Goal: Transaction & Acquisition: Purchase product/service

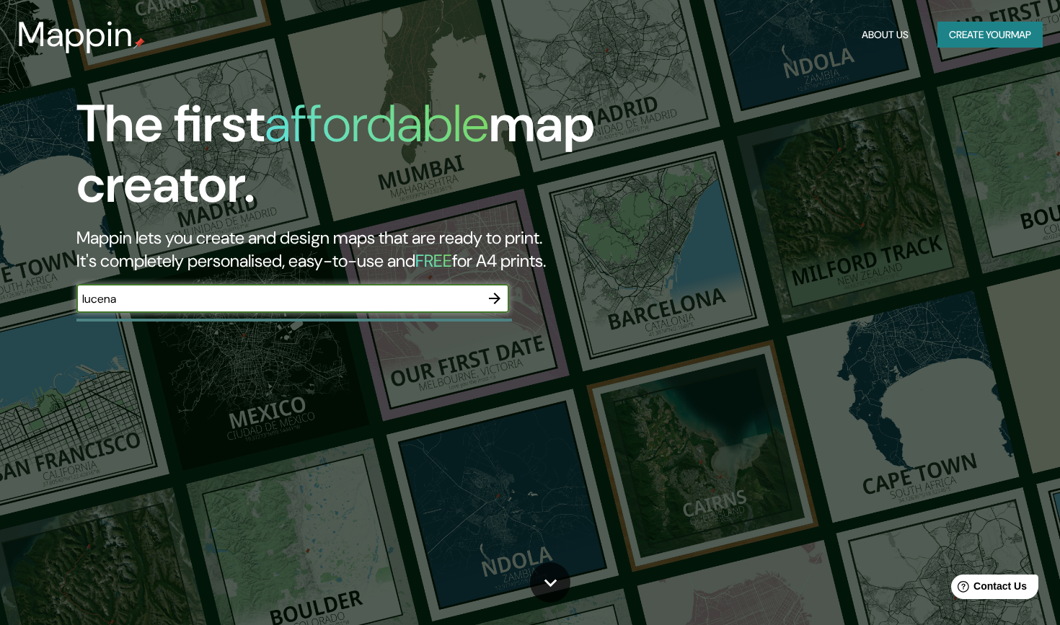
type input "lucena"
click at [957, 26] on button "Create your map" at bounding box center [990, 35] width 105 height 27
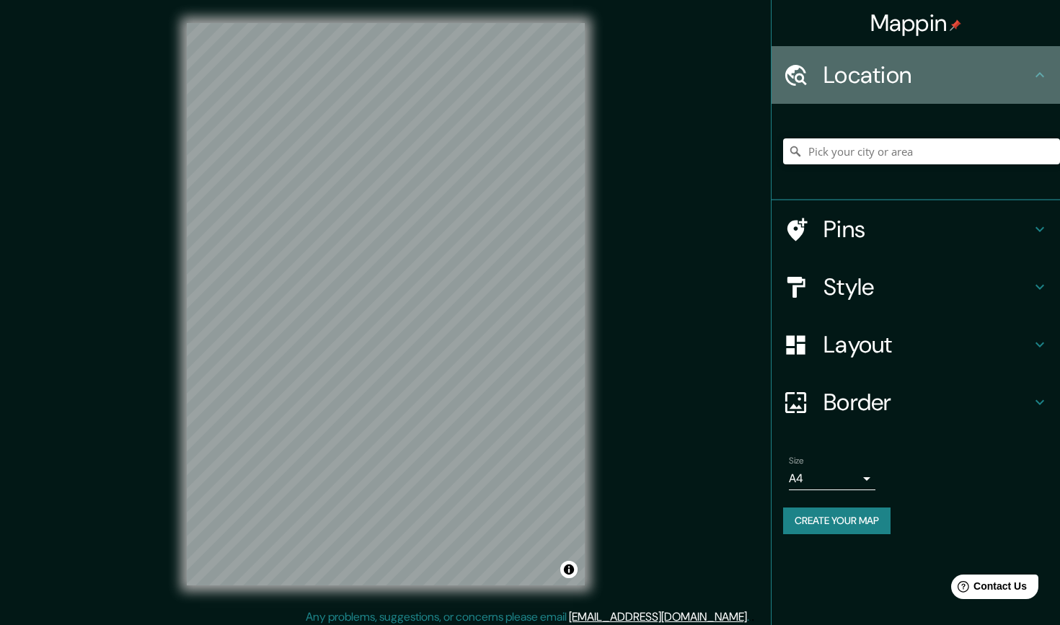
click at [835, 95] on div "Location" at bounding box center [916, 75] width 289 height 58
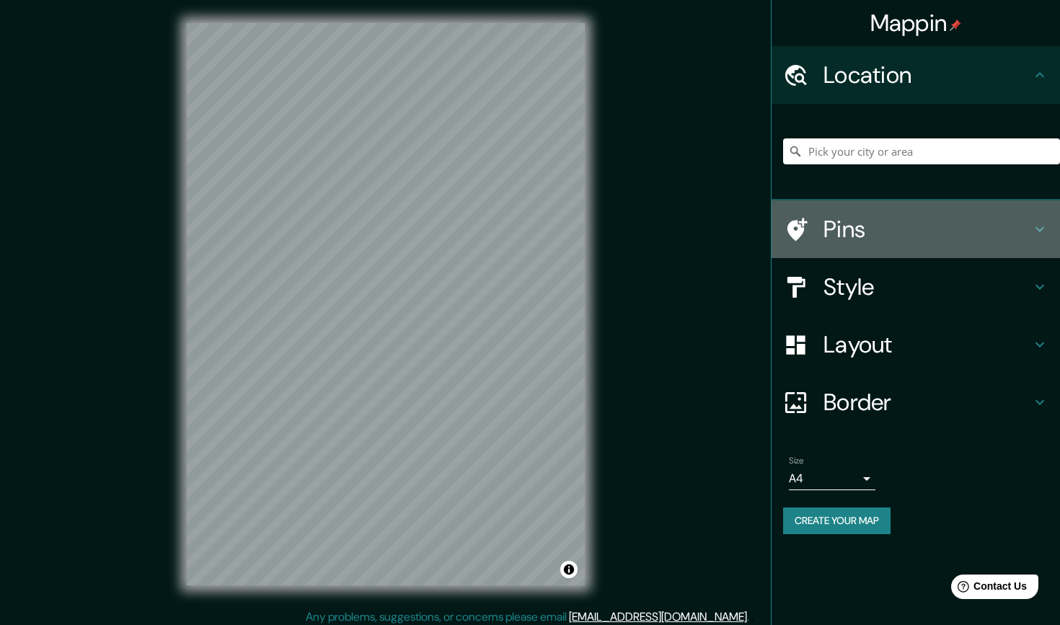
click at [848, 221] on h4 "Pins" at bounding box center [928, 229] width 208 height 29
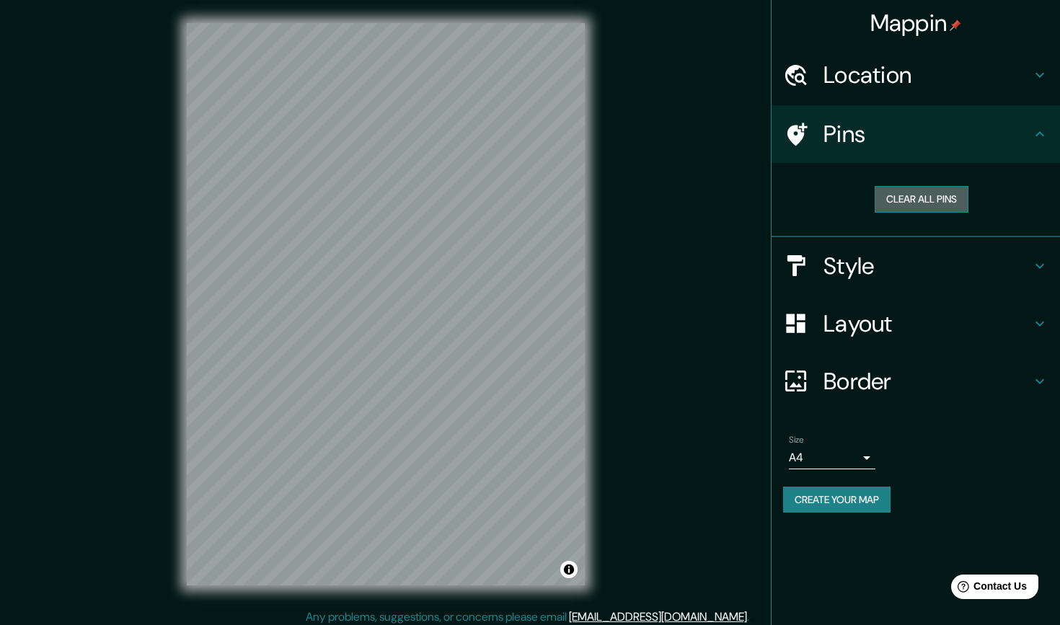
click at [902, 192] on button "Clear all pins" at bounding box center [922, 199] width 94 height 27
click at [827, 68] on h4 "Location" at bounding box center [928, 75] width 208 height 29
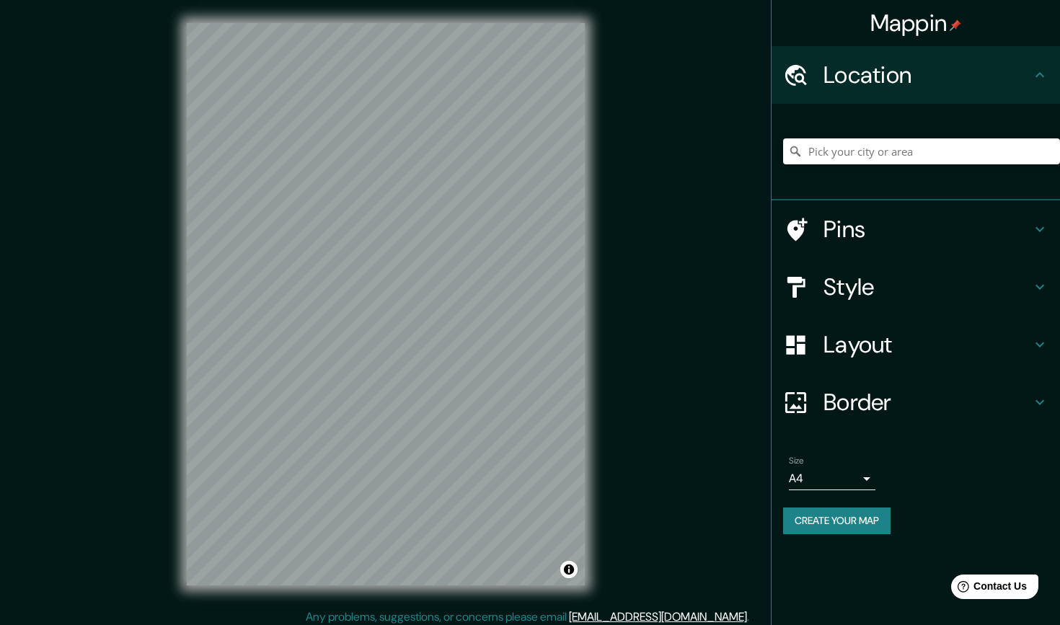
click at [832, 136] on div at bounding box center [921, 151] width 277 height 72
click at [832, 141] on input "Pick your city or area" at bounding box center [921, 152] width 277 height 26
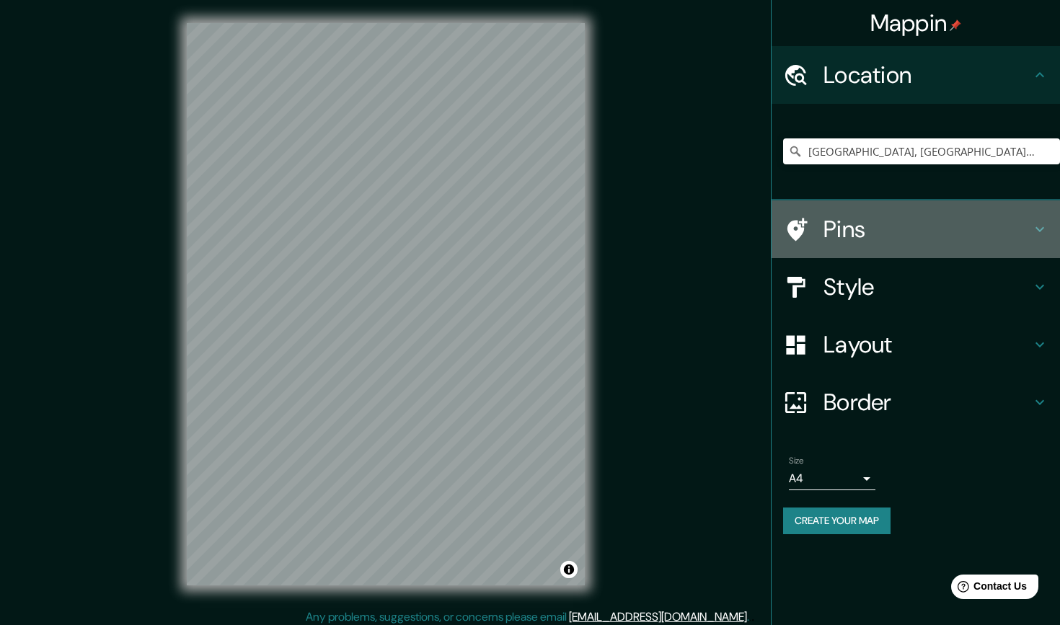
click at [861, 235] on h4 "Pins" at bounding box center [928, 229] width 208 height 29
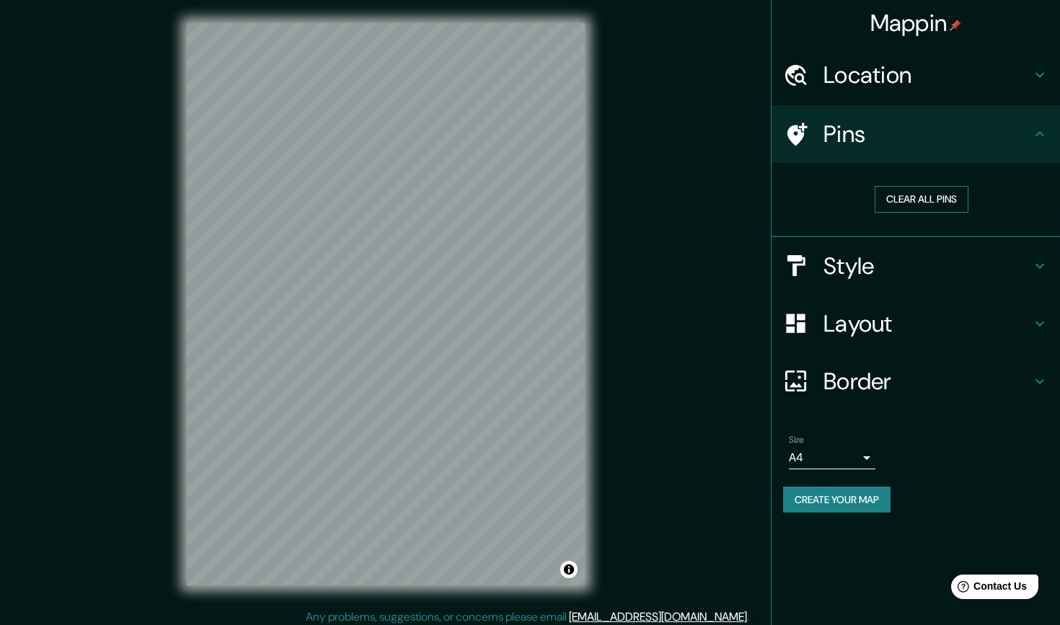
click at [903, 199] on button "Clear all pins" at bounding box center [922, 199] width 94 height 27
click at [778, 76] on div "Location" at bounding box center [916, 75] width 289 height 58
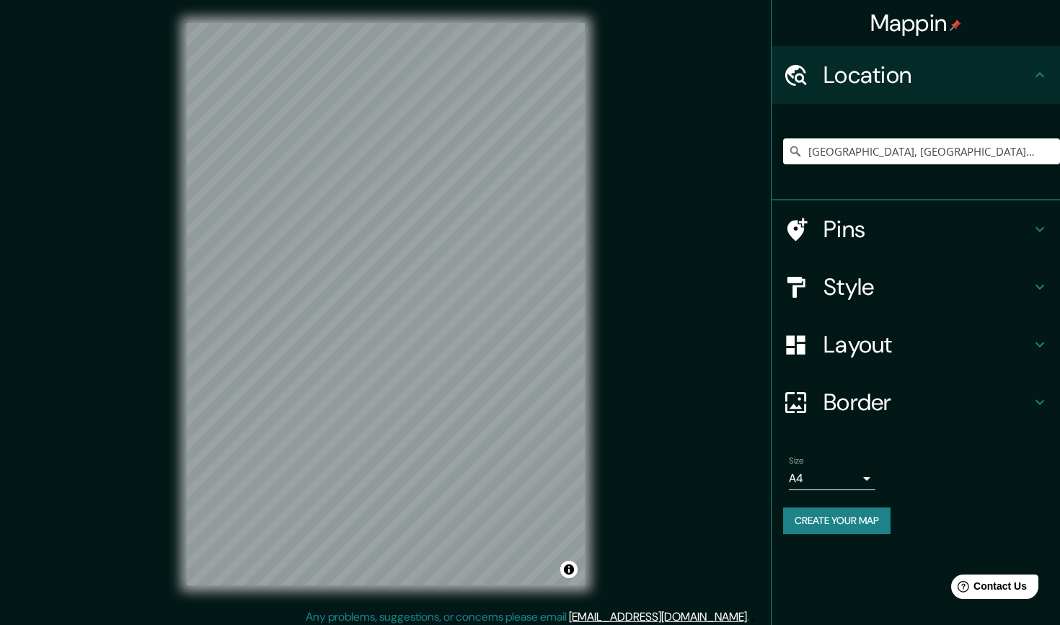
click at [830, 162] on input "[GEOGRAPHIC_DATA], [GEOGRAPHIC_DATA], [GEOGRAPHIC_DATA]" at bounding box center [921, 152] width 277 height 26
click at [522, 193] on div at bounding box center [520, 189] width 12 height 12
click at [814, 303] on div "Style" at bounding box center [916, 287] width 289 height 58
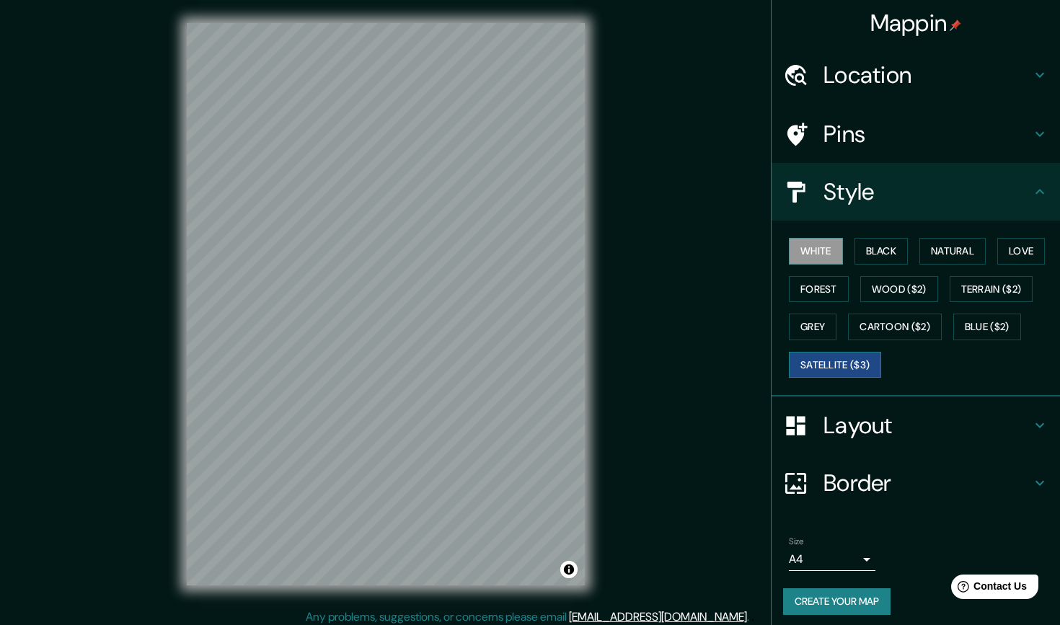
click at [858, 366] on button "Satellite ($3)" at bounding box center [835, 365] width 92 height 27
click at [817, 185] on div at bounding box center [803, 192] width 40 height 25
click at [801, 255] on button "White" at bounding box center [816, 251] width 54 height 27
click at [811, 79] on div at bounding box center [803, 75] width 40 height 25
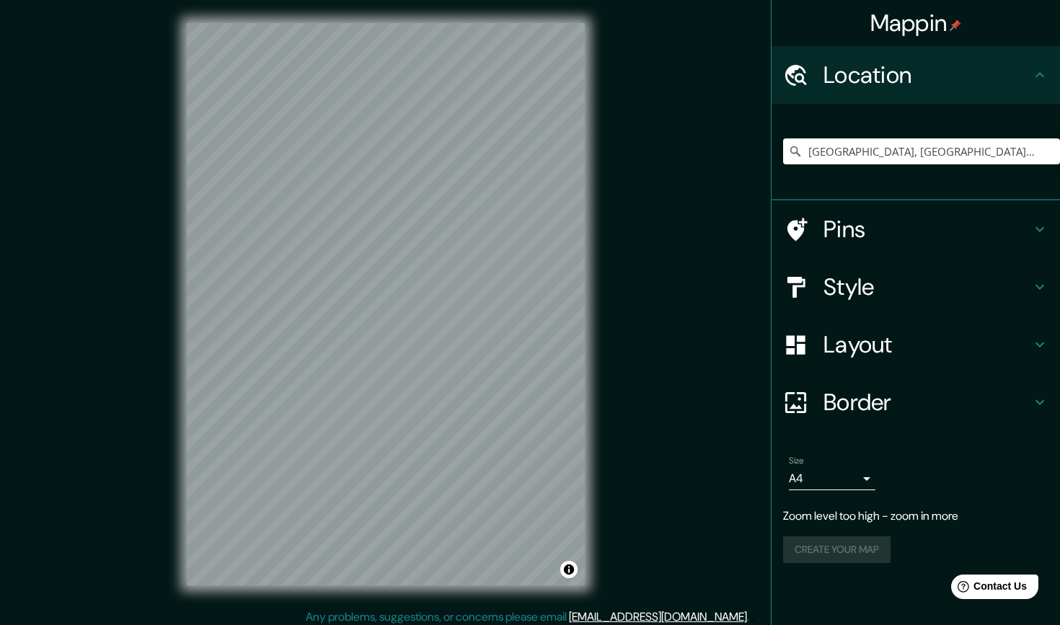
click at [835, 136] on div "[GEOGRAPHIC_DATA], [GEOGRAPHIC_DATA], [GEOGRAPHIC_DATA]" at bounding box center [921, 151] width 277 height 72
click at [835, 146] on input "[GEOGRAPHIC_DATA], [GEOGRAPHIC_DATA], [GEOGRAPHIC_DATA]" at bounding box center [921, 152] width 277 height 26
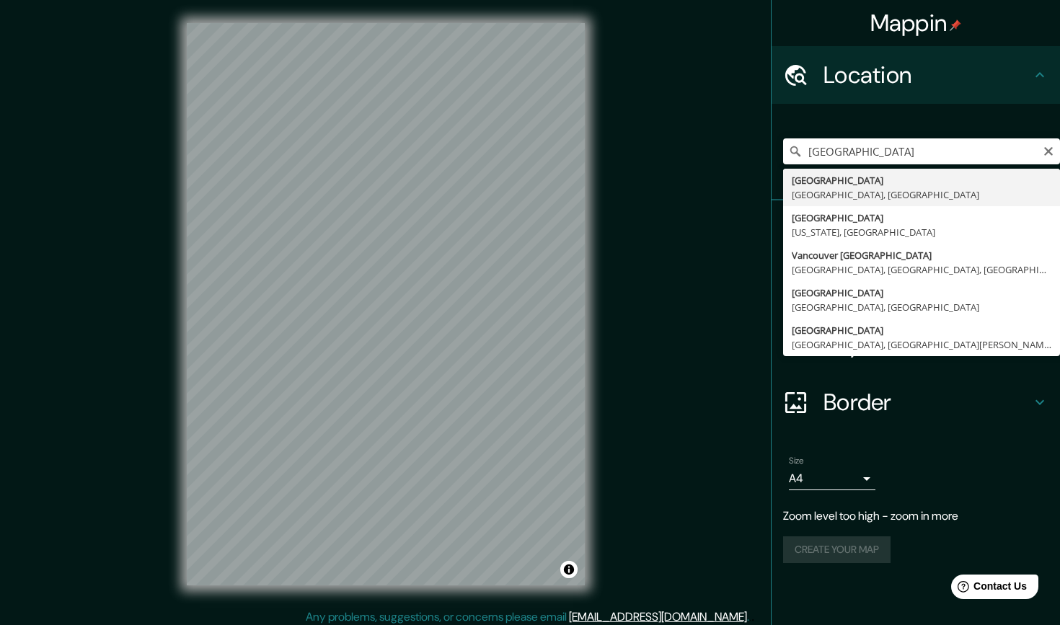
type input "[GEOGRAPHIC_DATA], [GEOGRAPHIC_DATA], [GEOGRAPHIC_DATA]"
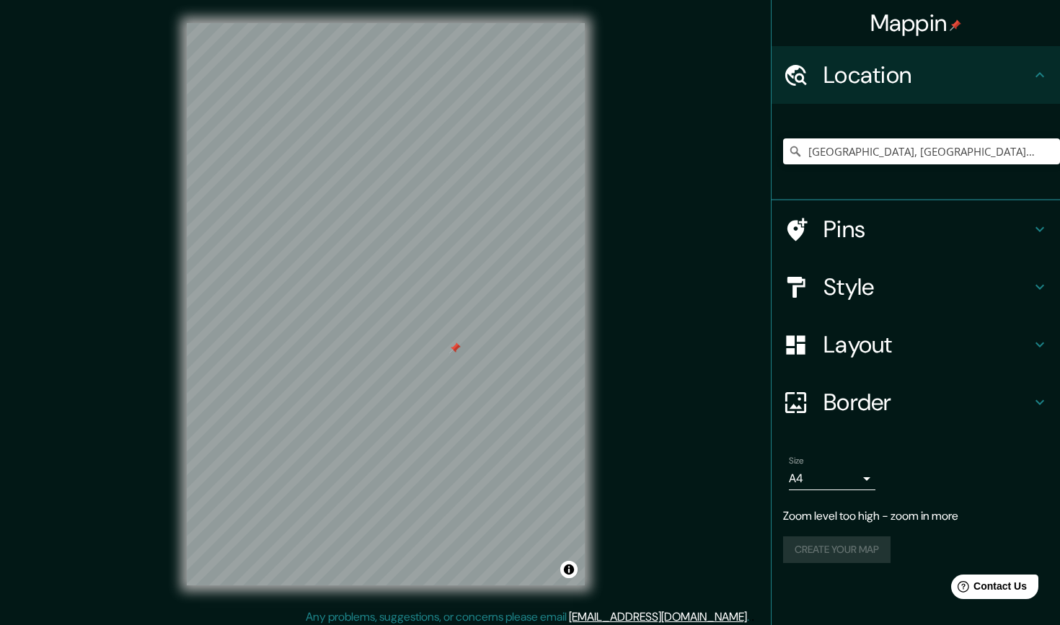
click at [878, 210] on div "Pins" at bounding box center [916, 230] width 289 height 58
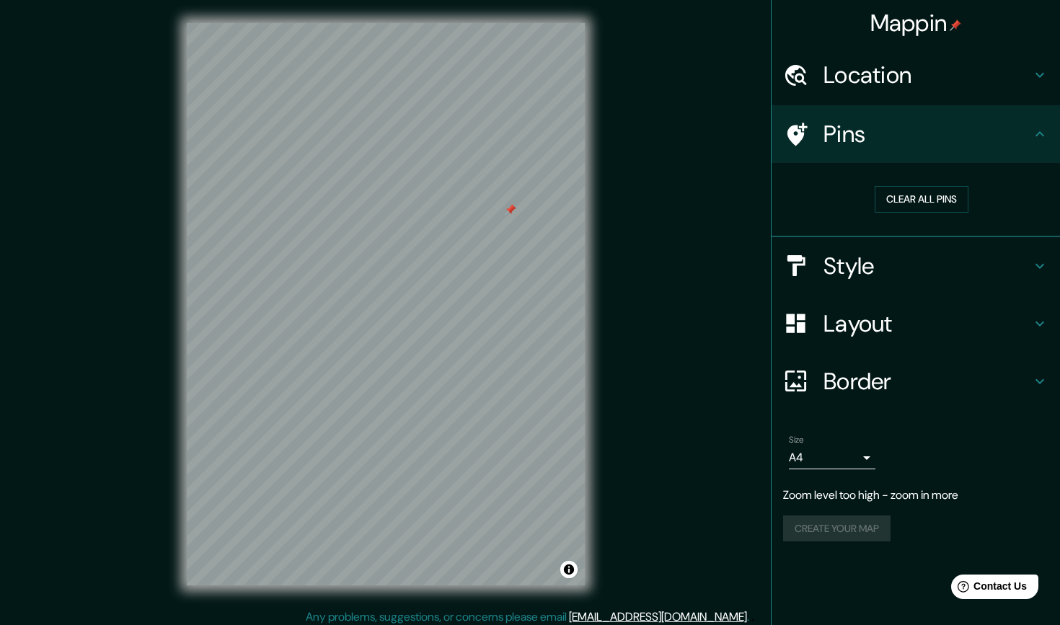
click at [662, 224] on div "Mappin Location [GEOGRAPHIC_DATA], [GEOGRAPHIC_DATA], [GEOGRAPHIC_DATA] Pins Cl…" at bounding box center [530, 316] width 1060 height 632
click at [791, 382] on icon at bounding box center [795, 381] width 25 height 25
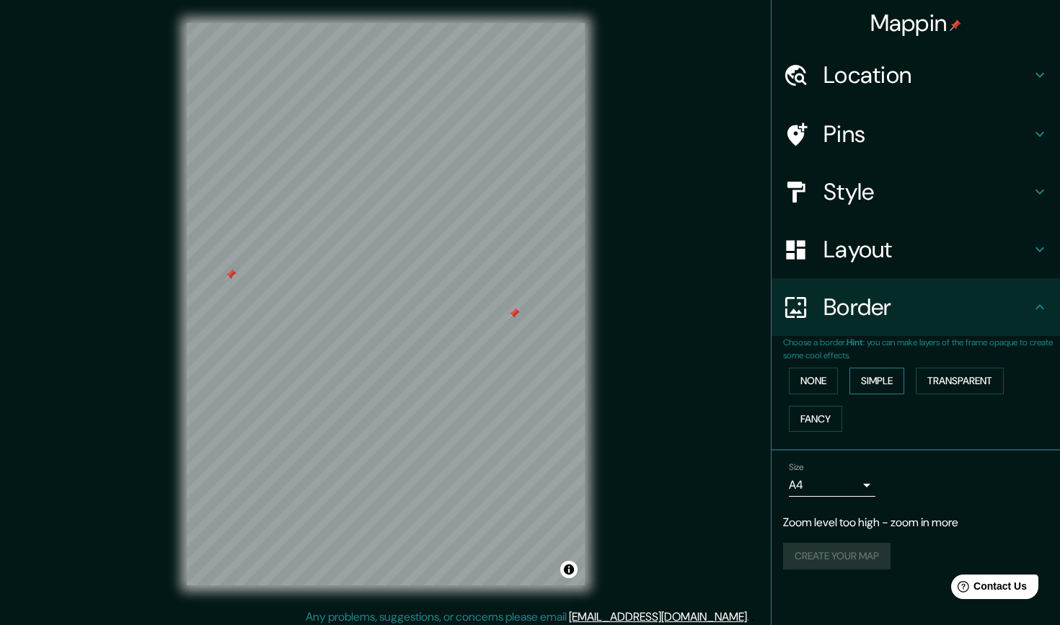
click at [865, 377] on button "Simple" at bounding box center [877, 381] width 55 height 27
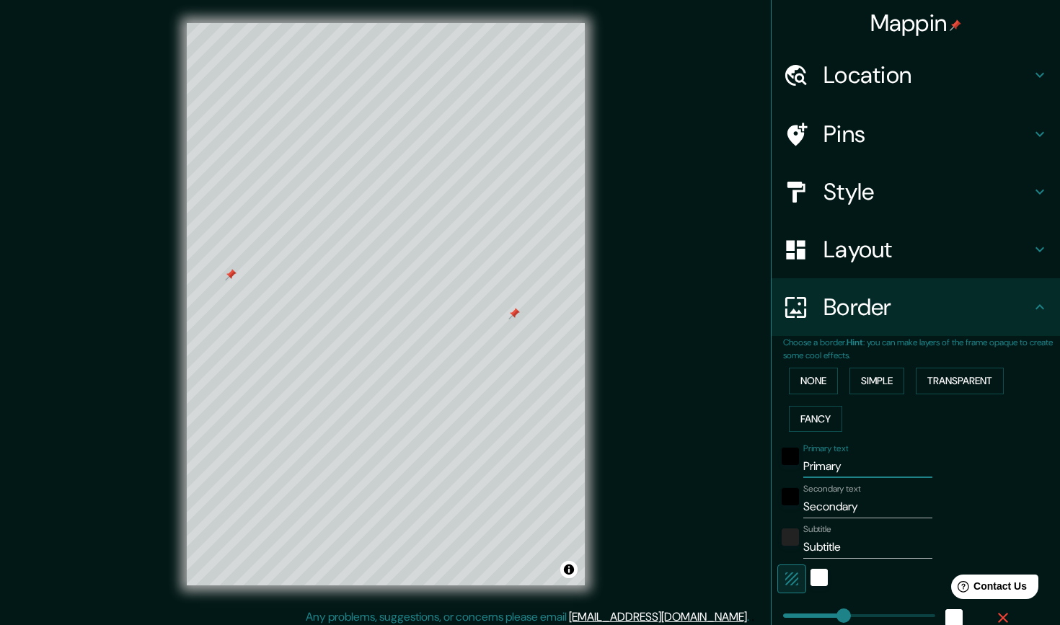
click at [830, 464] on input "Primary" at bounding box center [868, 466] width 129 height 23
type input "221"
type input "44"
type input "8"
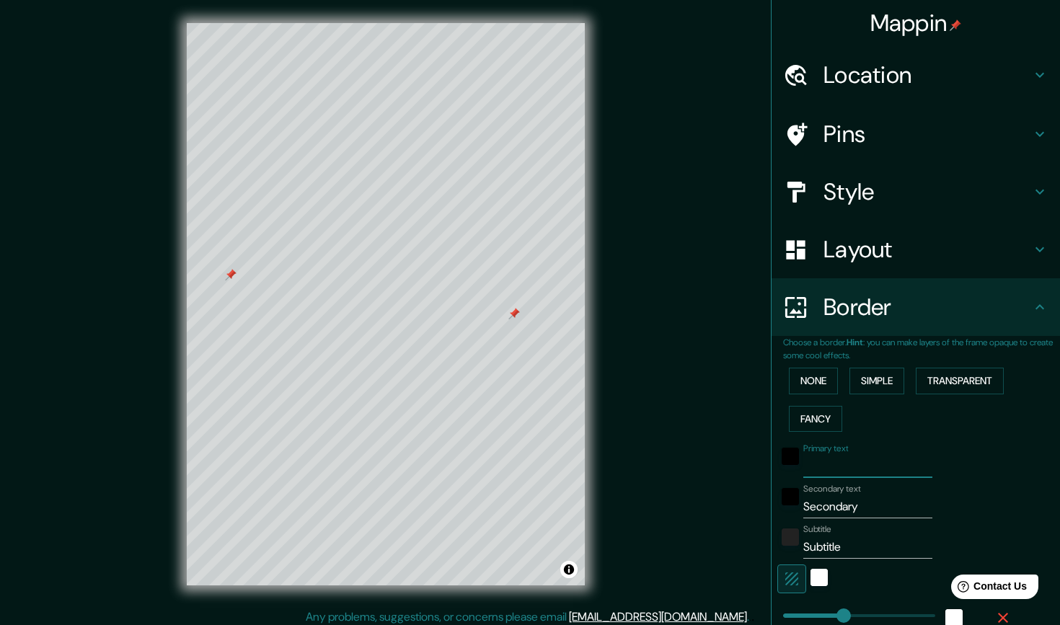
type input "221"
type input "44"
type input "85"
type input "221"
type input "44"
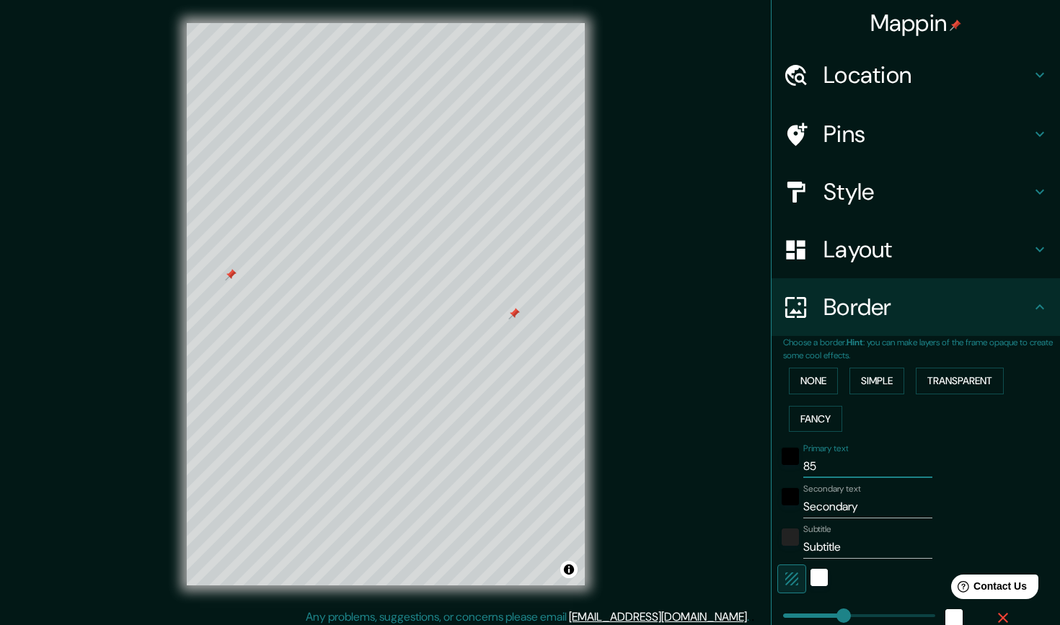
type input "850"
type input "221"
type input "44"
type input "8500"
type input "221"
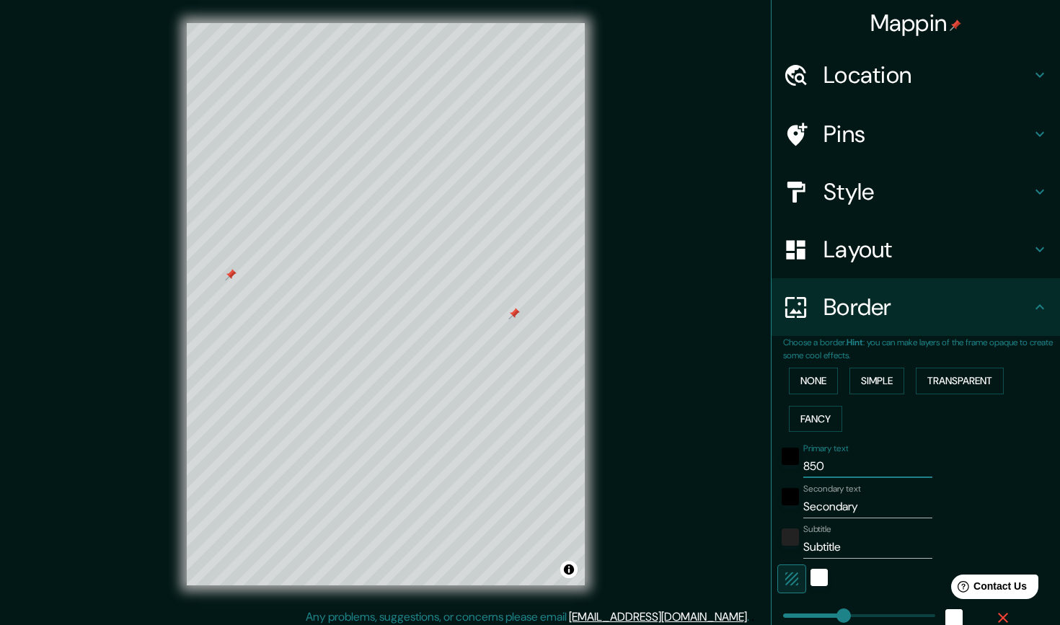
type input "44"
type input "8500k"
type input "221"
type input "44"
type input "8500km"
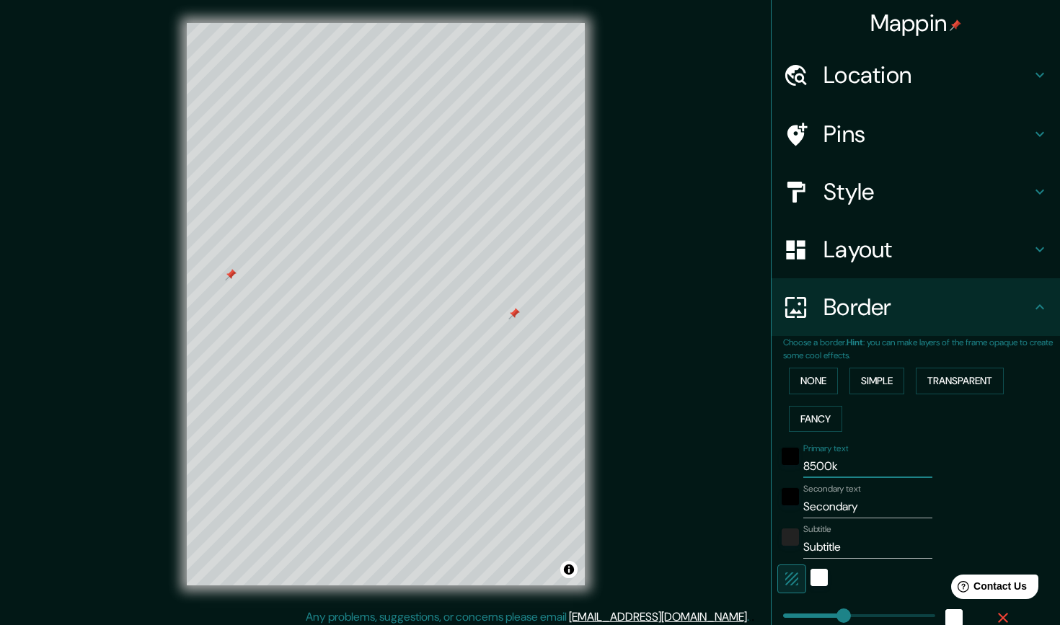
type input "221"
type input "44"
type input "8500k"
type input "221"
type input "44"
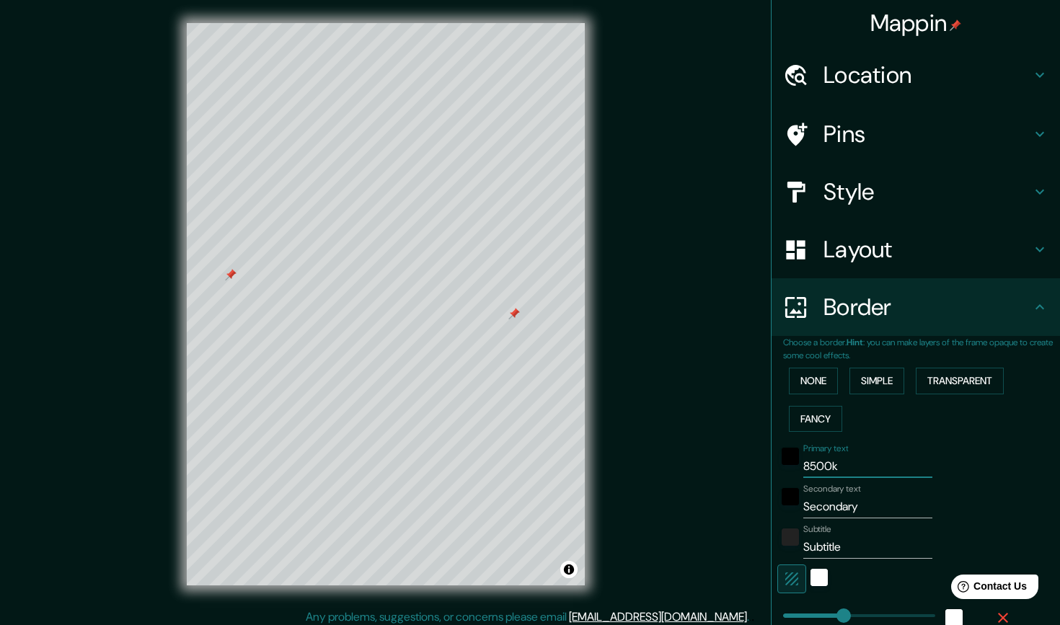
type input "8500"
type input "221"
type input "44"
type input "8500"
type input "221"
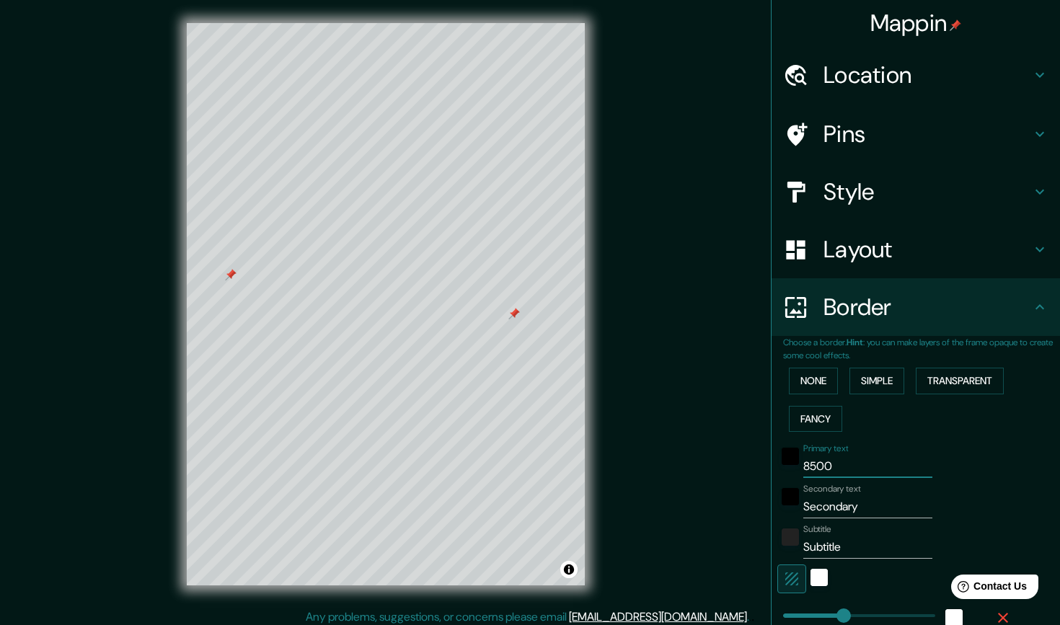
type input "44"
type input "8500 k"
type input "221"
type input "44"
type input "8500 km"
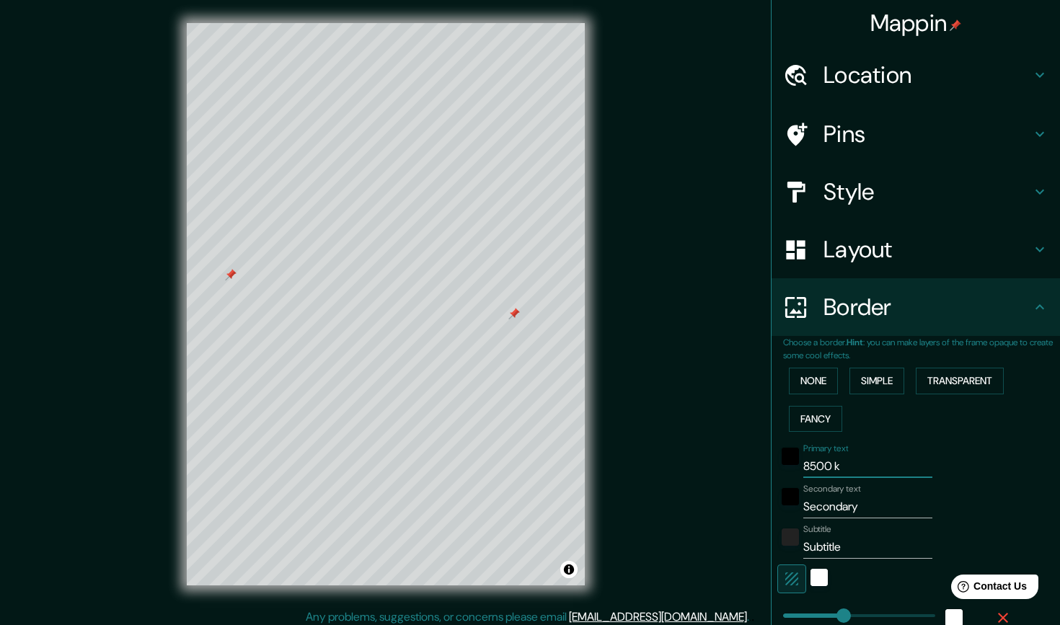
type input "221"
type input "44"
type input "8500 km"
type input "221"
type input "44"
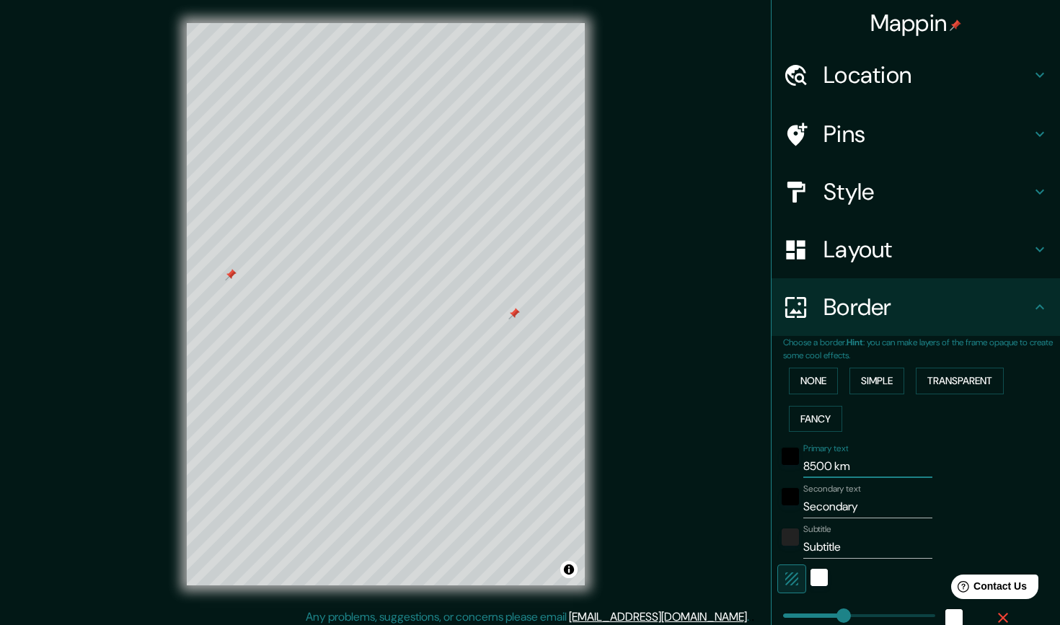
type input "8500 km"
type input "221"
type input "44"
type input "8500 k"
type input "221"
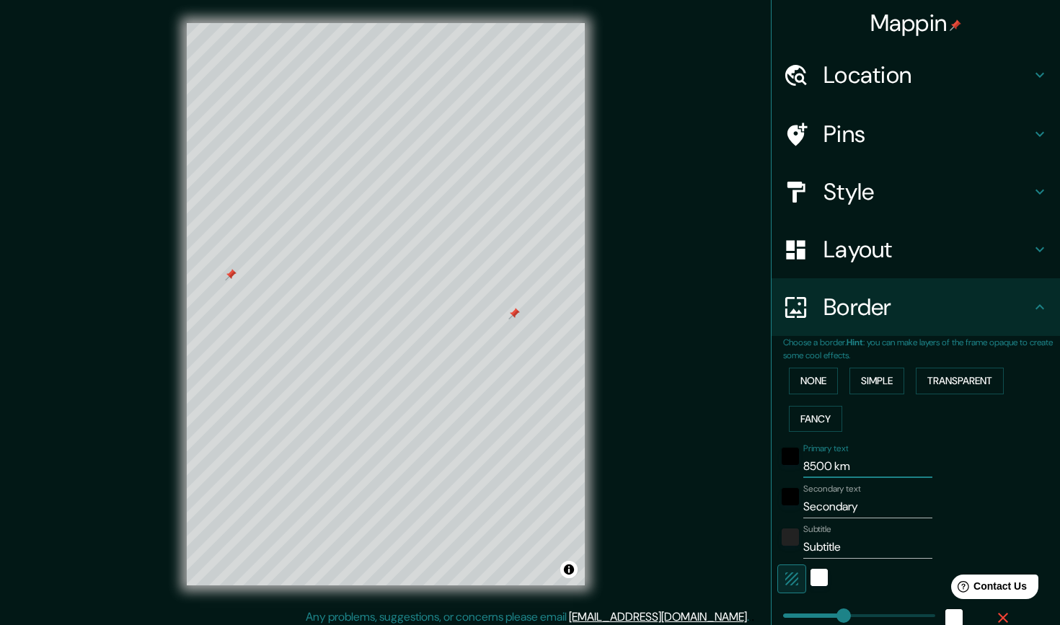
type input "44"
type input "8500"
type input "221"
type input "44"
type input "8500 k"
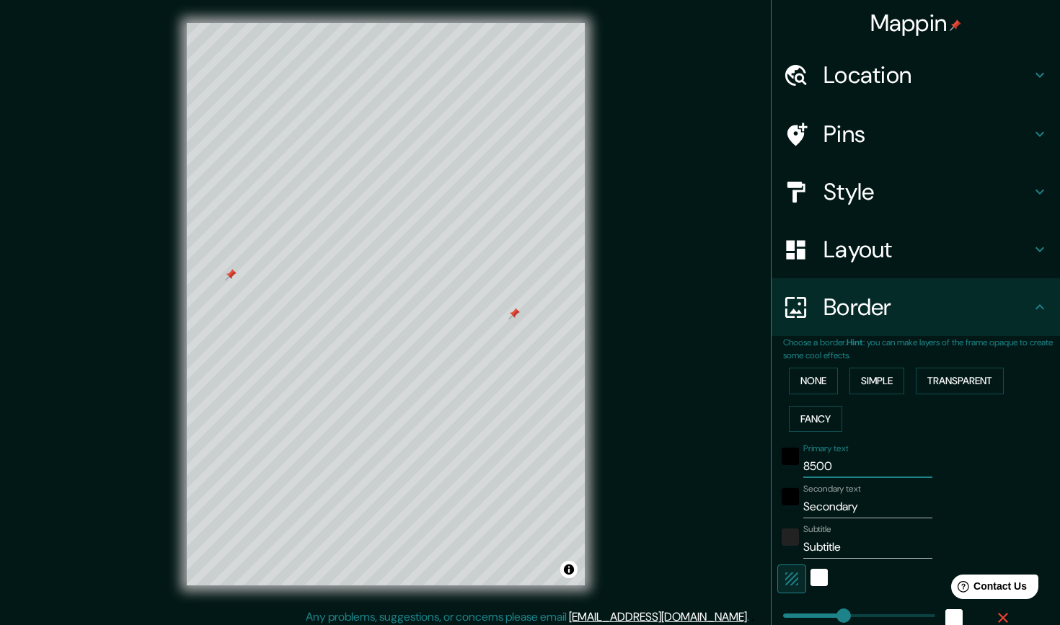
type input "221"
type input "44"
type input "8500 km"
type input "221"
type input "44"
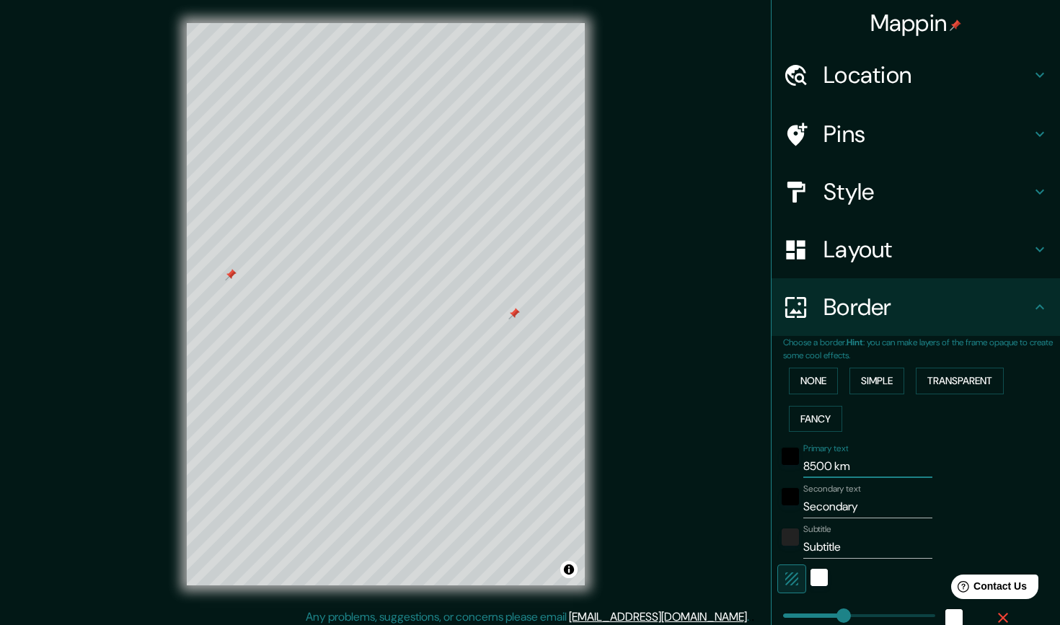
type input "8500 km"
click at [856, 496] on input "Secondary" at bounding box center [868, 507] width 129 height 23
drag, startPoint x: 885, startPoint y: 511, endPoint x: 793, endPoint y: 503, distance: 92.7
click at [793, 503] on div "Secondary text Secondary" at bounding box center [896, 501] width 237 height 35
type input "221"
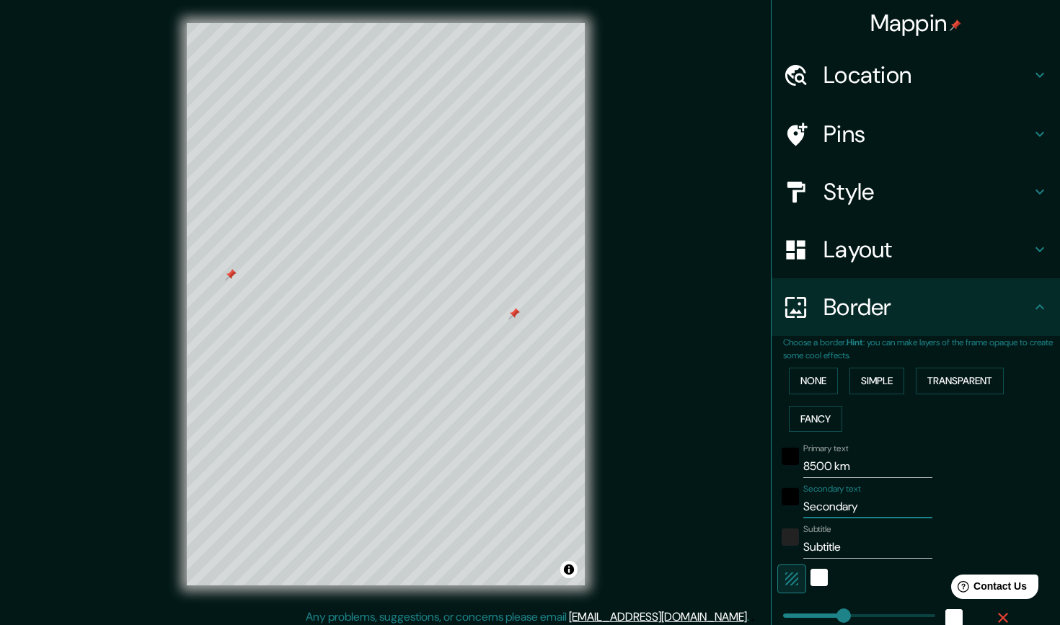
type input "44"
type input "l"
type input "221"
type input "44"
type input "la"
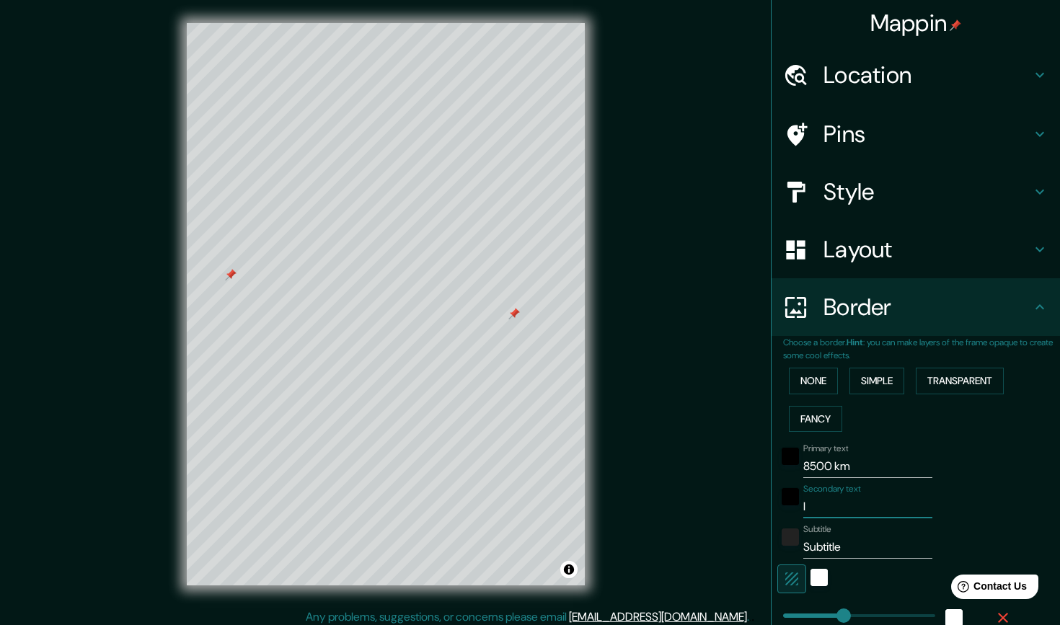
type input "221"
type input "44"
type input "la"
type input "221"
type input "44"
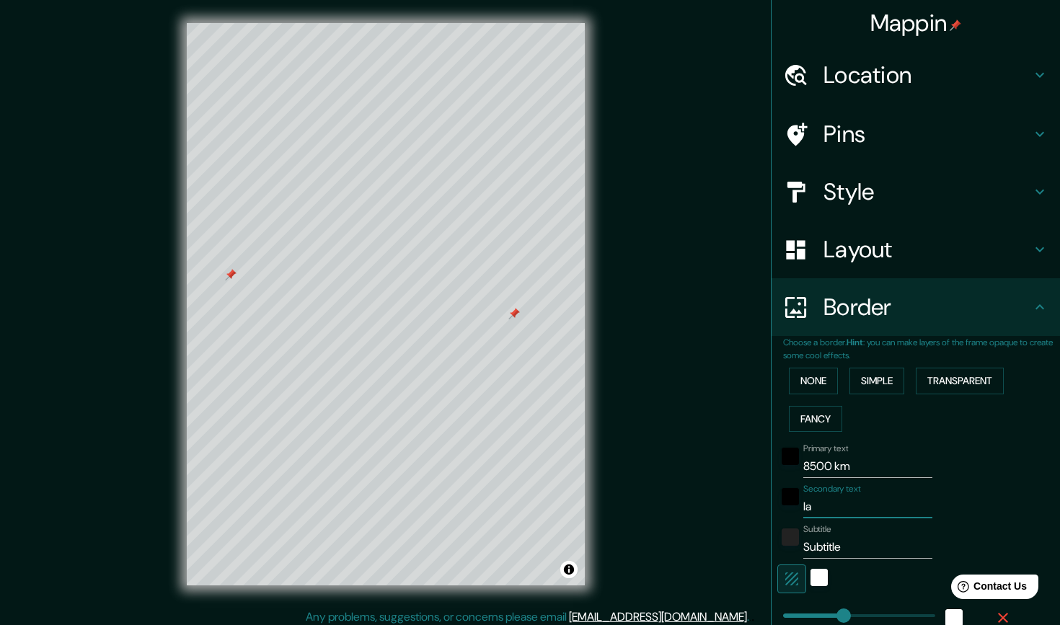
type input "la d"
type input "221"
type input "44"
type input "la di"
type input "221"
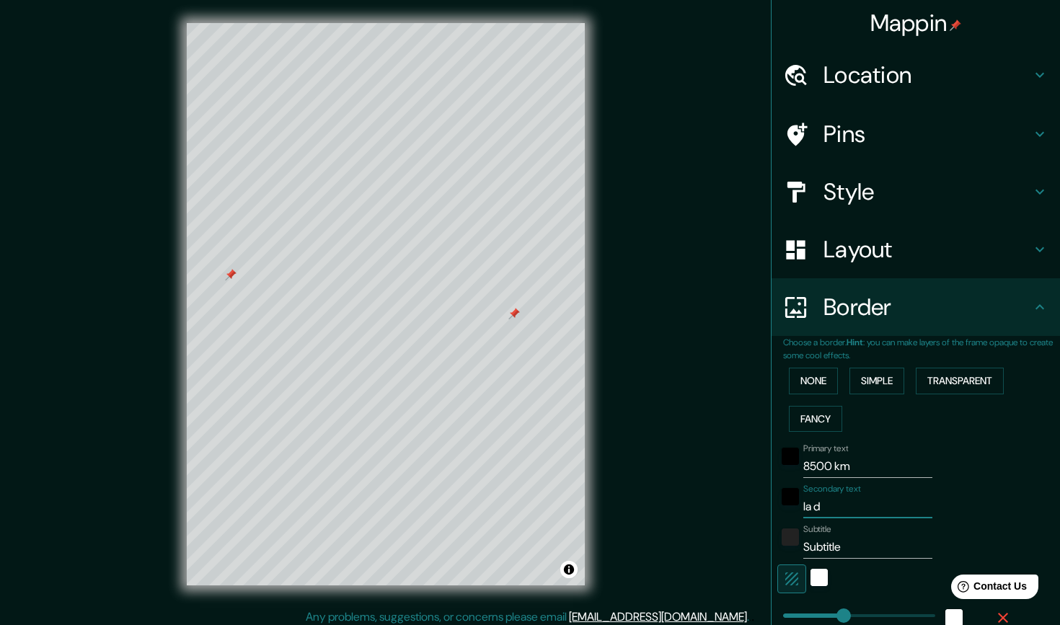
type input "44"
type input "la dis"
type input "221"
type input "44"
type input "la dist"
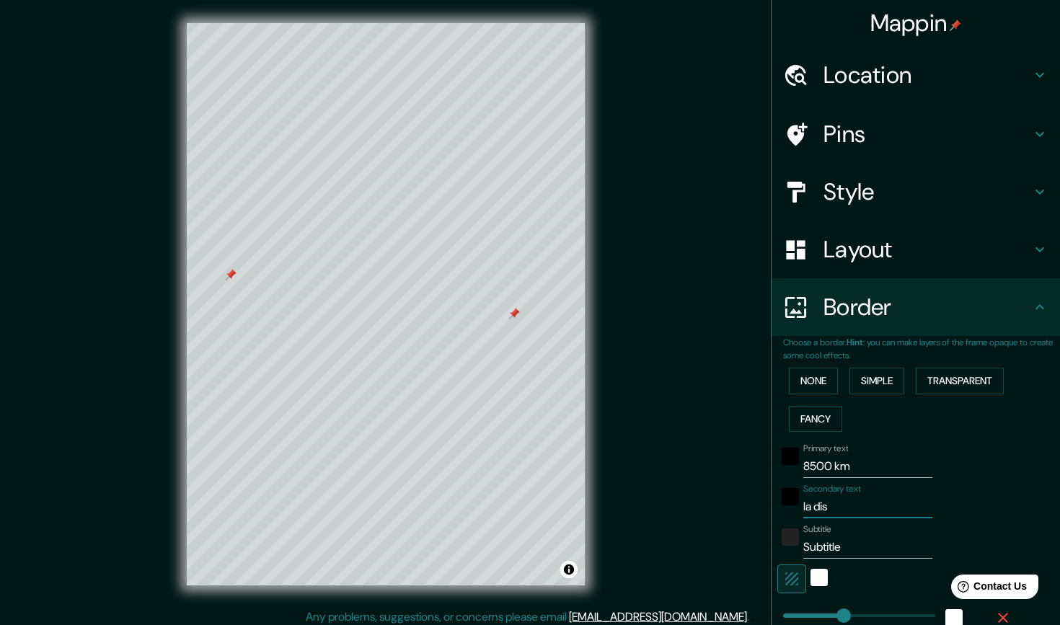
type input "221"
type input "44"
type input "la dista"
type input "221"
type input "44"
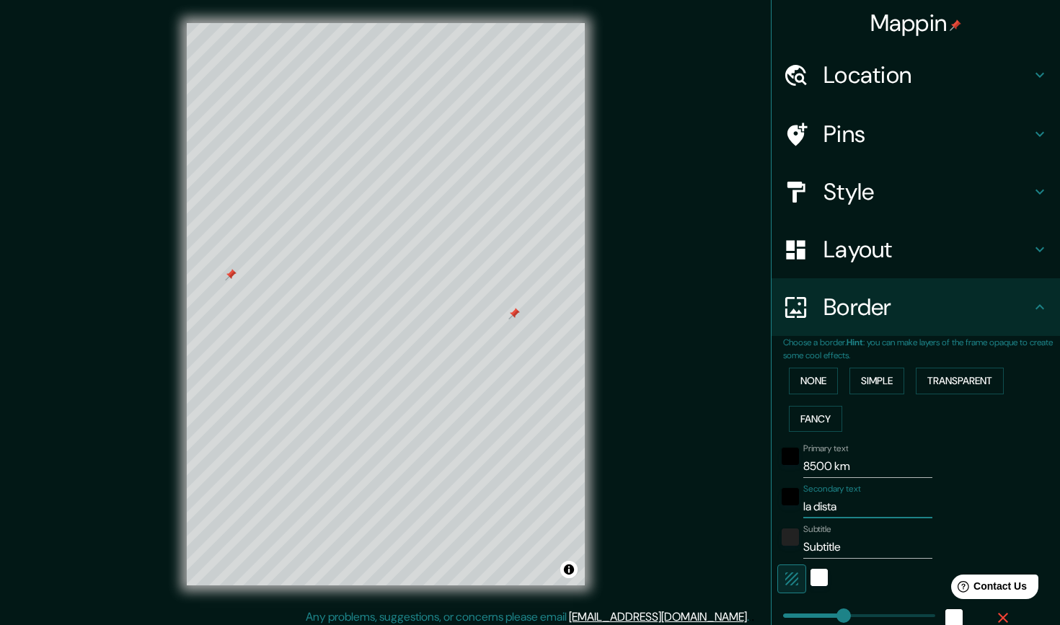
type input "la distan"
type input "221"
type input "44"
type input "la distanc"
type input "221"
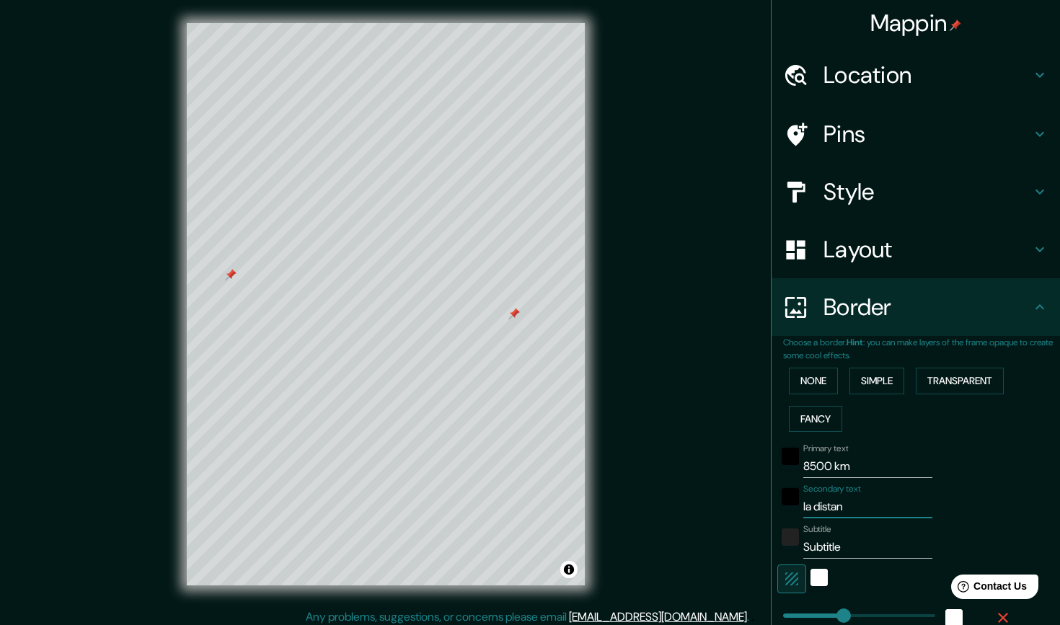
type input "44"
type input "la distanci"
type input "221"
type input "44"
type input "la distancia"
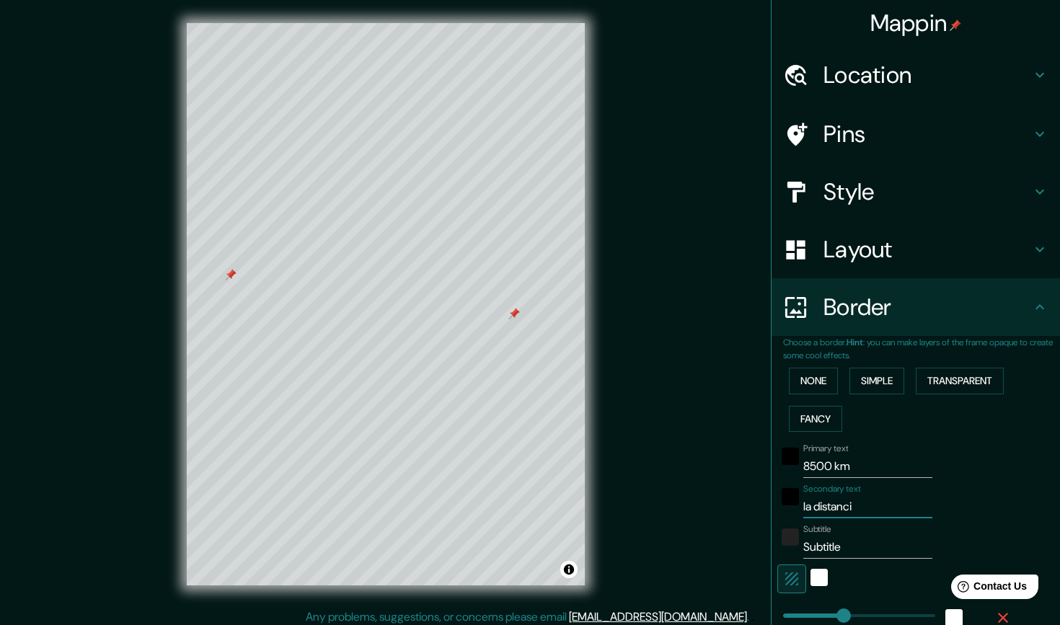
type input "221"
type input "44"
type input "la distanciai"
type input "221"
type input "44"
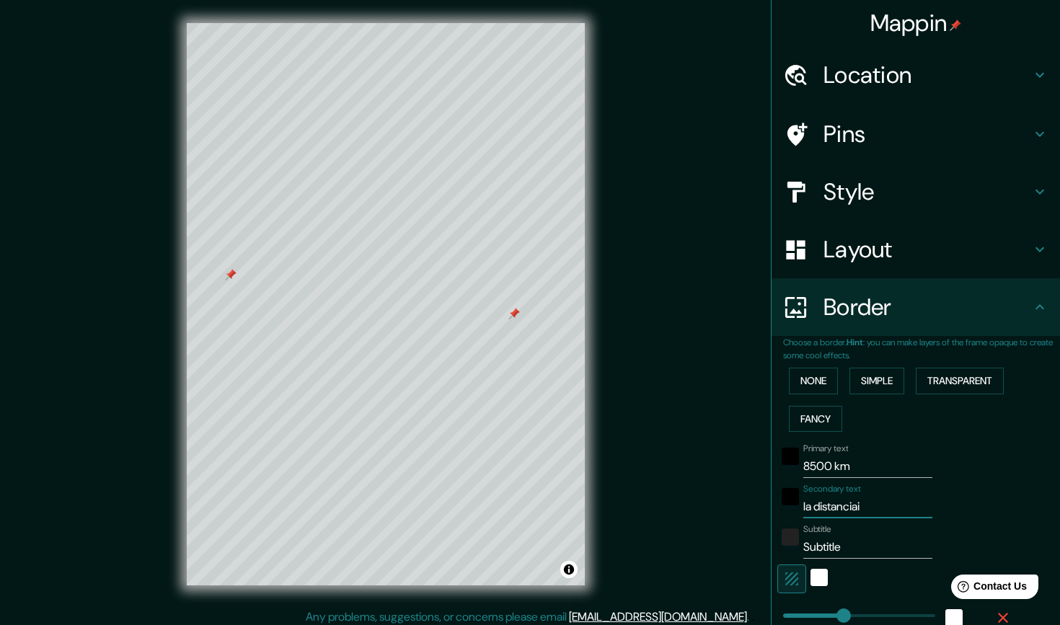
type input "la distancia"
type input "221"
type input "44"
type input "la distancia"
type input "221"
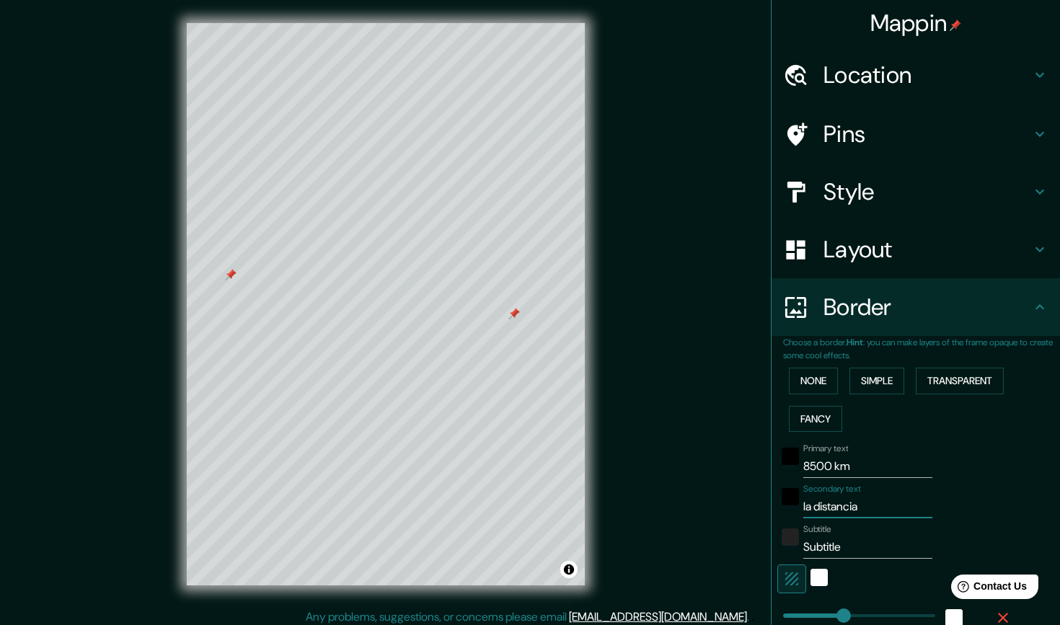
type input "44"
type input "la distancia n"
type input "221"
type input "44"
type input "la distancia no"
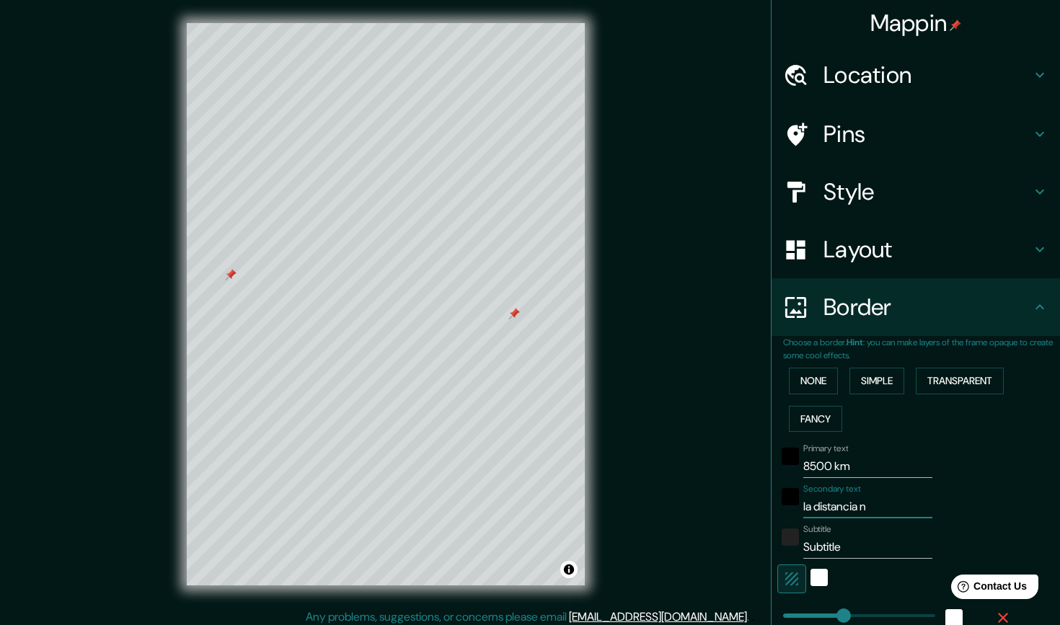
type input "221"
type input "44"
type input "la distancia nos"
type input "221"
type input "44"
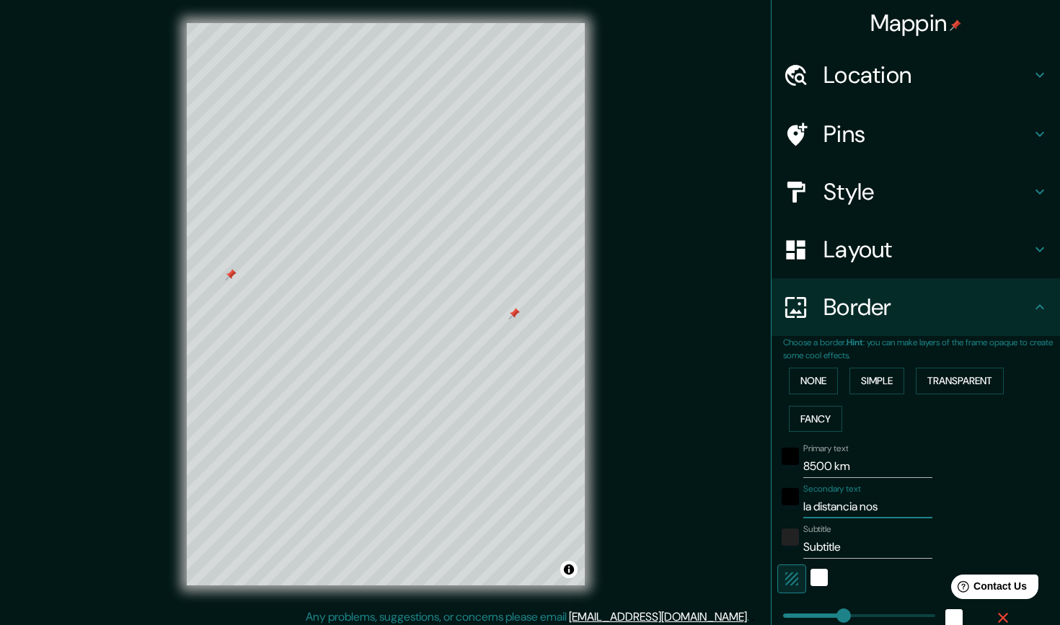
type input "la distancia nos"
type input "221"
type input "44"
type input "la distancia nos h"
type input "221"
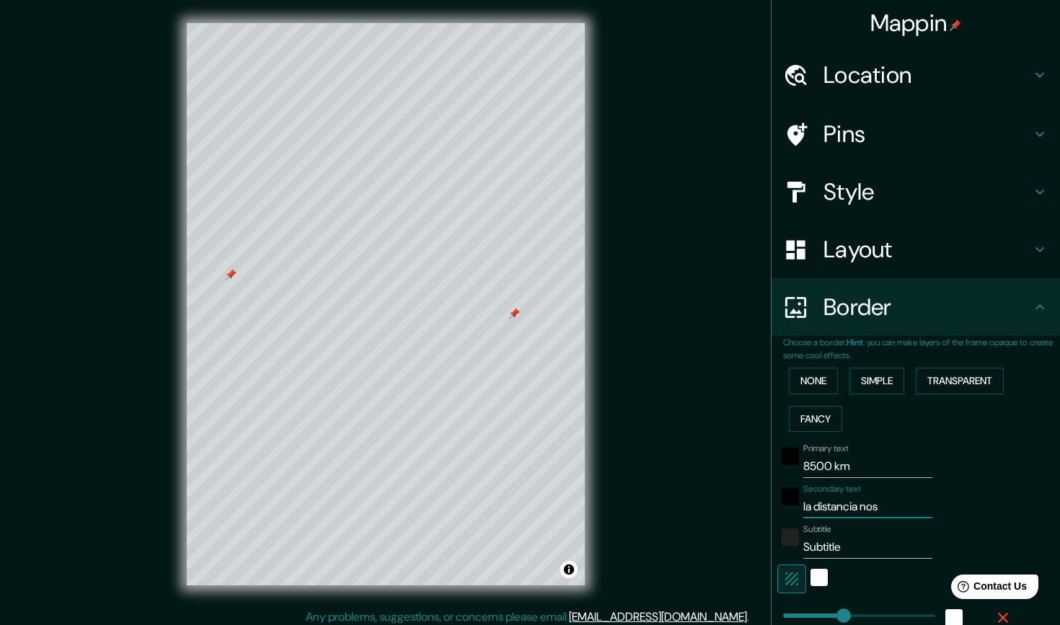
type input "44"
type input "la distancia nos ha"
type input "221"
type input "44"
type input "la distancia nos hac"
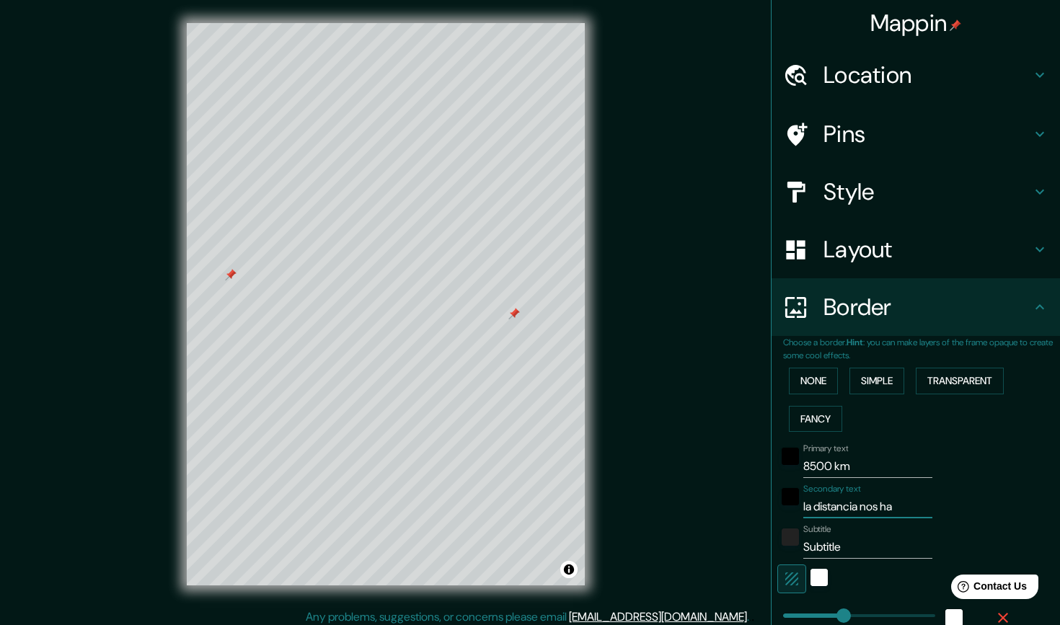
type input "221"
type input "44"
type input "la distancia nos hace"
type input "221"
type input "44"
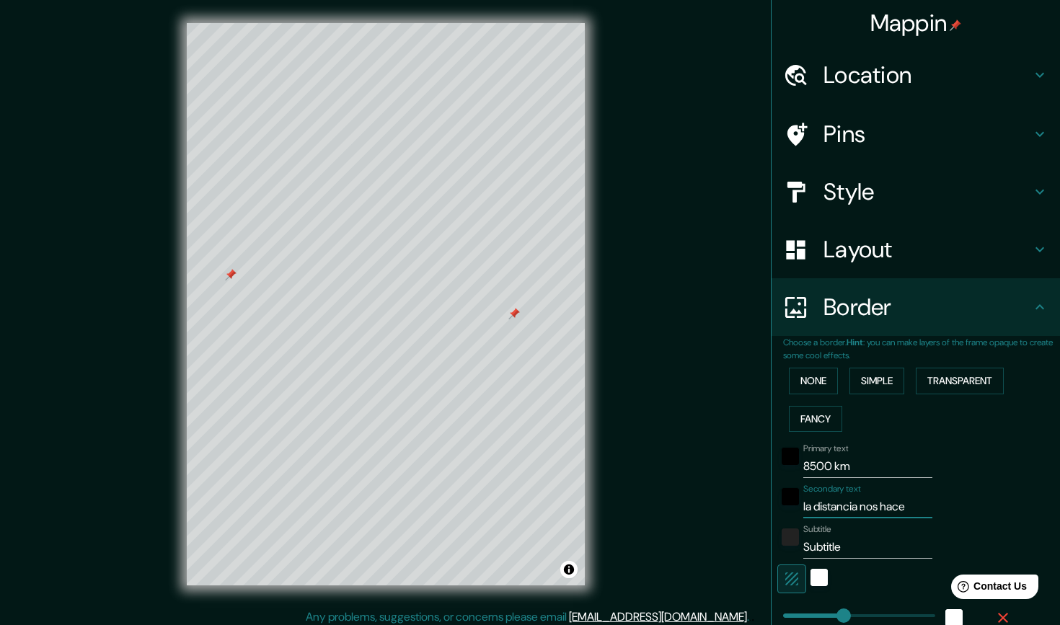
type input "la distancia nos hace"
type input "221"
type input "44"
type input "la distancia nos hace f"
type input "221"
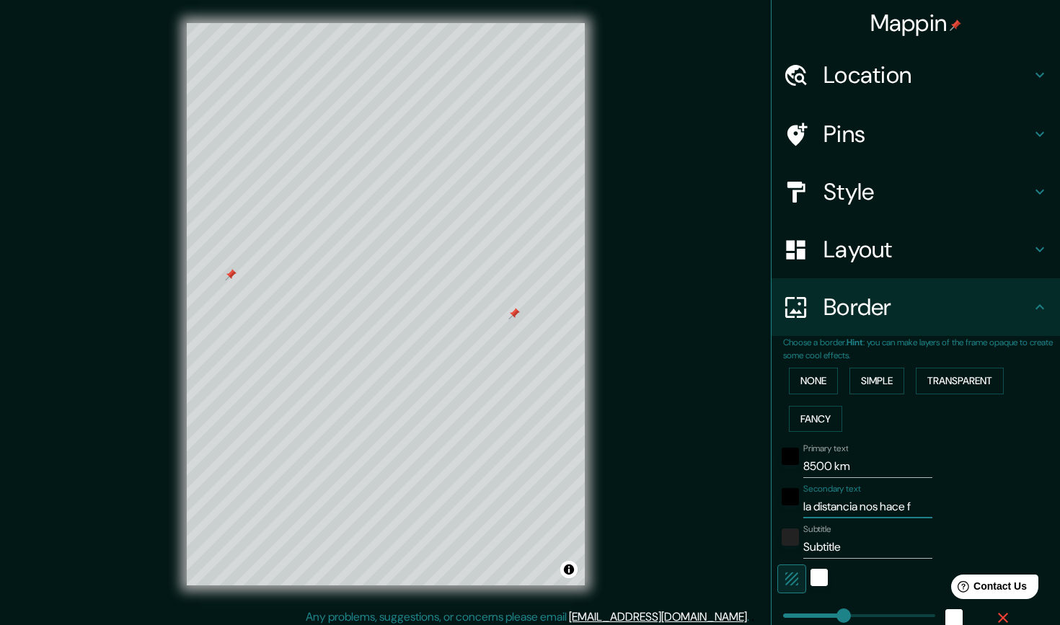
type input "44"
type input "la distancia nos hace fu"
type input "221"
type input "44"
type input "la distancia nos hace fue"
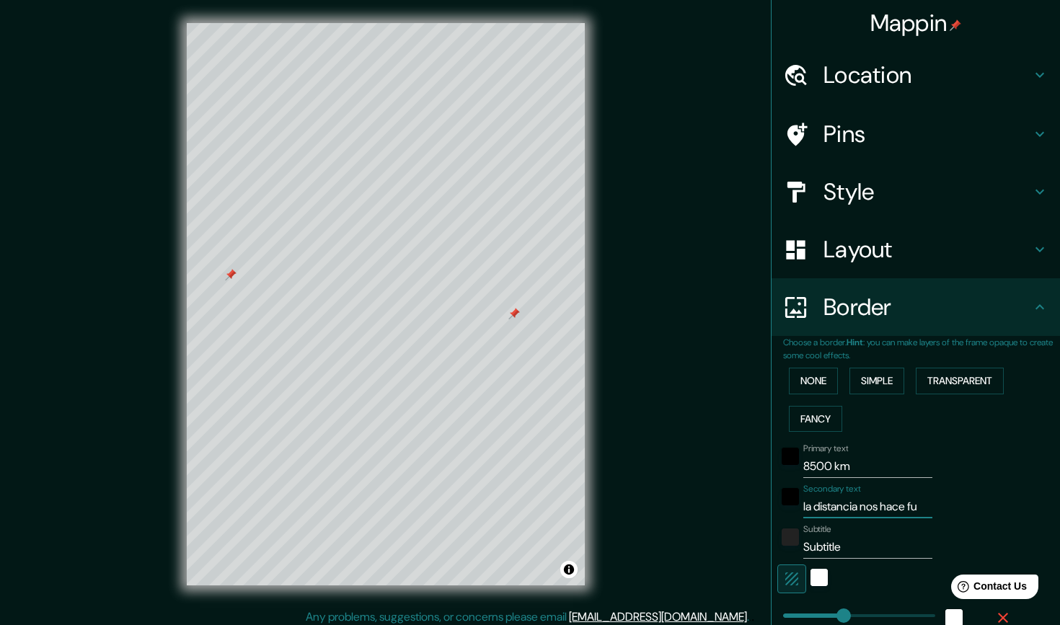
type input "221"
type input "44"
type input "la distancia nos hace fuer"
type input "221"
type input "44"
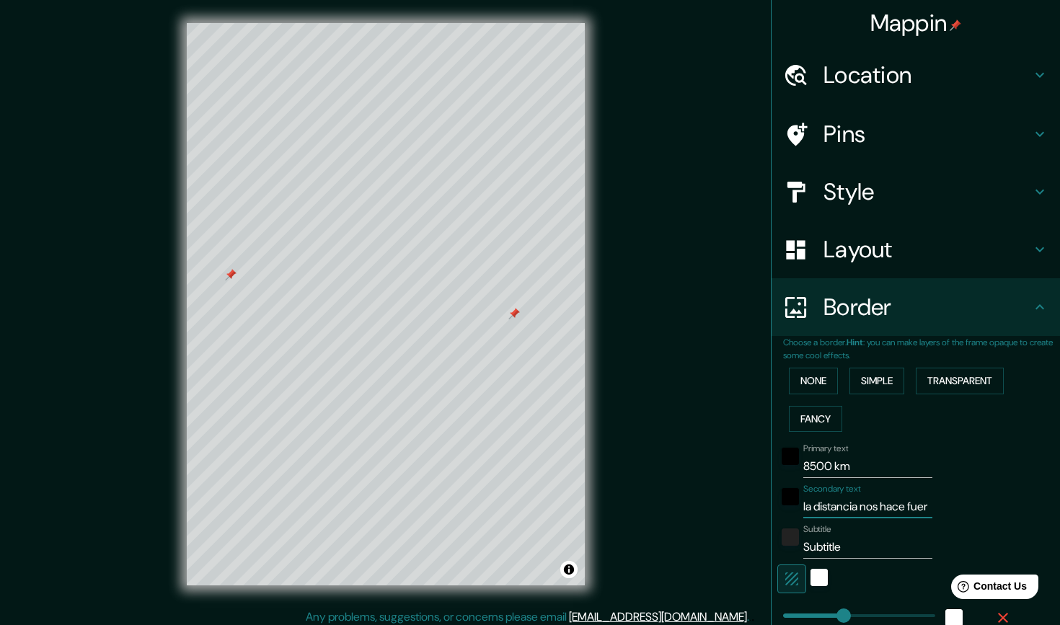
type input "la distancia nos hace fuert"
type input "221"
type input "44"
type input "la distancia nos hace fuerte"
type input "221"
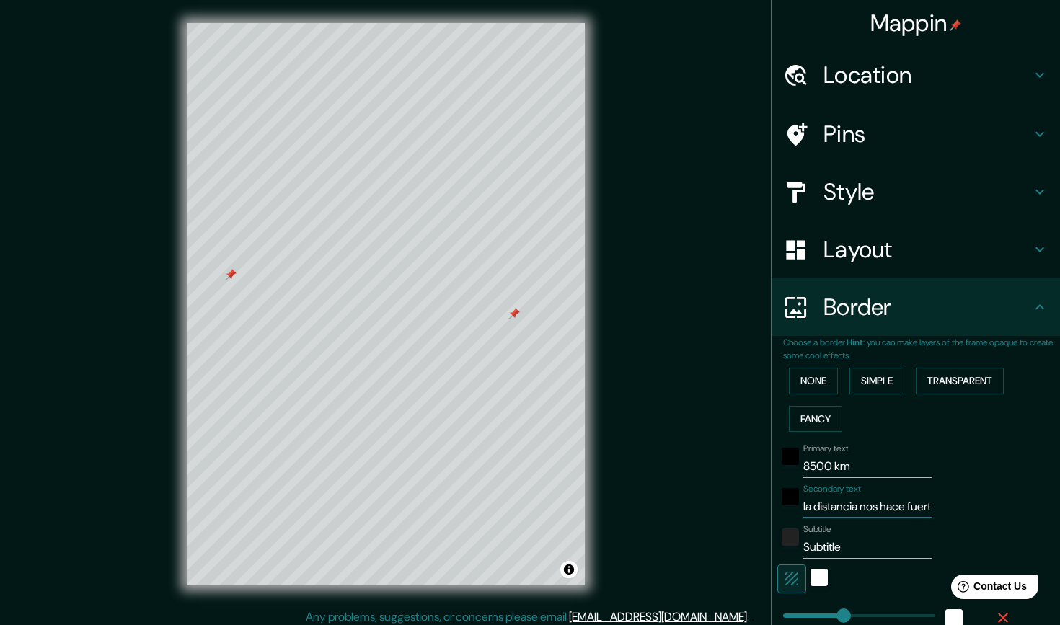
type input "44"
type input "la distancia nos hace fuertes"
type input "221"
type input "44"
type input "la distancia nos hace fuerte"
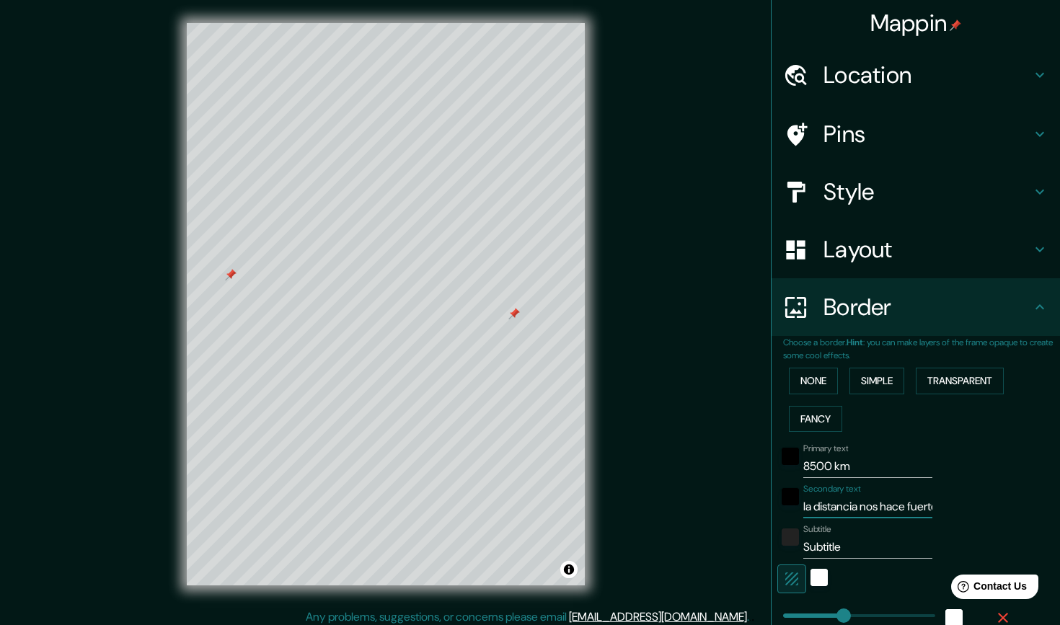
type input "221"
type input "44"
type input "la distancia nos hace fuert"
type input "221"
type input "44"
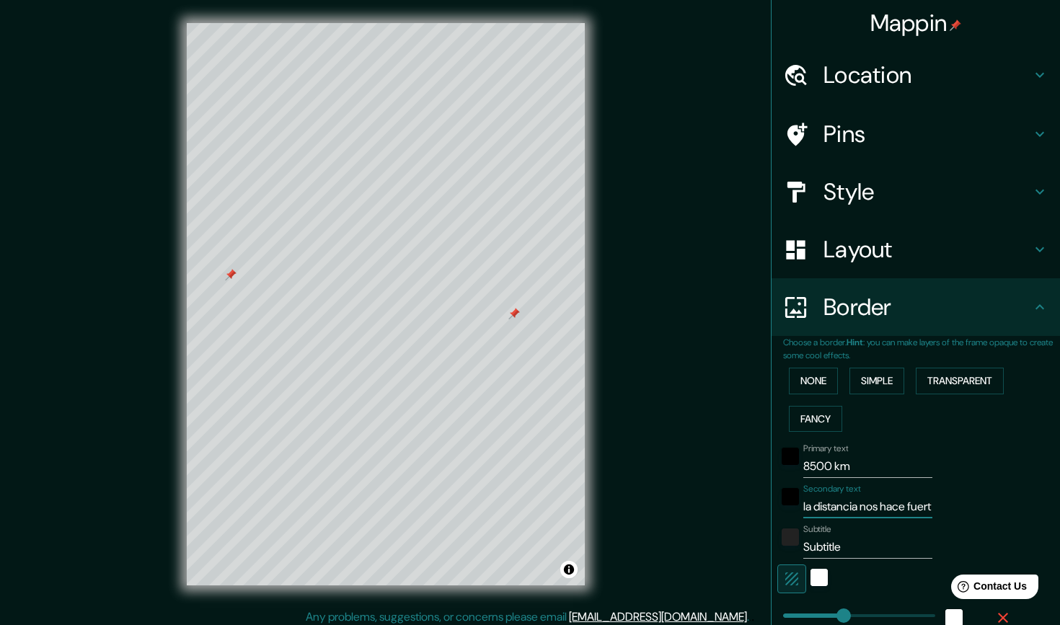
type input "la distancia nos hace fuer"
type input "221"
type input "44"
type input "la distancia nos hace fue"
type input "221"
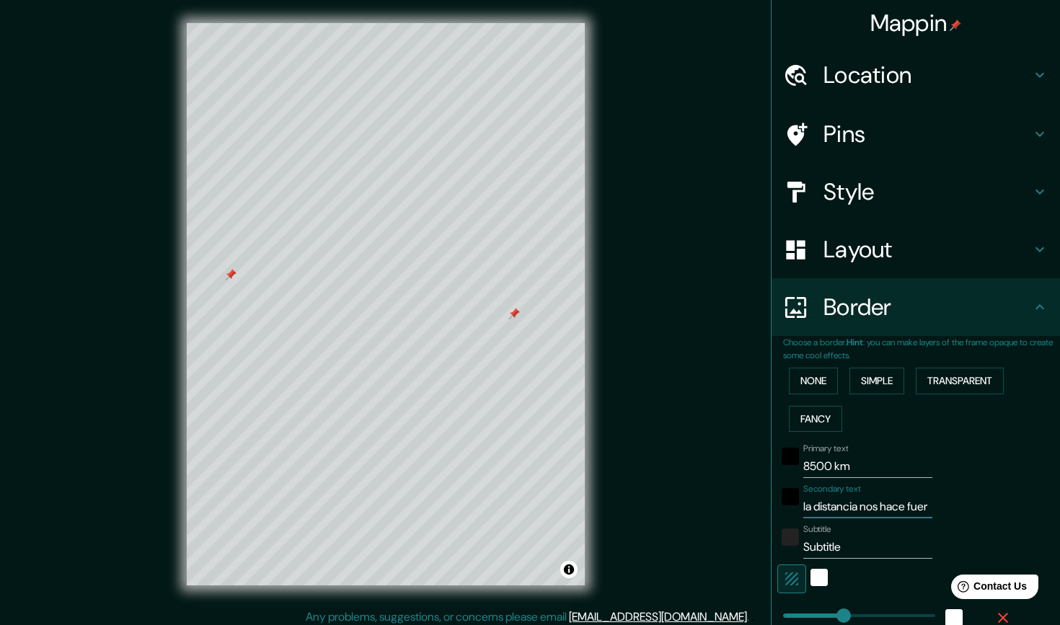
type input "44"
type input "la distancia nos hace fu"
type input "221"
type input "44"
type input "la distancia nos hace f"
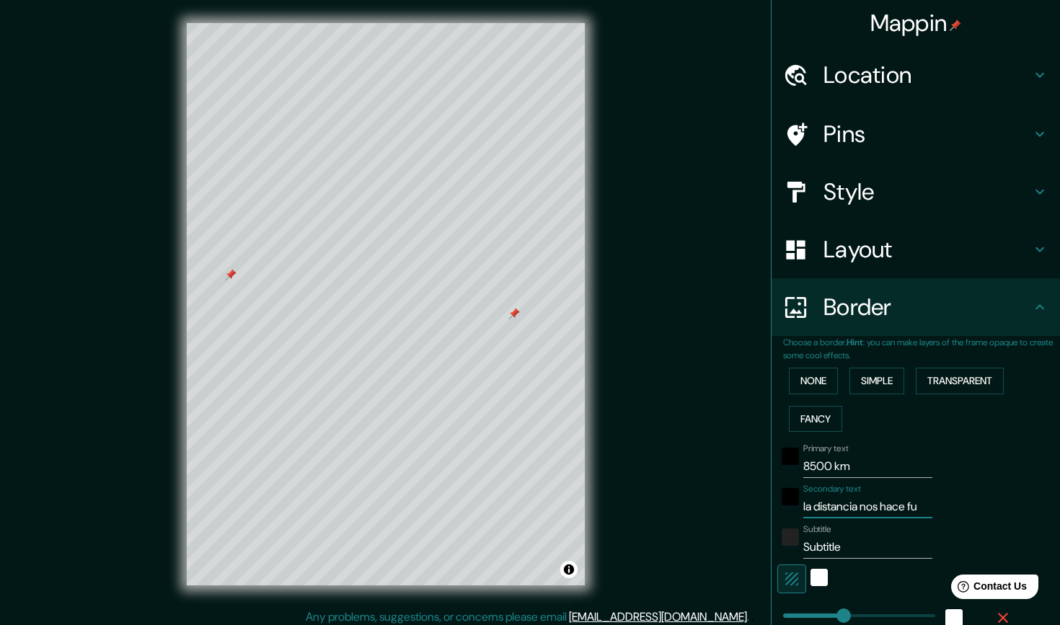
type input "221"
type input "44"
type input "la distancia nos hace"
type input "221"
type input "44"
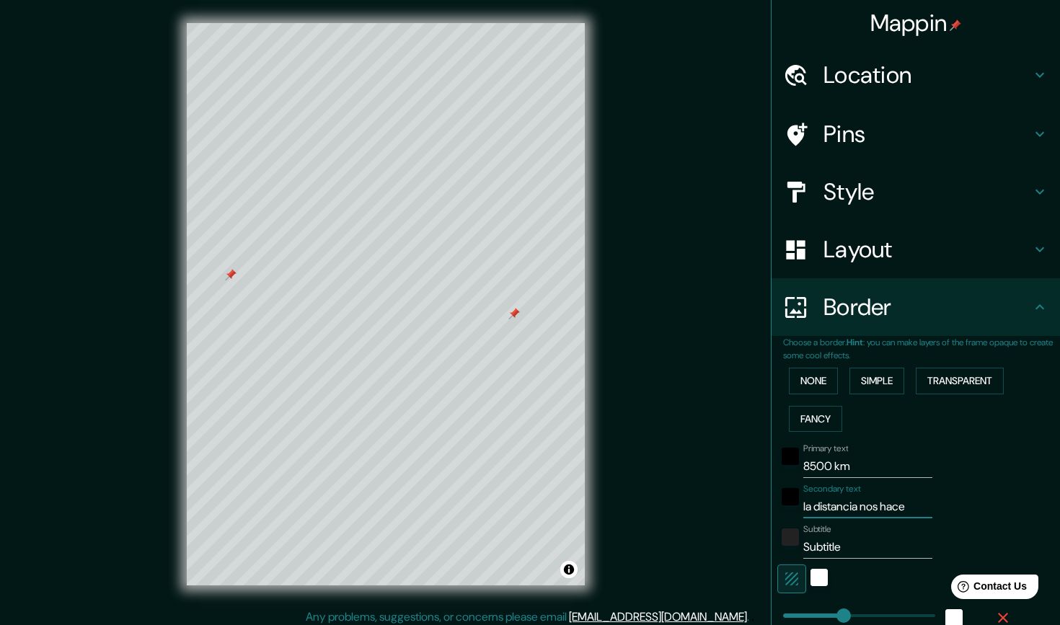
type input "la distancia nos hace"
type input "221"
type input "44"
type input "la distancia nos hac"
type input "221"
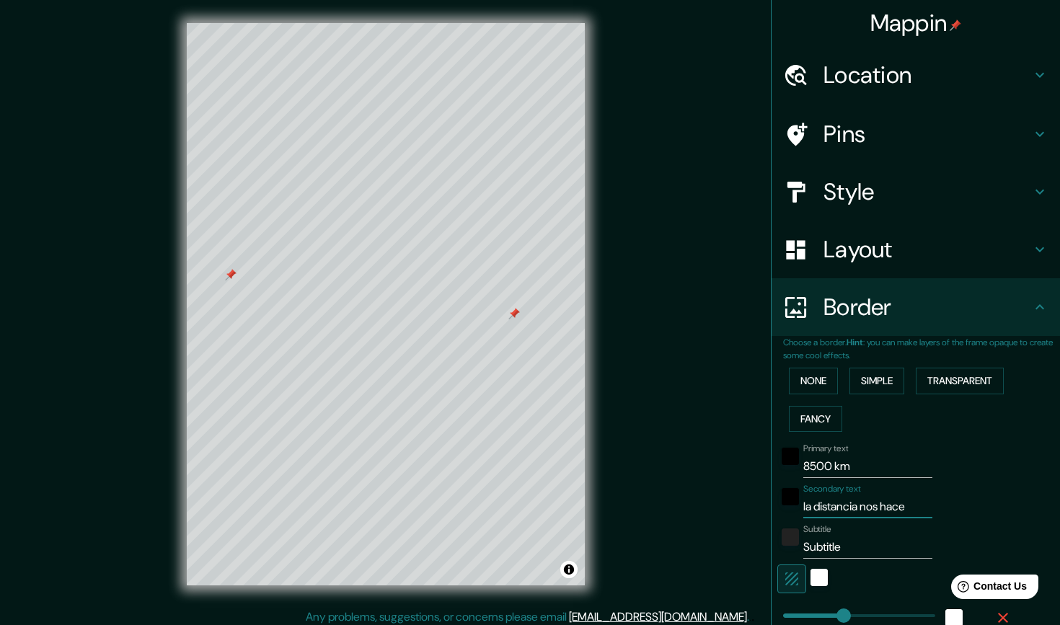
type input "44"
type input "la distancia nos ha"
type input "221"
type input "44"
type input "la distancia nos h"
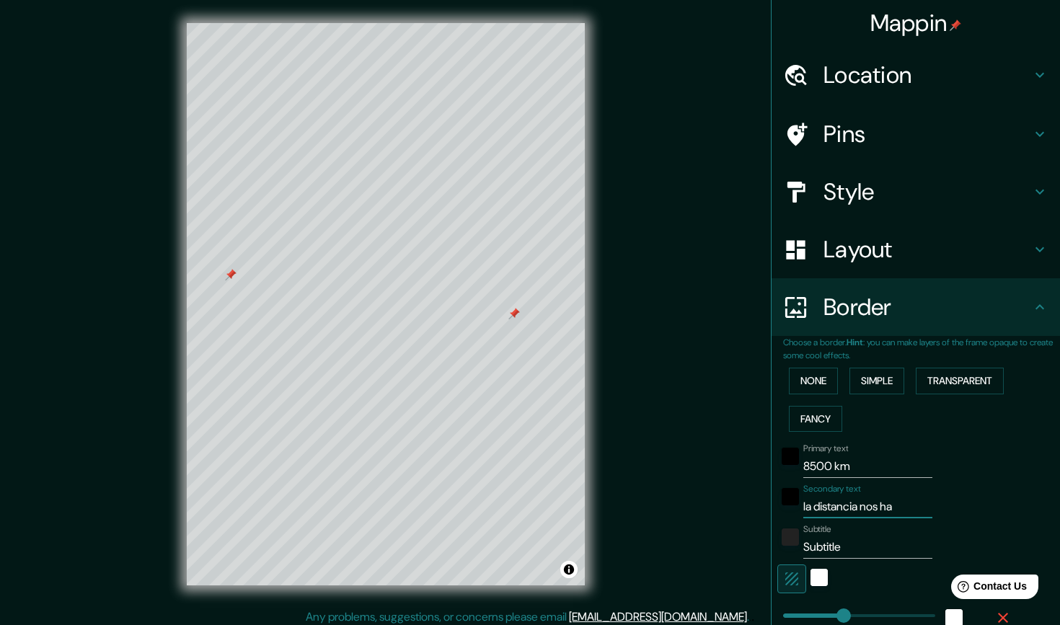
type input "221"
type input "44"
type input "la distancia nos"
type input "221"
type input "44"
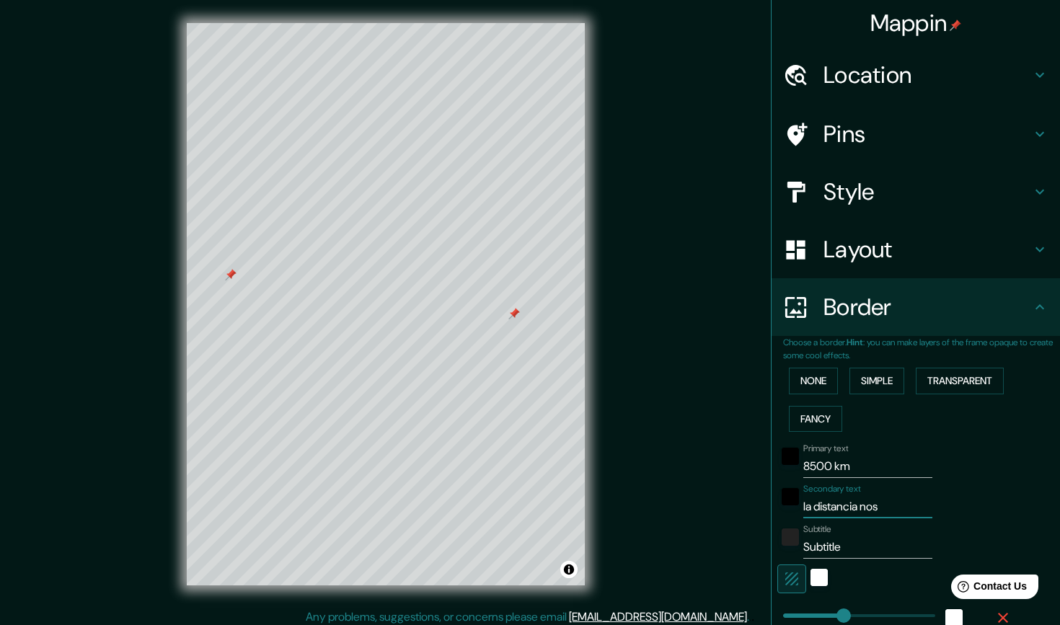
type input "la distancia nos"
type input "221"
type input "44"
type input "la distancia no"
type input "221"
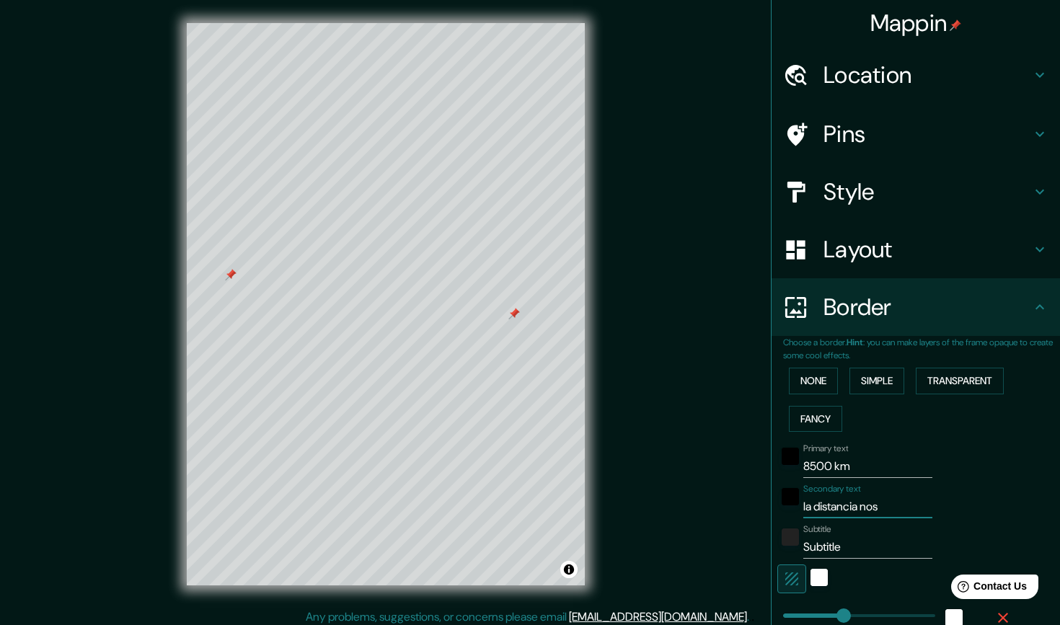
type input "44"
type input "la distancia n"
type input "221"
type input "44"
type input "la distancia"
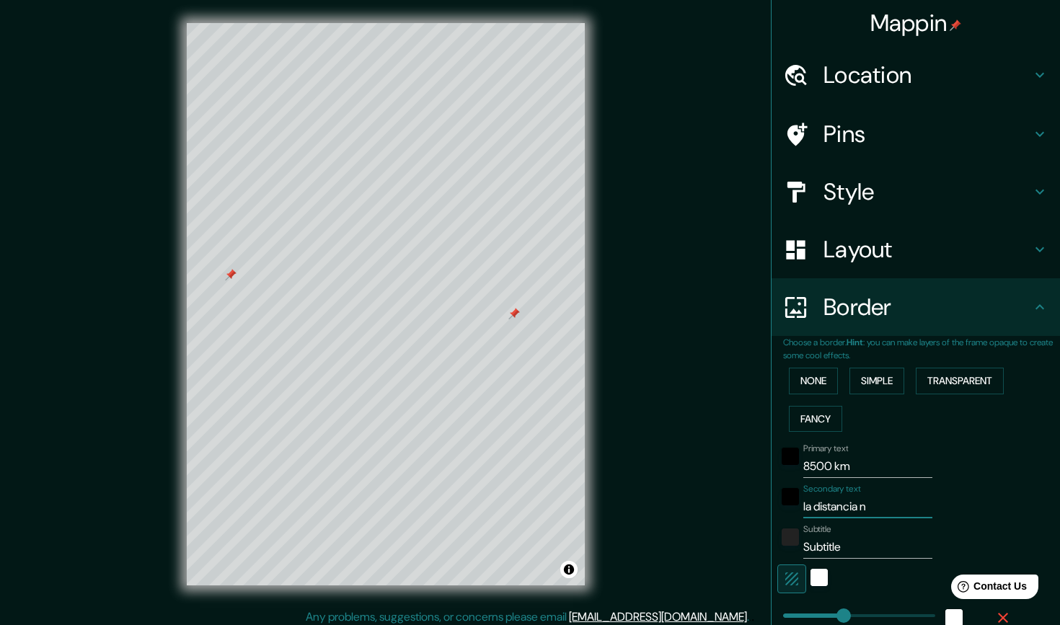
type input "221"
click at [848, 536] on input "Subtitle" at bounding box center [868, 547] width 129 height 23
drag, startPoint x: 838, startPoint y: 608, endPoint x: 809, endPoint y: 599, distance: 29.7
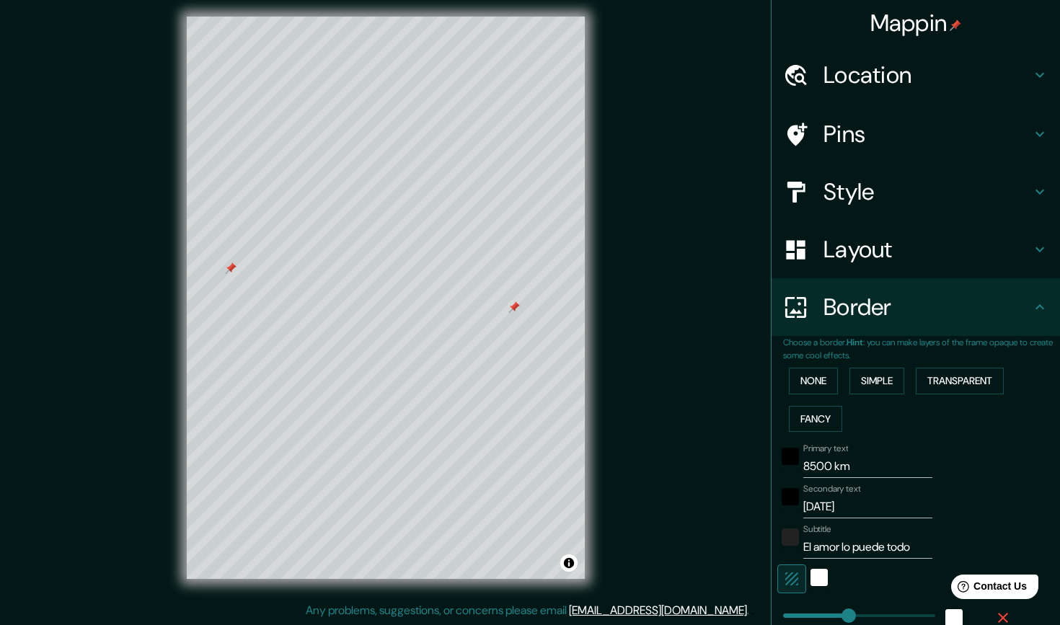
scroll to position [6, 0]
click at [838, 501] on input "[DATE]" at bounding box center [868, 507] width 129 height 23
drag, startPoint x: 889, startPoint y: 497, endPoint x: 770, endPoint y: 496, distance: 118.3
click at [770, 496] on div "Mappin Location [GEOGRAPHIC_DATA], [GEOGRAPHIC_DATA], [GEOGRAPHIC_DATA] Pins St…" at bounding box center [530, 310] width 1060 height 632
drag, startPoint x: 922, startPoint y: 539, endPoint x: 730, endPoint y: 537, distance: 191.9
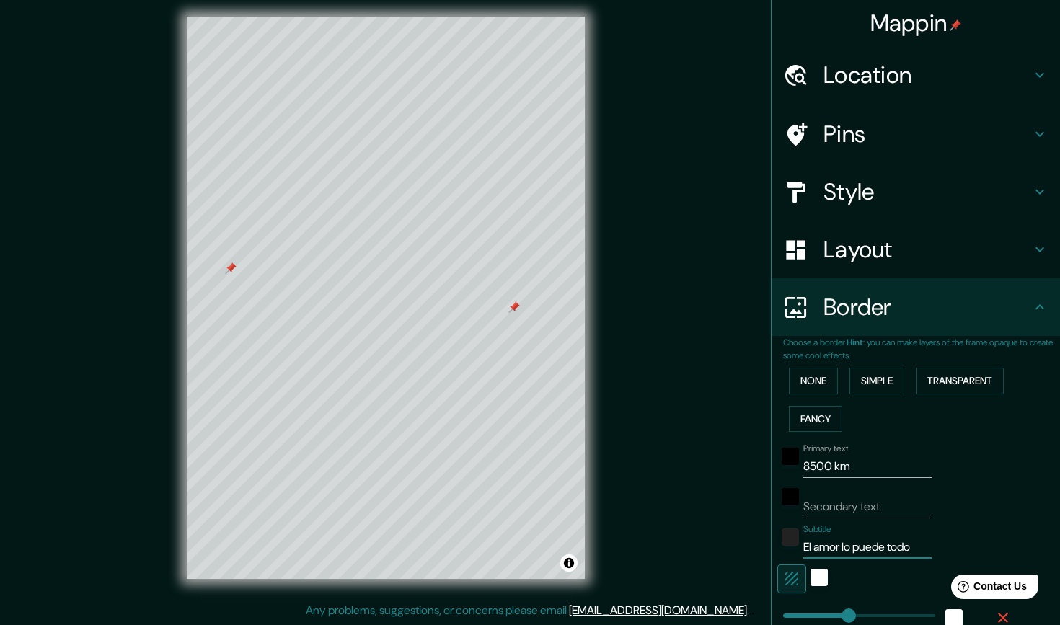
click at [729, 538] on div "Mappin Location [GEOGRAPHIC_DATA], [GEOGRAPHIC_DATA], [GEOGRAPHIC_DATA] Pins St…" at bounding box center [530, 310] width 1060 height 632
click at [820, 500] on input "Secondary text" at bounding box center [868, 507] width 129 height 23
click at [866, 538] on input "Subtitle" at bounding box center [868, 547] width 129 height 23
click at [876, 185] on h4 "Style" at bounding box center [928, 191] width 208 height 29
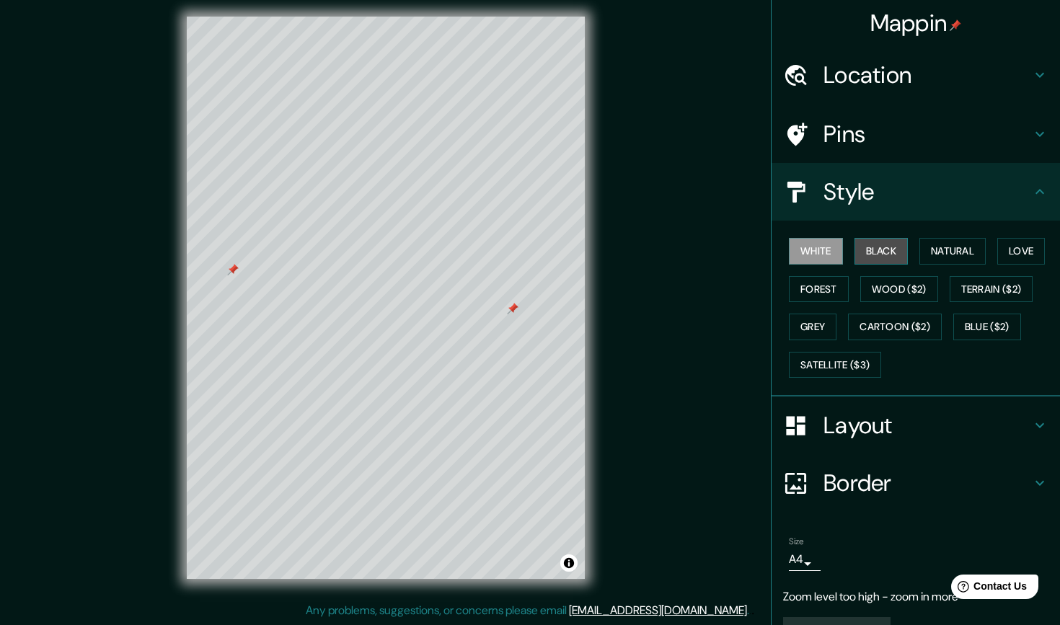
click at [878, 249] on button "Black" at bounding box center [882, 251] width 54 height 27
click at [965, 250] on button "Natural" at bounding box center [953, 251] width 66 height 27
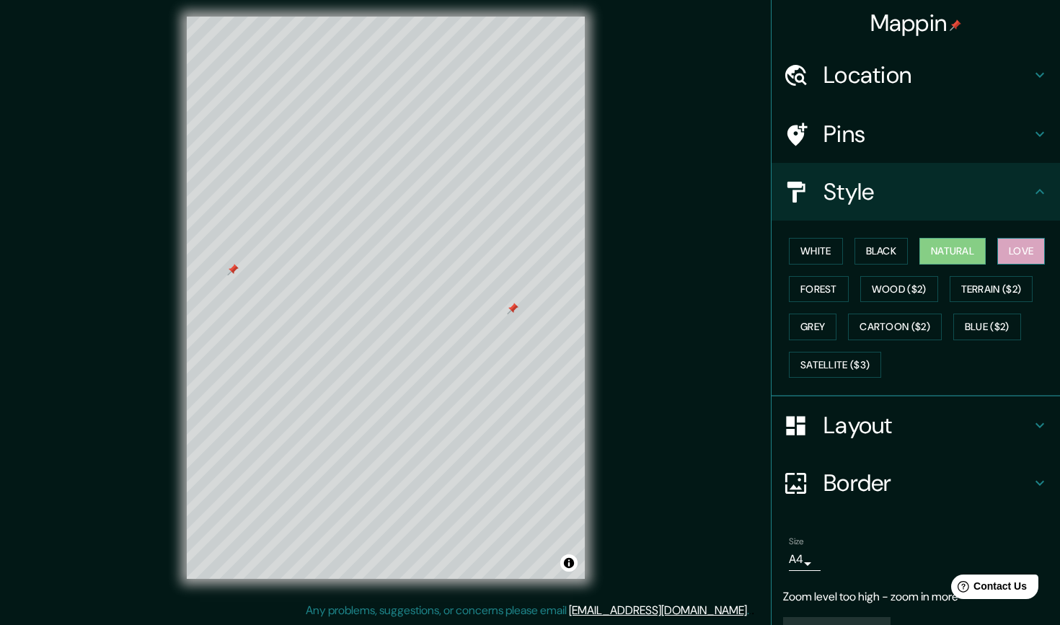
click at [1033, 256] on button "Love" at bounding box center [1022, 251] width 48 height 27
click at [830, 281] on button "Forest" at bounding box center [819, 289] width 60 height 27
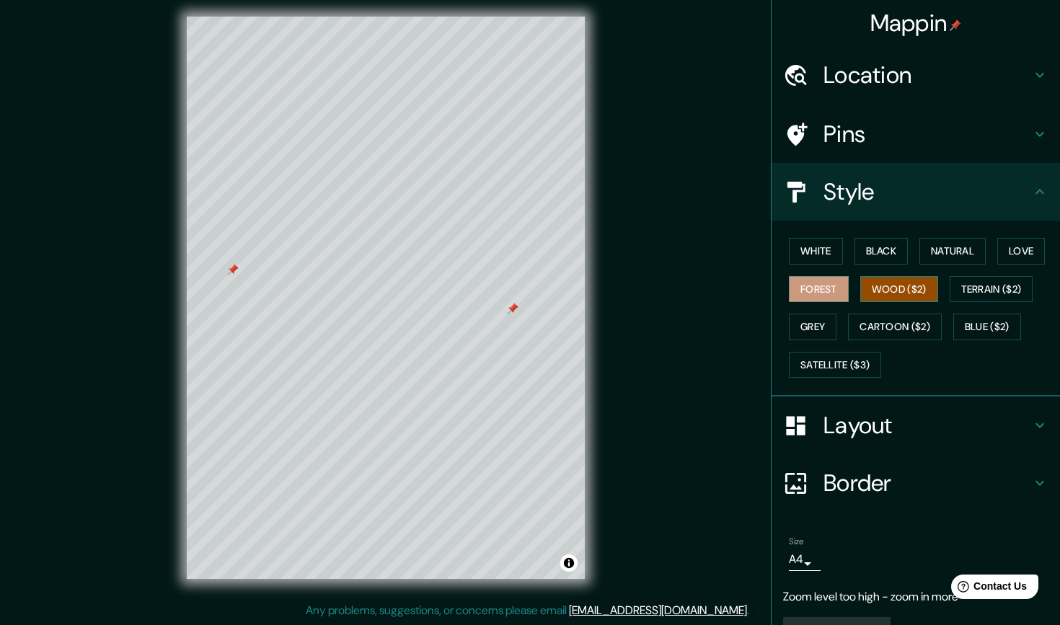
click at [900, 296] on button "Wood ($2)" at bounding box center [900, 289] width 78 height 27
click at [982, 289] on button "Terrain ($2)" at bounding box center [992, 289] width 84 height 27
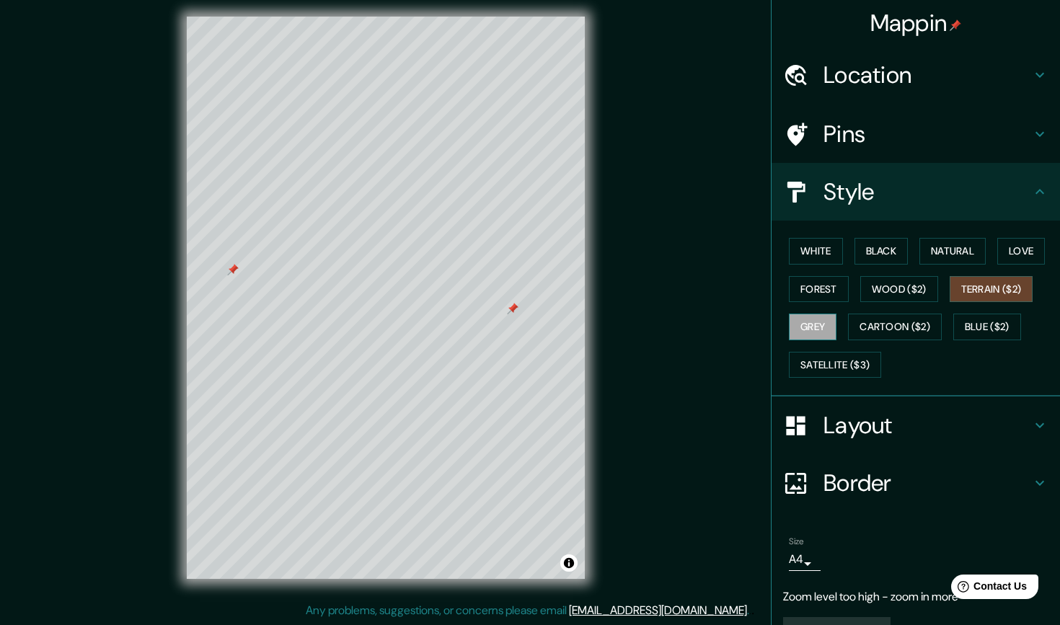
click at [798, 333] on button "Grey" at bounding box center [813, 327] width 48 height 27
click at [869, 336] on button "Cartoon ($2)" at bounding box center [895, 327] width 94 height 27
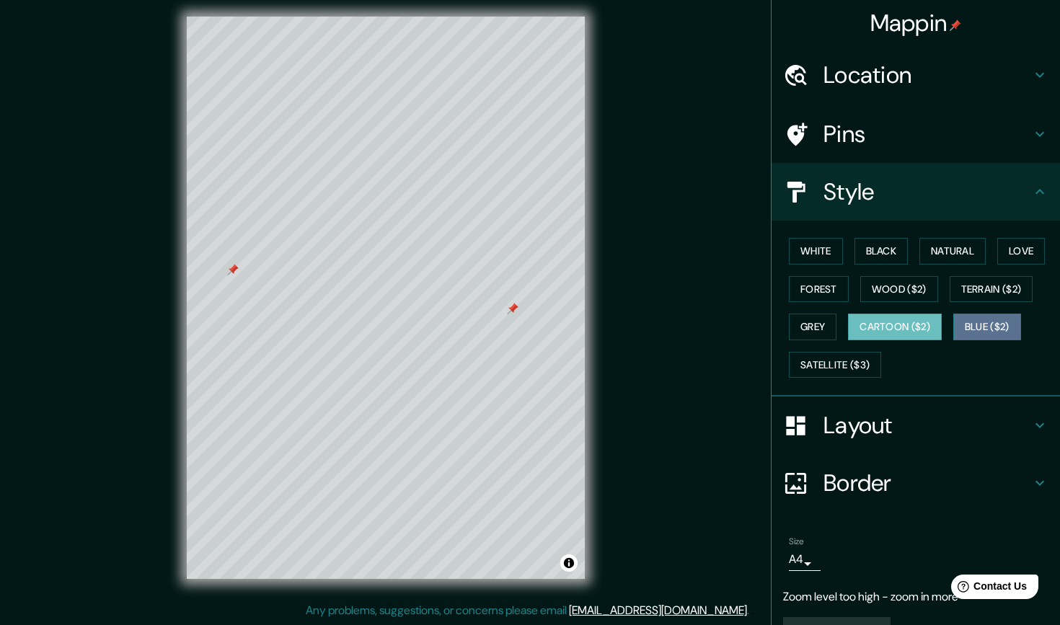
click at [974, 317] on button "Blue ($2)" at bounding box center [988, 327] width 68 height 27
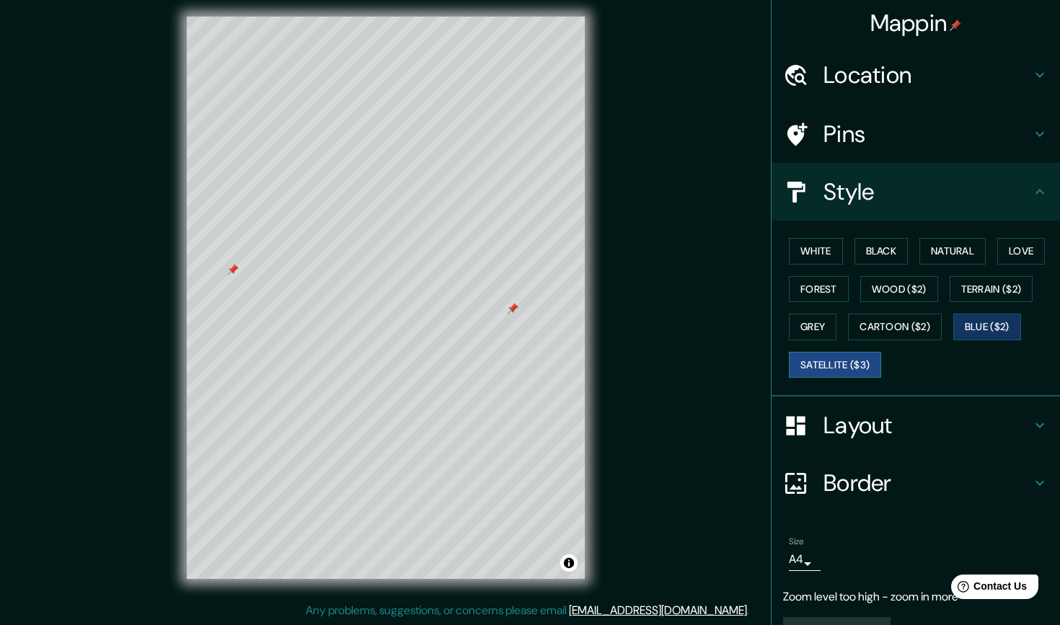
click at [801, 360] on button "Satellite ($3)" at bounding box center [835, 365] width 92 height 27
click at [825, 253] on button "White" at bounding box center [816, 251] width 54 height 27
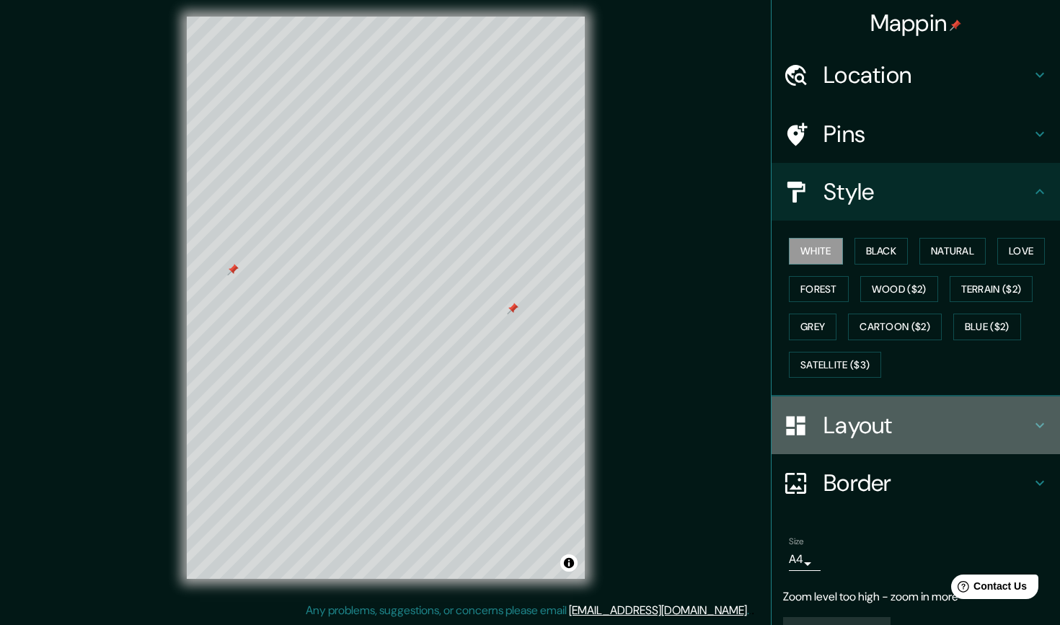
click at [822, 435] on div "Layout" at bounding box center [916, 426] width 289 height 58
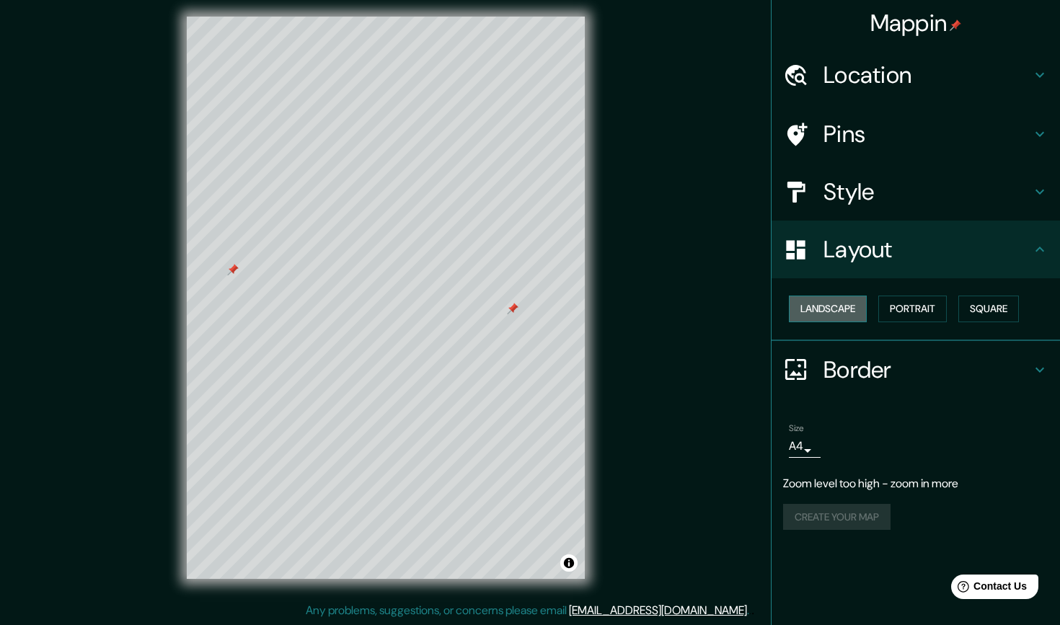
click at [817, 310] on button "Landscape" at bounding box center [828, 309] width 78 height 27
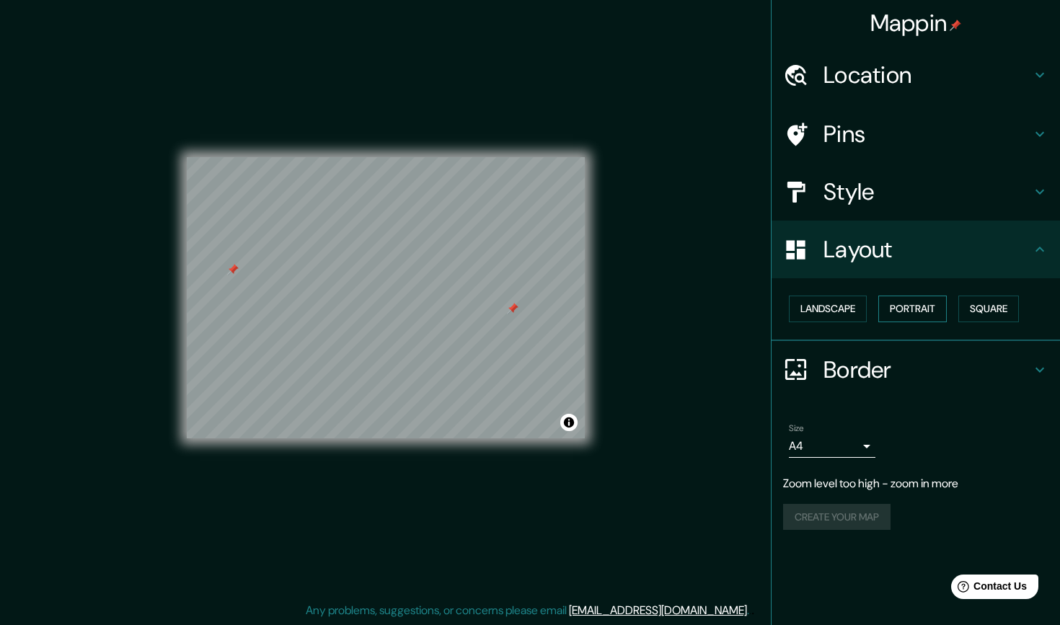
click at [926, 309] on button "Portrait" at bounding box center [913, 309] width 69 height 27
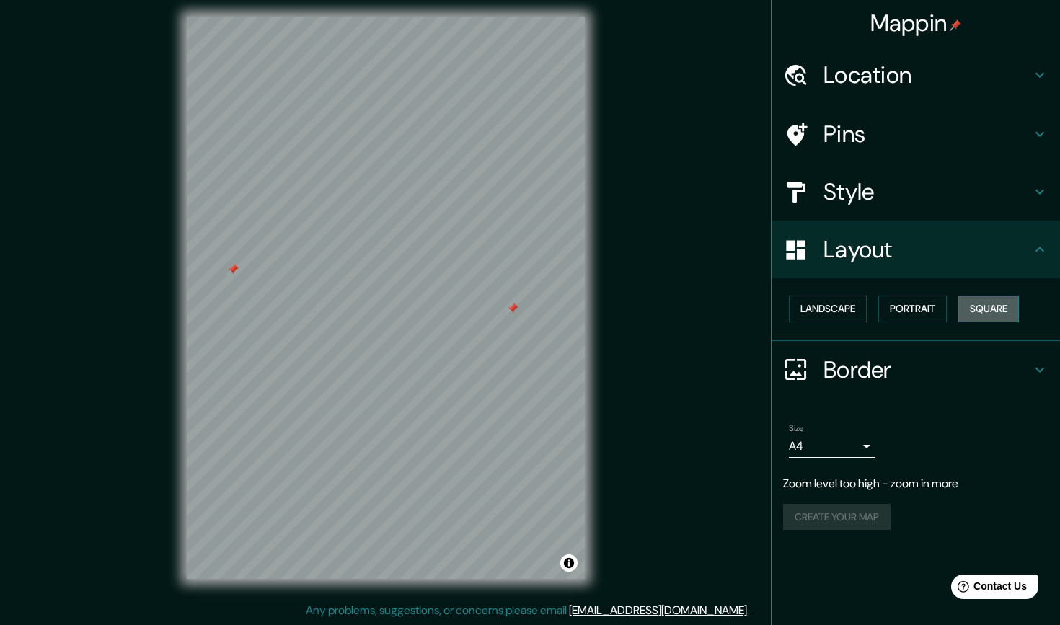
click at [983, 307] on button "Square" at bounding box center [989, 309] width 61 height 27
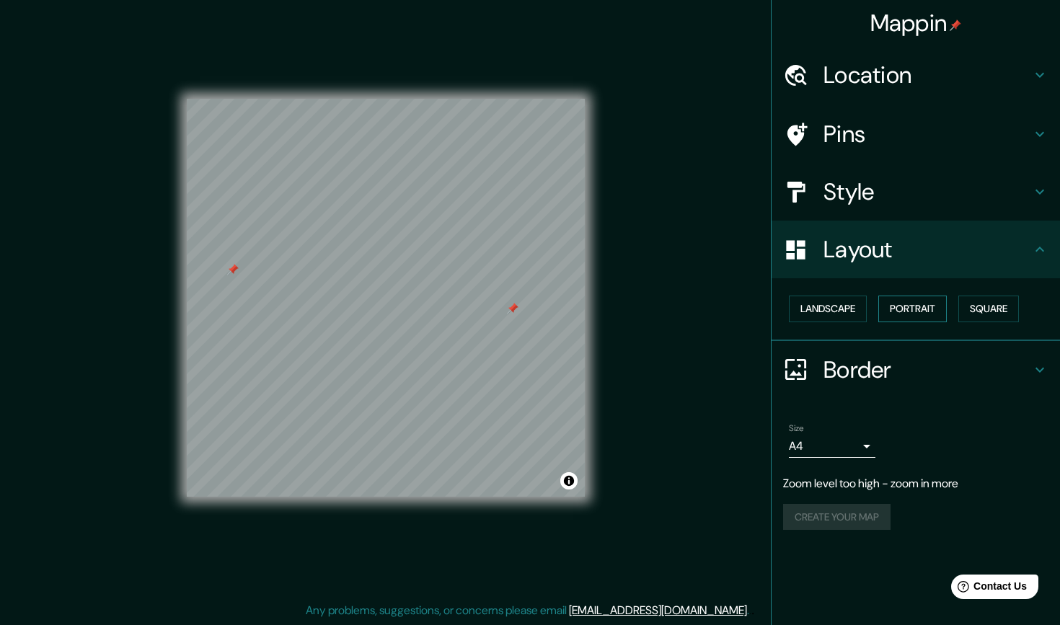
click at [923, 310] on button "Portrait" at bounding box center [913, 309] width 69 height 27
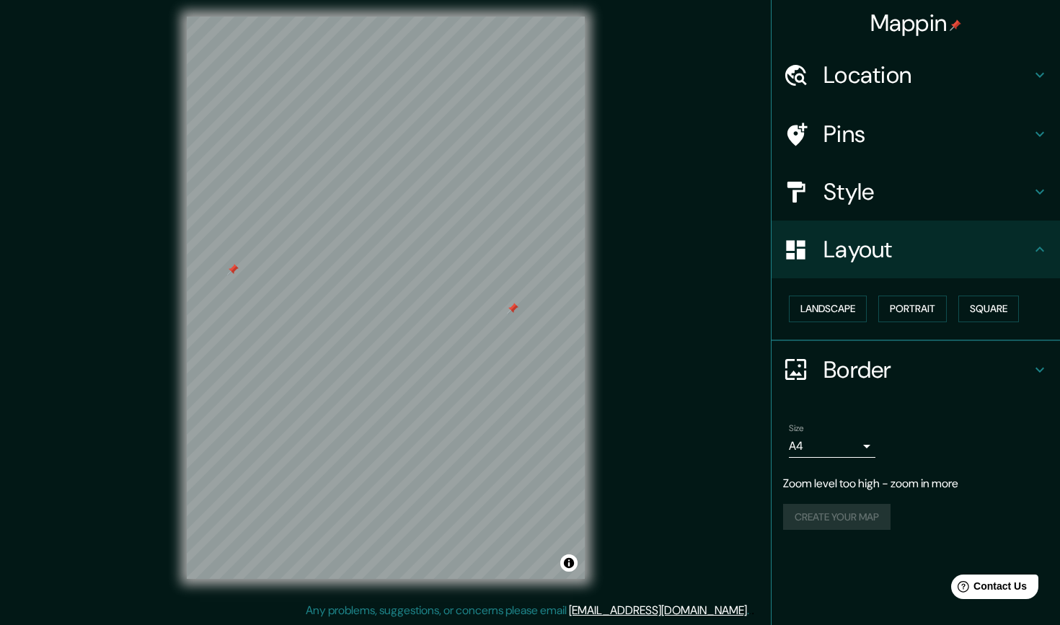
click at [886, 269] on div "Layout" at bounding box center [916, 250] width 289 height 58
click at [843, 204] on h4 "Style" at bounding box center [928, 191] width 208 height 29
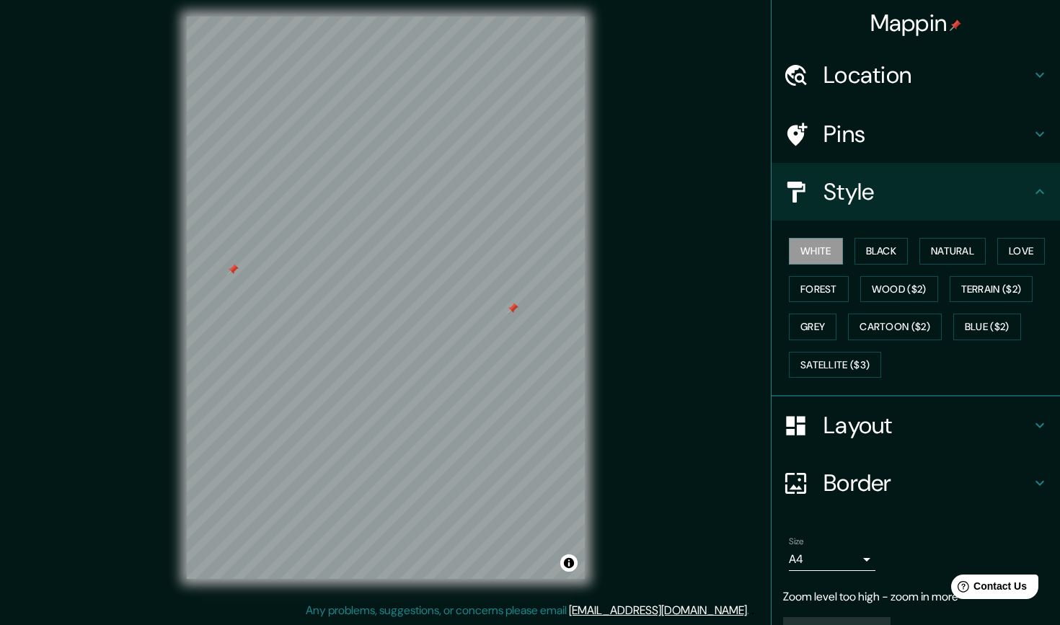
click at [842, 208] on div "Style" at bounding box center [916, 192] width 289 height 58
click at [839, 469] on h4 "Border" at bounding box center [928, 483] width 208 height 29
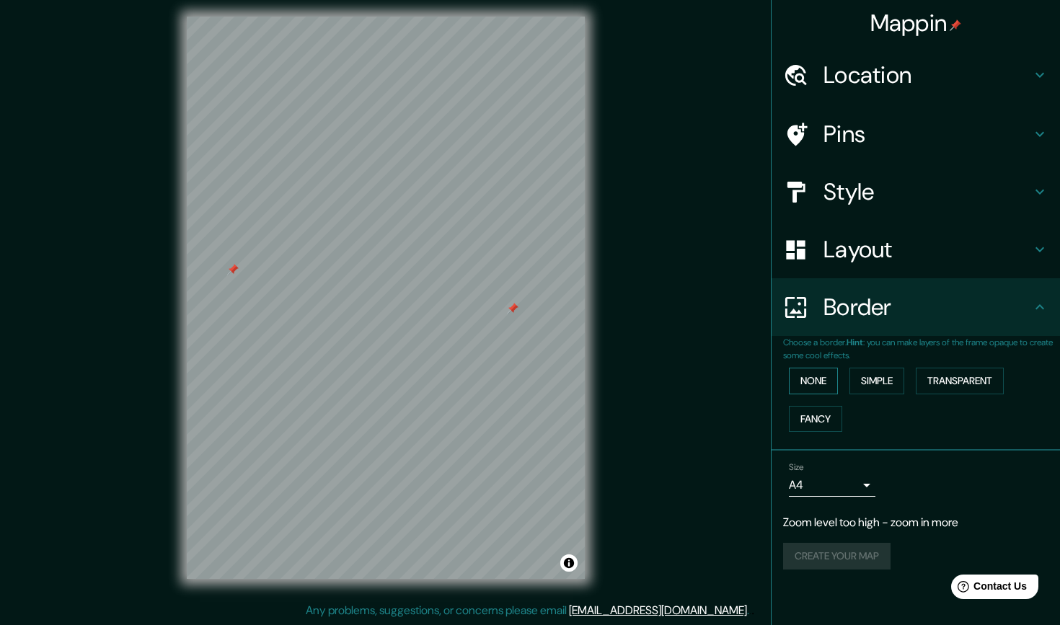
click at [815, 380] on button "None" at bounding box center [813, 381] width 49 height 27
click at [885, 374] on button "Simple" at bounding box center [877, 381] width 55 height 27
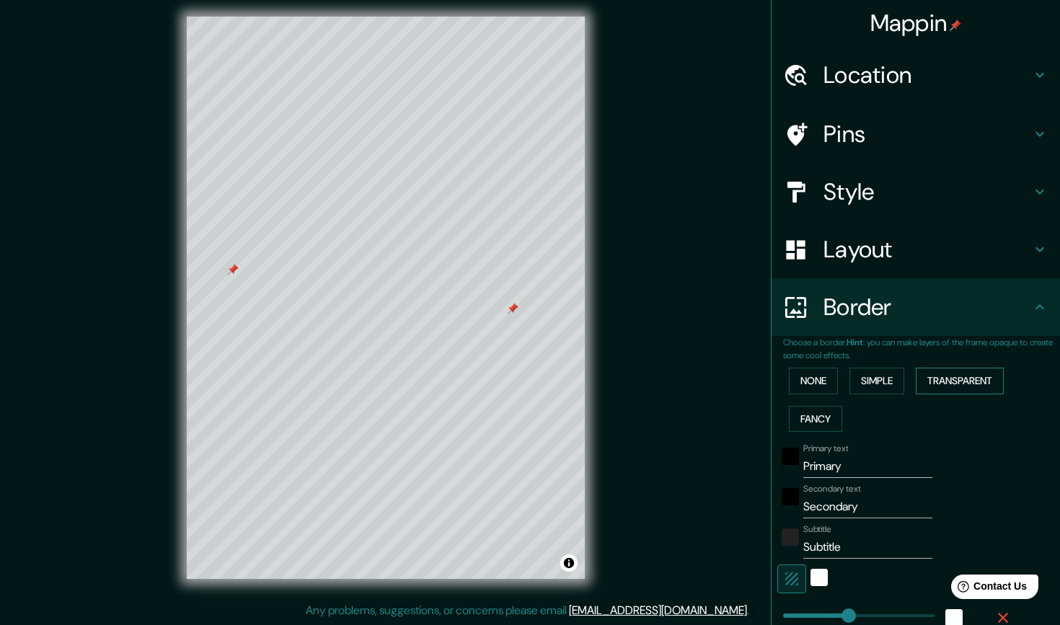
click at [944, 372] on button "Transparent" at bounding box center [960, 381] width 88 height 27
click at [825, 410] on button "Fancy" at bounding box center [815, 419] width 53 height 27
click at [905, 372] on button "Simple" at bounding box center [877, 381] width 55 height 27
drag, startPoint x: 851, startPoint y: 465, endPoint x: 693, endPoint y: 467, distance: 158.0
click at [695, 468] on div "Mappin Location [GEOGRAPHIC_DATA], [GEOGRAPHIC_DATA], [GEOGRAPHIC_DATA] Pins St…" at bounding box center [530, 310] width 1060 height 632
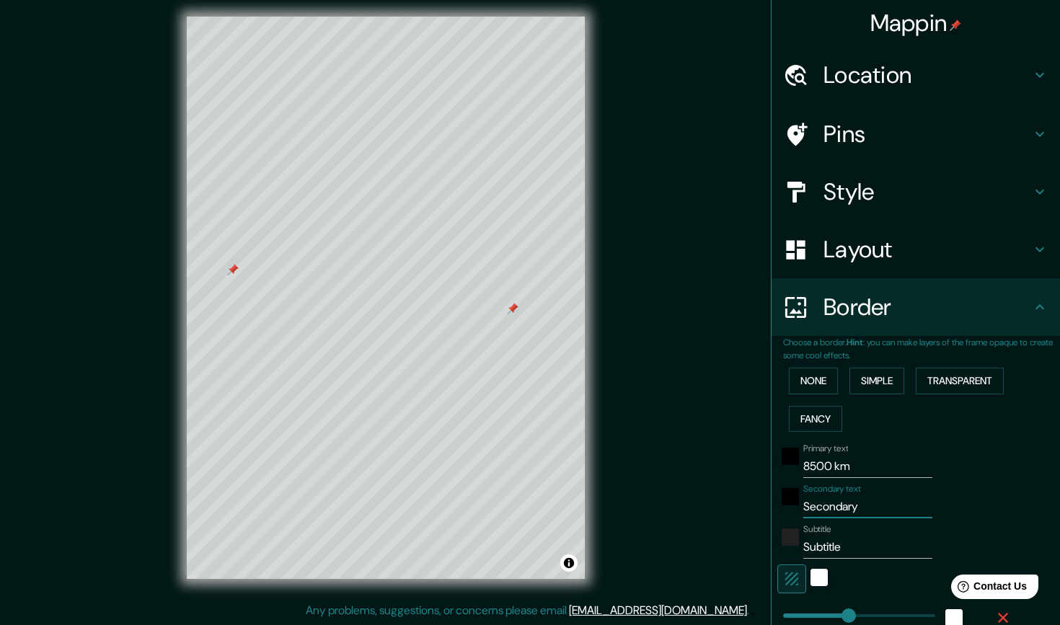
click at [849, 506] on input "Secondary" at bounding box center [868, 507] width 129 height 23
drag, startPoint x: 865, startPoint y: 544, endPoint x: 716, endPoint y: 542, distance: 148.6
click at [716, 543] on div "Mappin Location [GEOGRAPHIC_DATA], [GEOGRAPHIC_DATA], [GEOGRAPHIC_DATA] Pins St…" at bounding box center [530, 310] width 1060 height 632
click at [840, 543] on input "30-102025" at bounding box center [868, 547] width 129 height 23
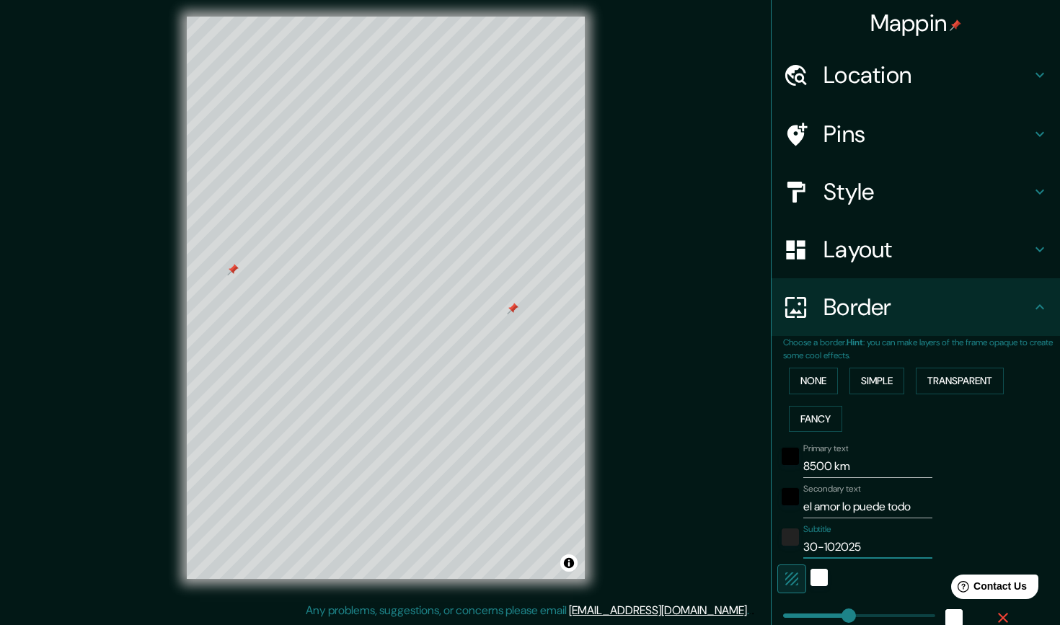
click at [837, 542] on input "30-102025" at bounding box center [868, 547] width 129 height 23
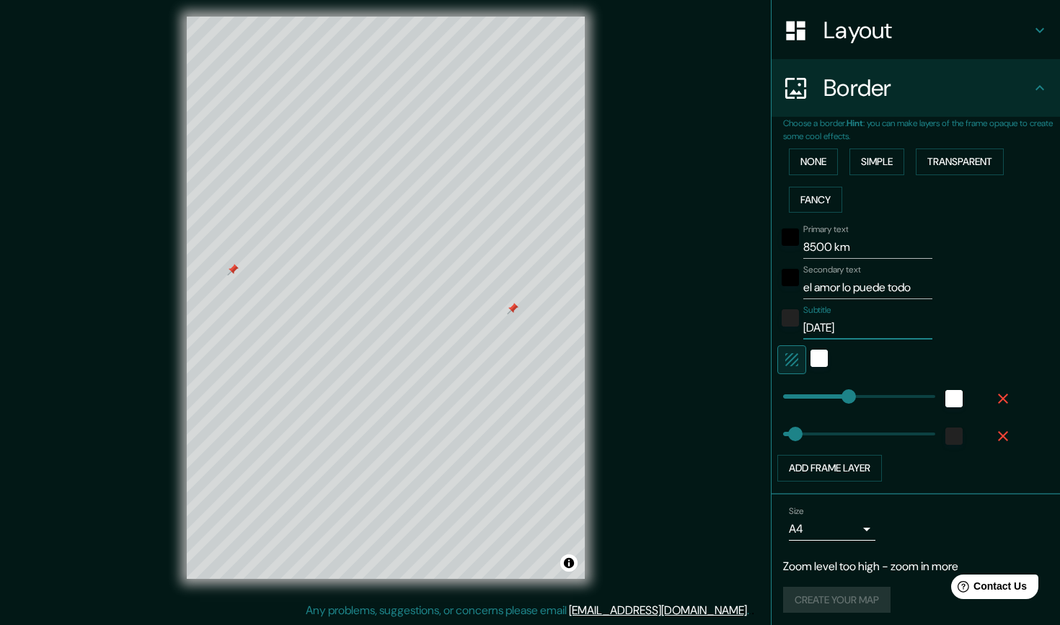
click at [831, 531] on body "Mappin Location [GEOGRAPHIC_DATA], [GEOGRAPHIC_DATA], [GEOGRAPHIC_DATA] Pins St…" at bounding box center [530, 306] width 1060 height 625
click at [828, 563] on li "A3" at bounding box center [832, 569] width 87 height 26
click at [851, 597] on div "Create your map" at bounding box center [915, 600] width 265 height 27
click at [830, 110] on div "Border" at bounding box center [916, 88] width 289 height 58
click at [817, 359] on div "white" at bounding box center [819, 358] width 17 height 17
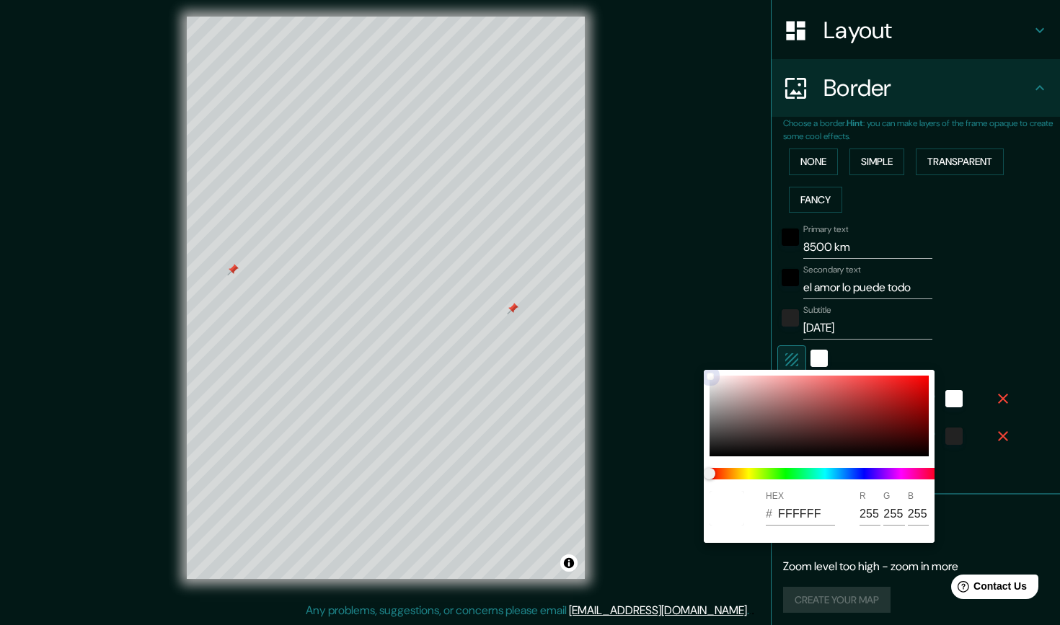
click at [832, 395] on div at bounding box center [819, 416] width 219 height 81
drag, startPoint x: 836, startPoint y: 397, endPoint x: 650, endPoint y: 390, distance: 186.2
click at [650, 390] on div "HEX # B89696 R 184 G 150 B 150" at bounding box center [530, 312] width 1060 height 625
click at [724, 372] on div "HEX # B89696 R 184 G 150 B 150" at bounding box center [819, 456] width 231 height 173
click at [714, 377] on div at bounding box center [819, 416] width 219 height 81
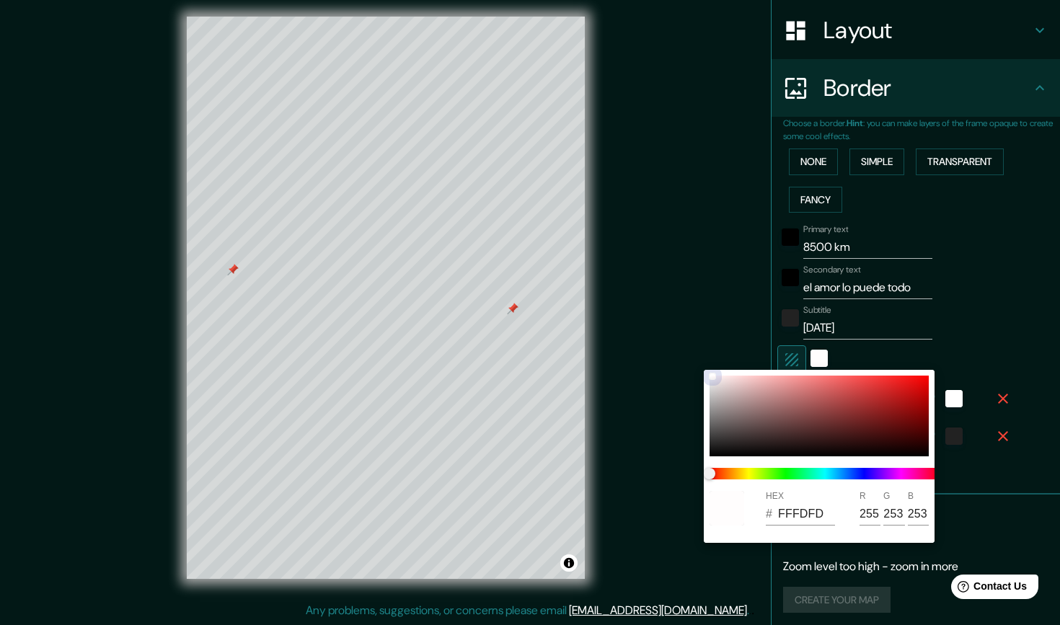
drag, startPoint x: 713, startPoint y: 374, endPoint x: 643, endPoint y: 321, distance: 88.0
click at [644, 324] on div "HEX # FFFDFD R 255 G 253 B 253" at bounding box center [530, 312] width 1060 height 625
click at [646, 315] on div at bounding box center [530, 312] width 1060 height 625
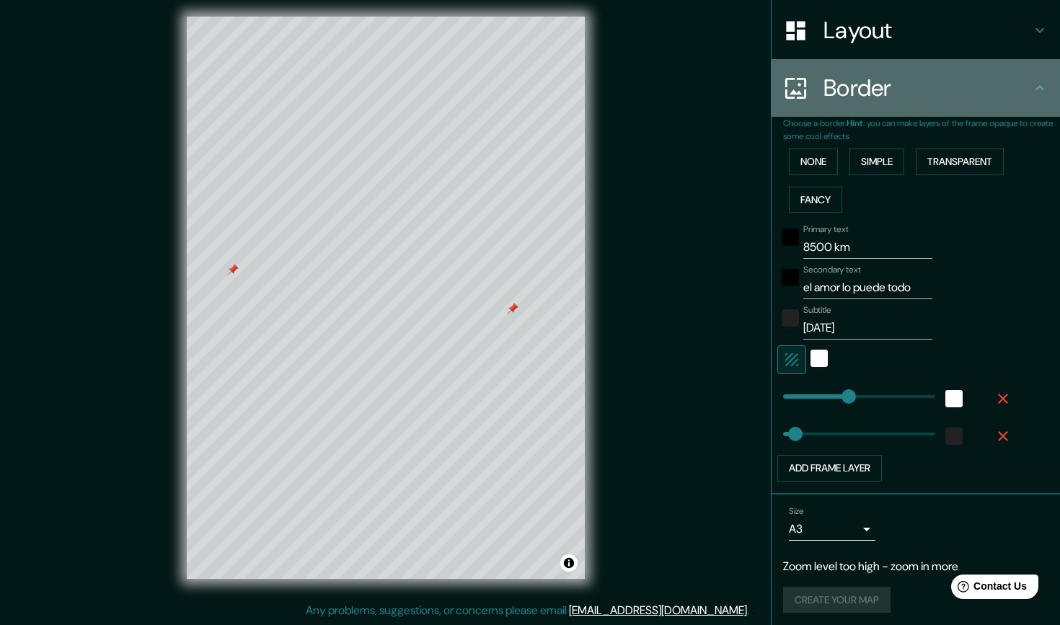
click at [1042, 90] on icon at bounding box center [1040, 87] width 17 height 17
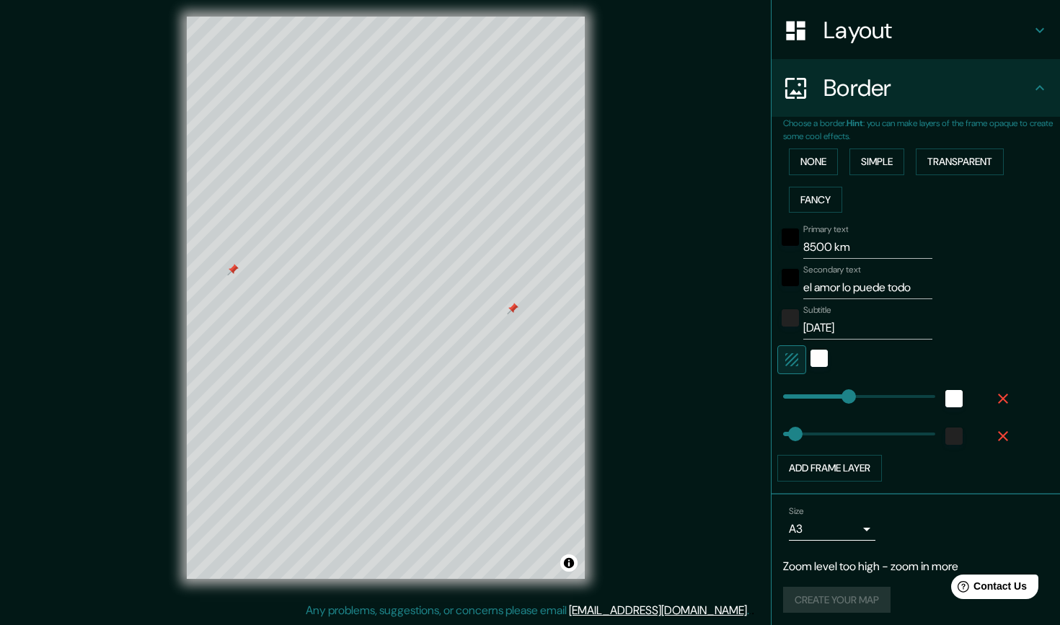
click at [822, 363] on div at bounding box center [820, 360] width 26 height 29
click at [815, 355] on div "color-FFFDFD" at bounding box center [819, 358] width 17 height 17
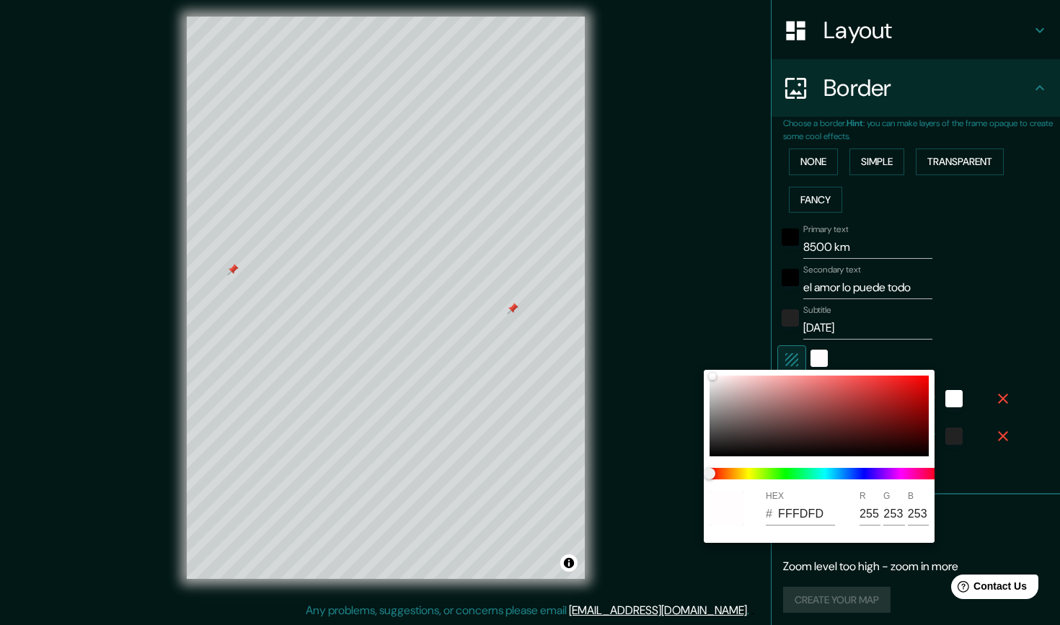
click at [737, 319] on div at bounding box center [530, 312] width 1060 height 625
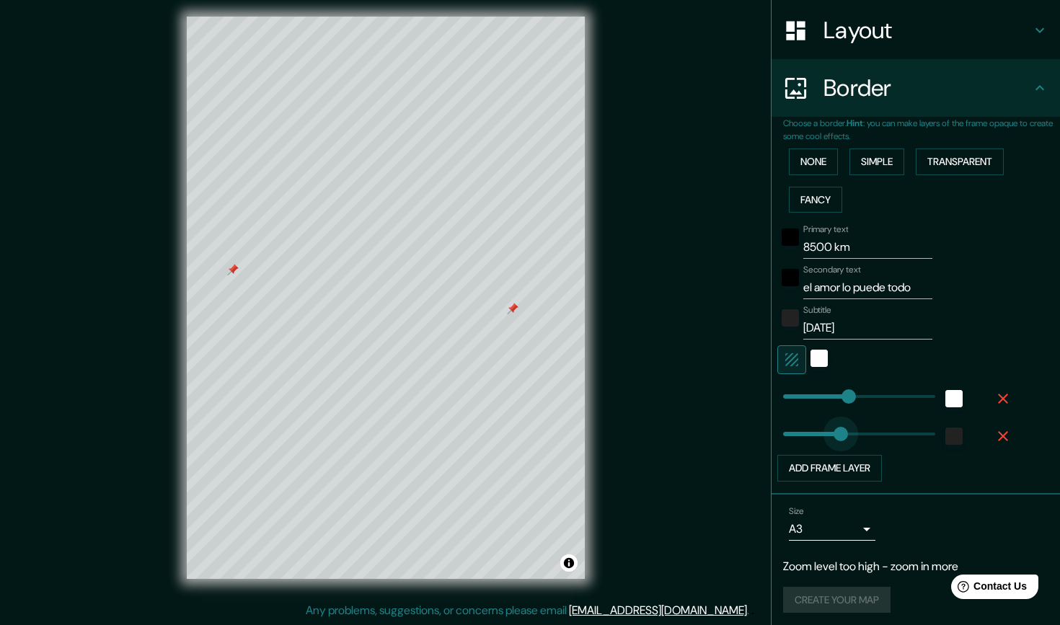
drag, startPoint x: 796, startPoint y: 436, endPoint x: 840, endPoint y: 436, distance: 44.7
click at [1001, 400] on icon "button" at bounding box center [1003, 398] width 17 height 17
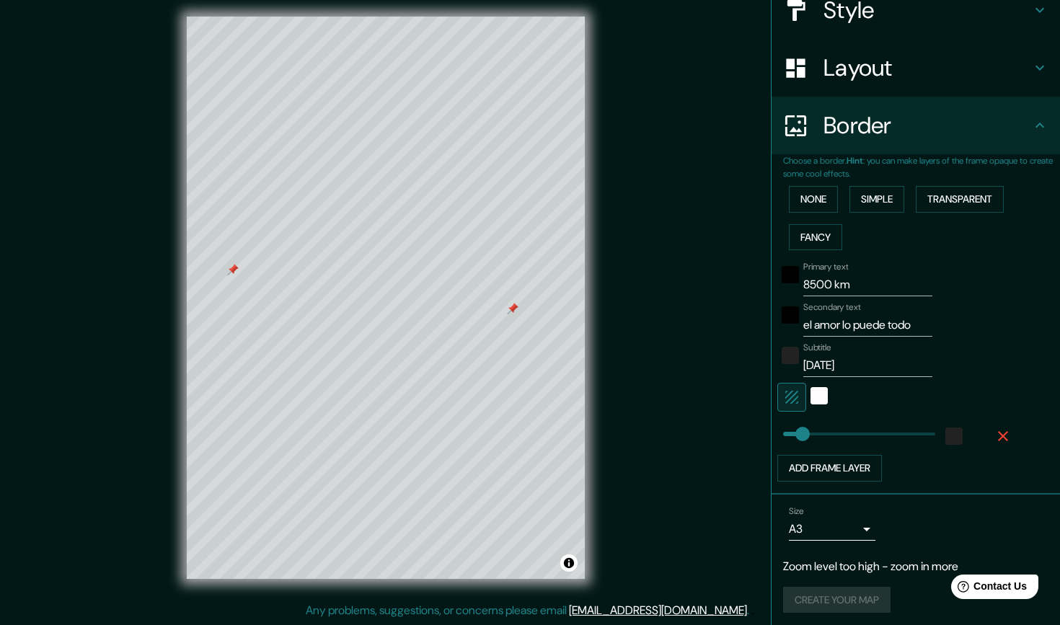
click at [804, 396] on button "button" at bounding box center [792, 397] width 29 height 29
click at [813, 396] on div at bounding box center [896, 397] width 237 height 29
click at [796, 395] on icon "button" at bounding box center [792, 397] width 13 height 13
click at [812, 397] on div "white" at bounding box center [819, 395] width 17 height 17
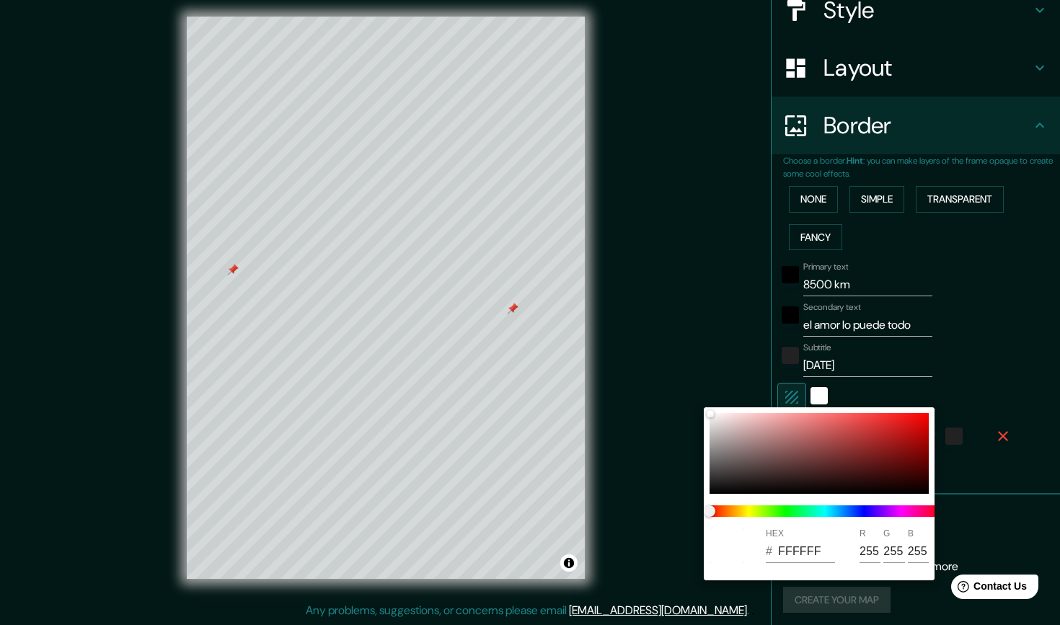
drag, startPoint x: 708, startPoint y: 410, endPoint x: 693, endPoint y: 398, distance: 19.0
click at [695, 400] on div "HEX # FFFFFF R 255 G 255 B 255" at bounding box center [530, 312] width 1060 height 625
click at [982, 395] on div at bounding box center [530, 312] width 1060 height 625
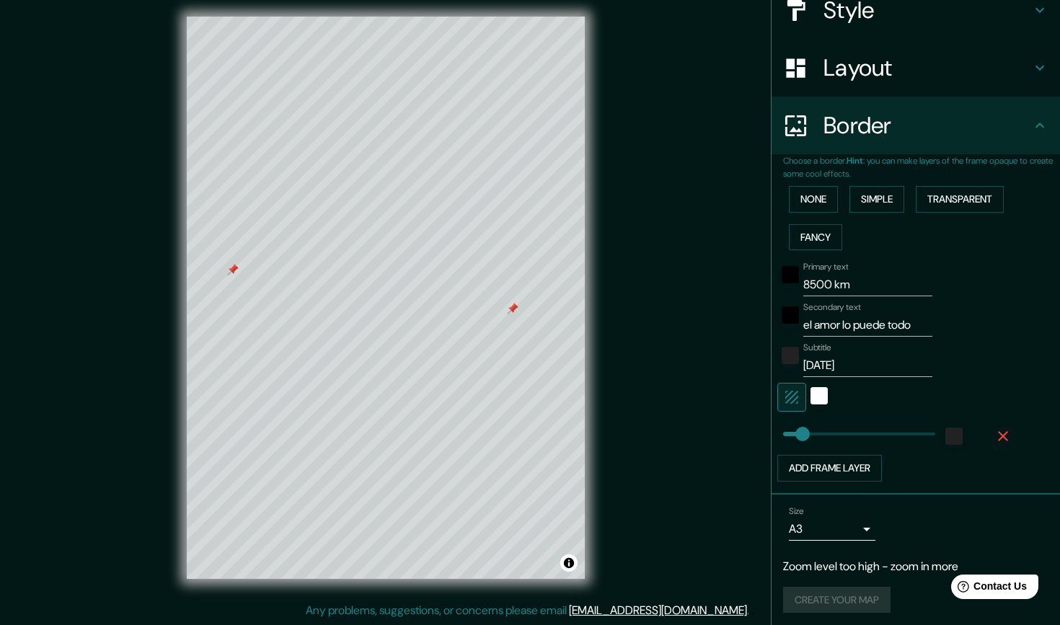
click at [890, 180] on div "None Simple Transparent Fancy" at bounding box center [921, 218] width 277 height 76
click at [890, 196] on button "Simple" at bounding box center [877, 199] width 55 height 27
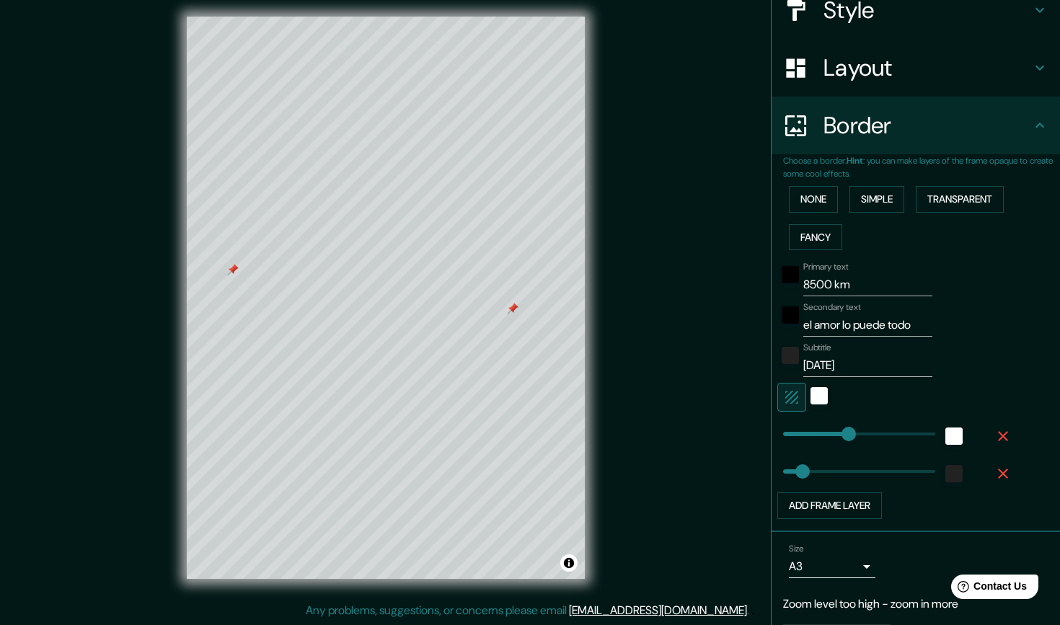
click at [845, 291] on input "8500 km" at bounding box center [868, 284] width 129 height 23
click at [922, 325] on input "el amor lo puede todo" at bounding box center [868, 325] width 129 height 23
click at [875, 357] on input "[DATE]" at bounding box center [868, 365] width 129 height 23
click at [871, 496] on button "Add frame layer" at bounding box center [830, 506] width 105 height 27
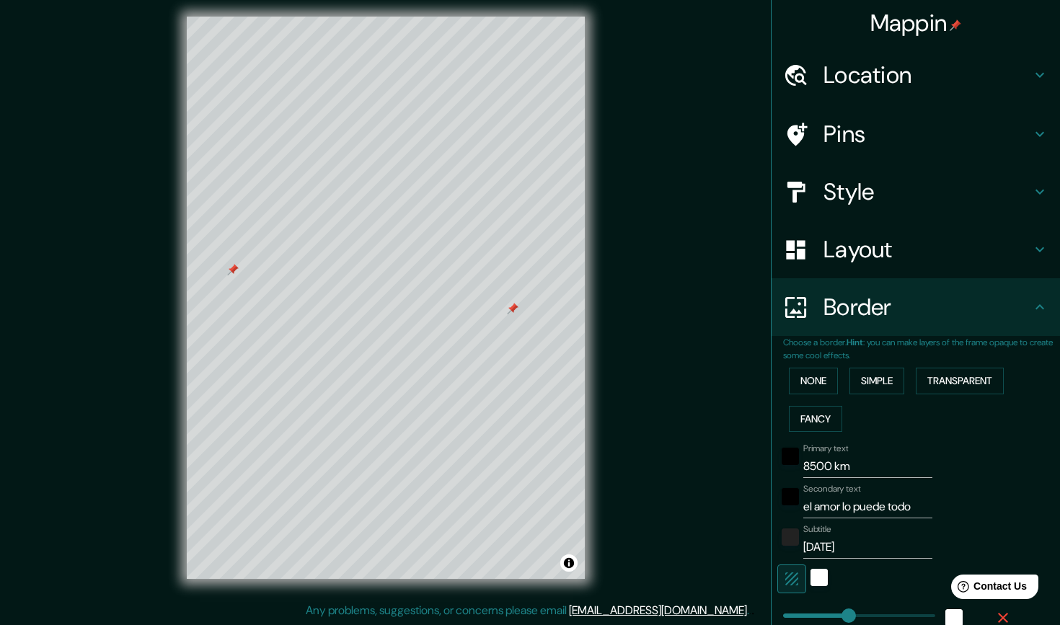
scroll to position [0, 0]
click at [890, 305] on h4 "Border" at bounding box center [928, 307] width 208 height 29
click at [1032, 302] on icon at bounding box center [1040, 307] width 17 height 17
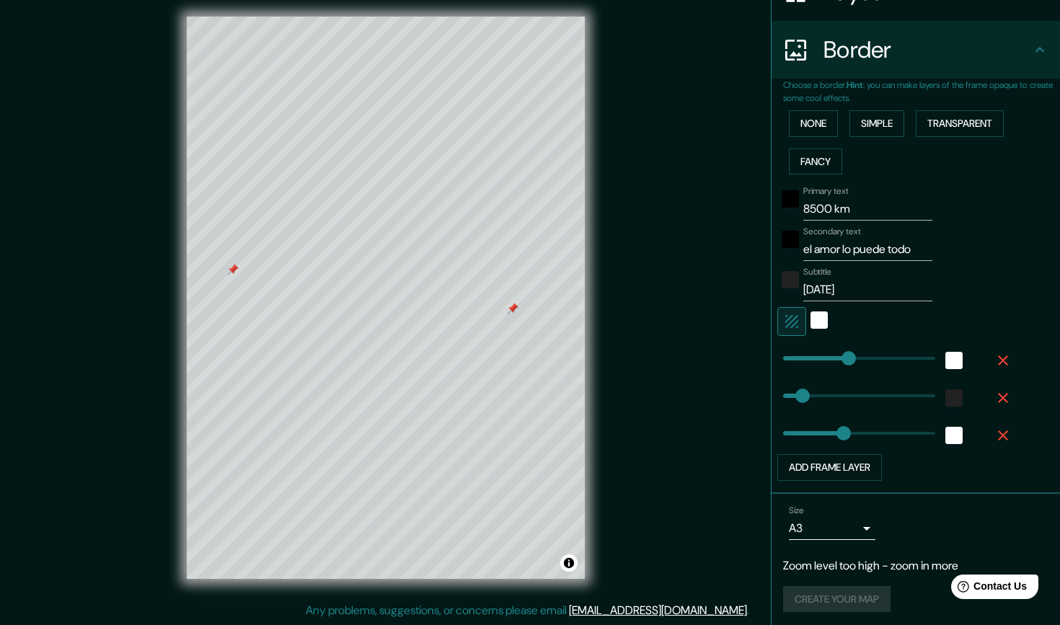
scroll to position [257, 0]
click at [1001, 431] on icon "button" at bounding box center [1003, 436] width 10 height 10
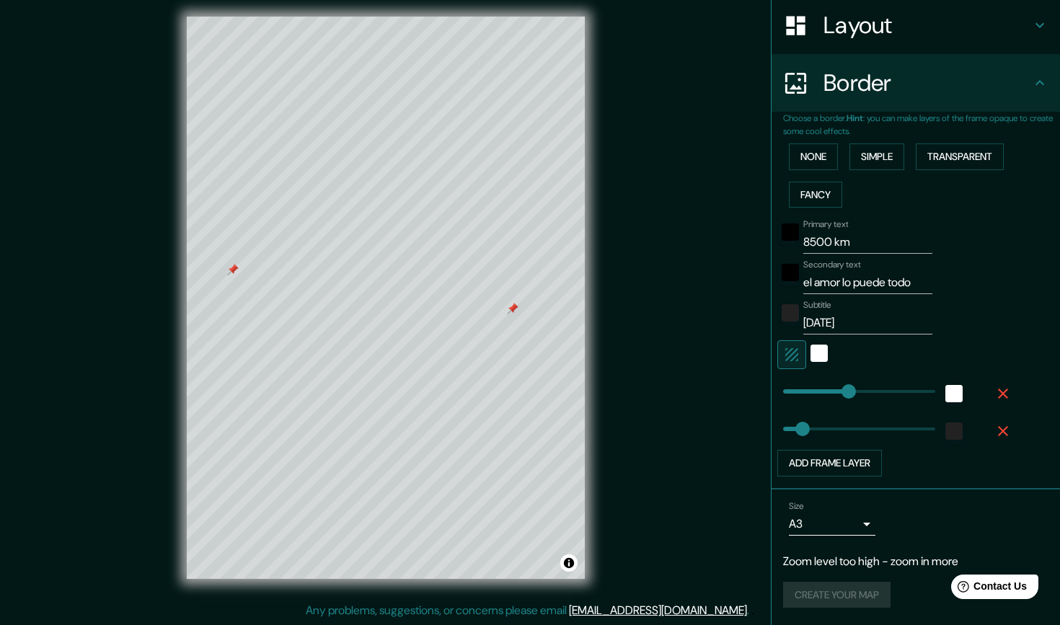
scroll to position [219, 0]
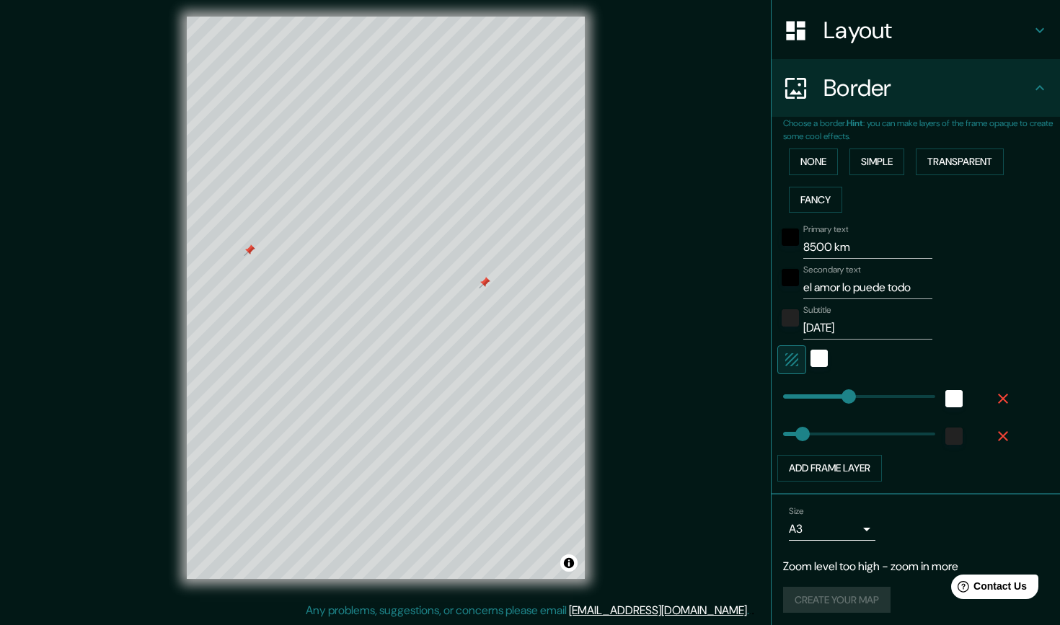
click at [807, 506] on div "Size A3 a4" at bounding box center [832, 523] width 87 height 35
click at [807, 517] on body "Mappin Location [GEOGRAPHIC_DATA], [GEOGRAPHIC_DATA], [GEOGRAPHIC_DATA] Pins St…" at bounding box center [530, 306] width 1060 height 625
click at [809, 541] on li "A4" at bounding box center [832, 543] width 87 height 26
click at [805, 531] on body "Mappin Location [GEOGRAPHIC_DATA], [GEOGRAPHIC_DATA], [GEOGRAPHIC_DATA] Pins St…" at bounding box center [530, 306] width 1060 height 625
click at [810, 599] on li "A1 ($2.50)" at bounding box center [832, 595] width 87 height 26
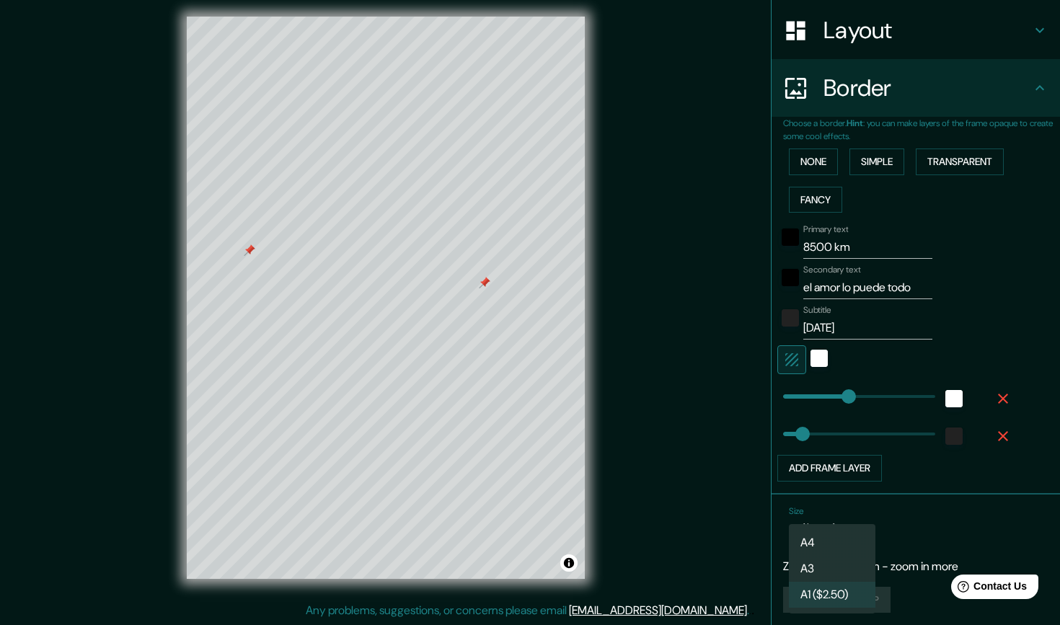
click at [807, 532] on body "Mappin Location [GEOGRAPHIC_DATA], [GEOGRAPHIC_DATA], [GEOGRAPHIC_DATA] Pins St…" at bounding box center [530, 306] width 1060 height 625
click at [807, 565] on li "A3" at bounding box center [832, 569] width 87 height 26
click at [909, 94] on h4 "Border" at bounding box center [928, 88] width 208 height 29
click at [1039, 85] on icon at bounding box center [1040, 87] width 9 height 5
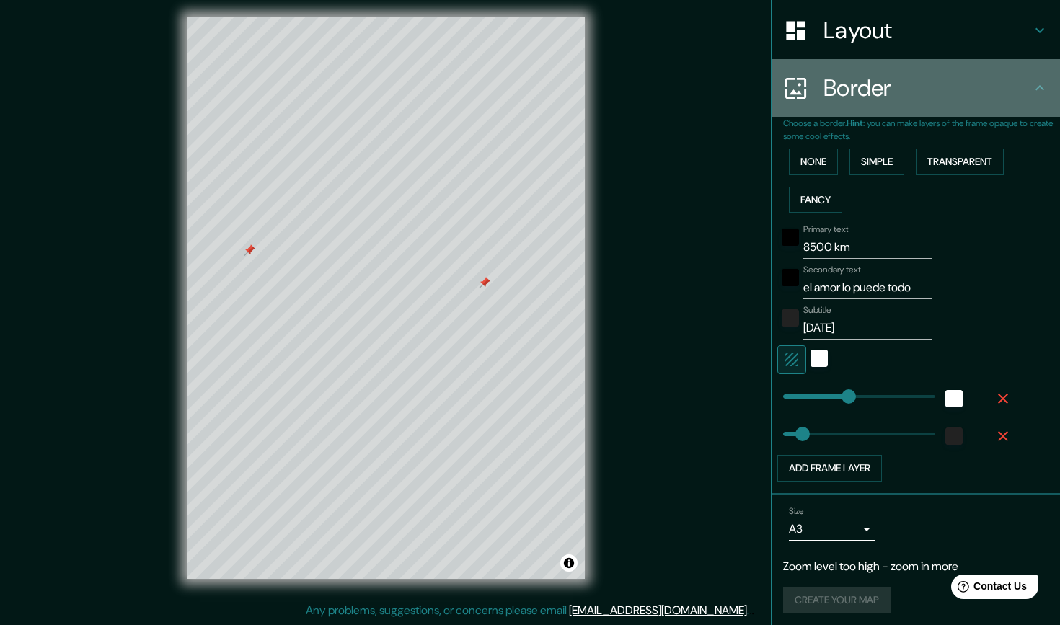
click at [1039, 85] on icon at bounding box center [1040, 87] width 9 height 5
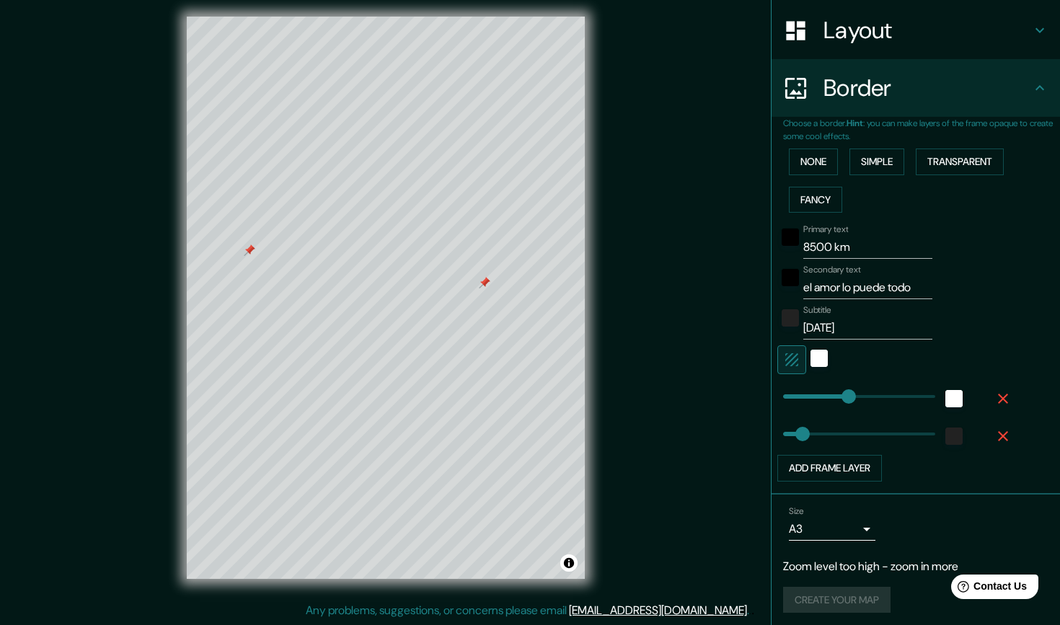
click at [835, 596] on div "Create your map" at bounding box center [915, 600] width 265 height 27
click at [835, 597] on div "Create your map" at bounding box center [915, 600] width 265 height 27
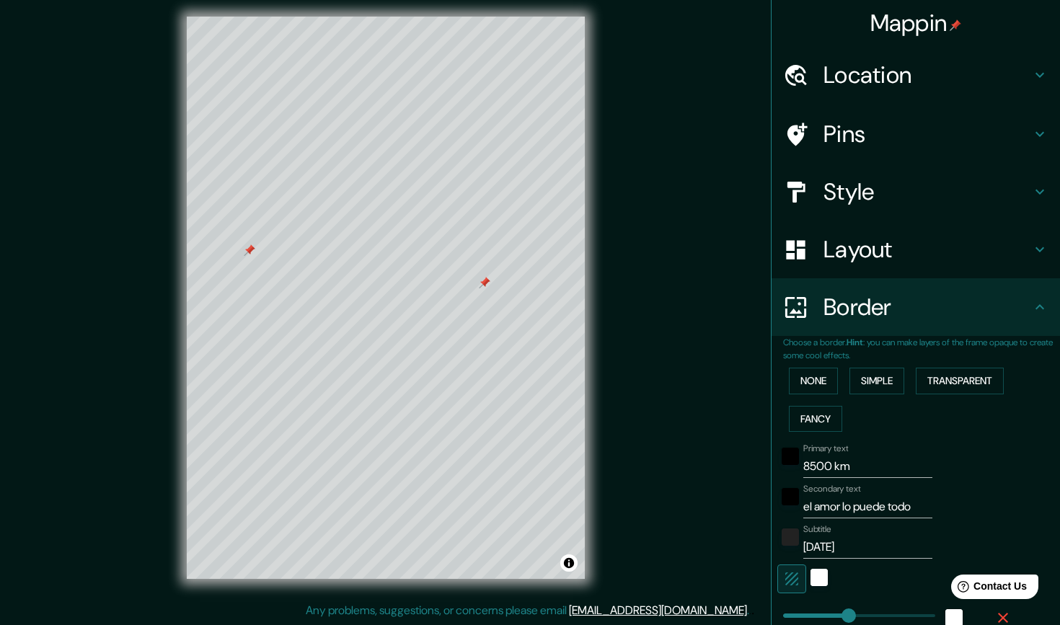
scroll to position [0, 0]
click at [843, 50] on div "Location" at bounding box center [916, 75] width 289 height 58
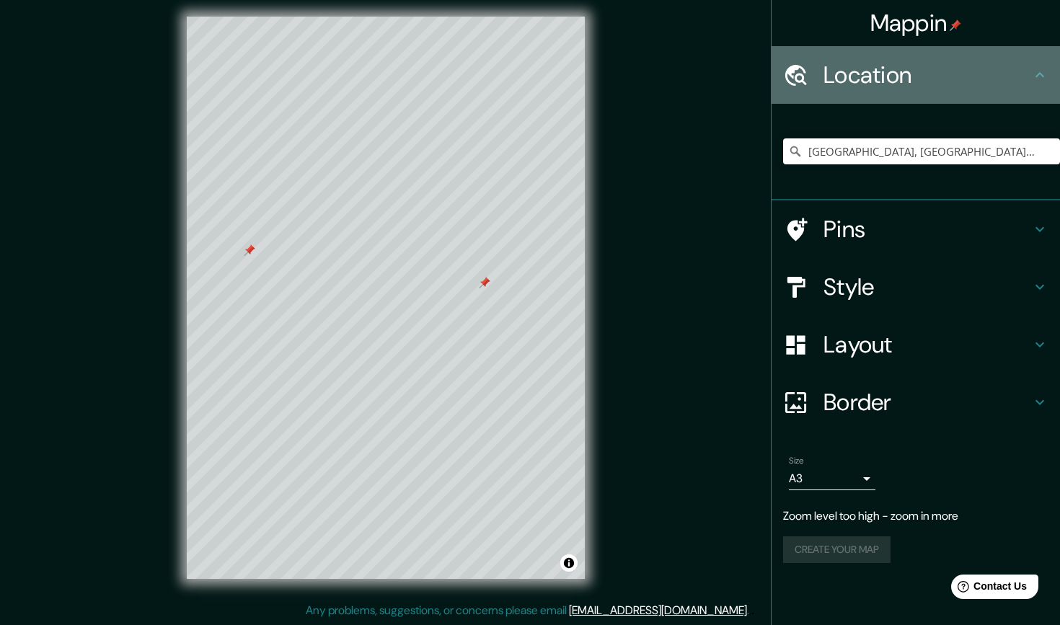
click at [843, 71] on h4 "Location" at bounding box center [928, 75] width 208 height 29
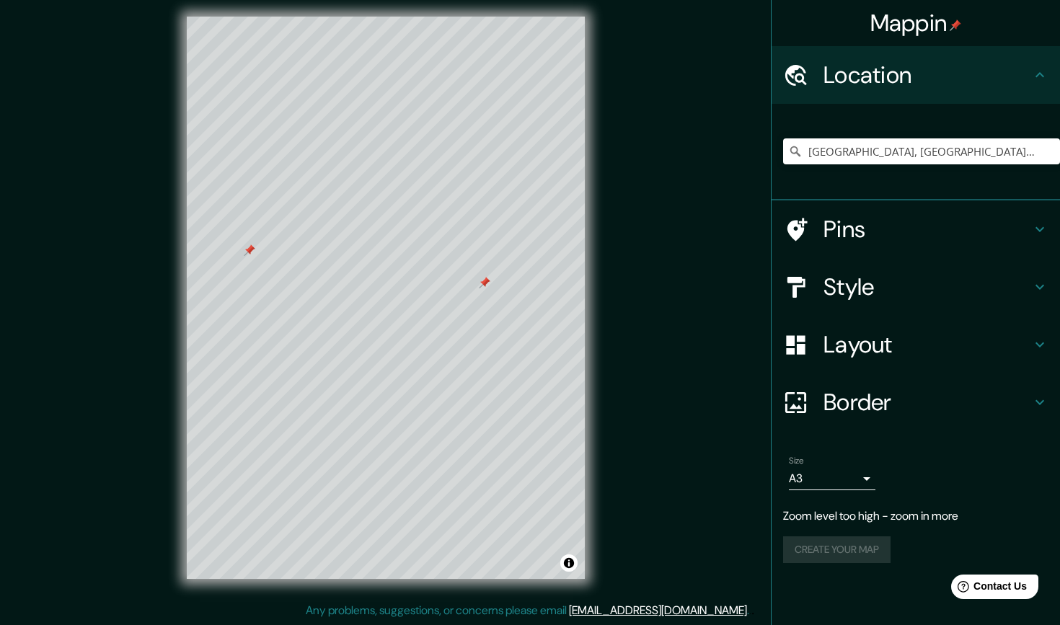
click at [843, 216] on h4 "Pins" at bounding box center [928, 229] width 208 height 29
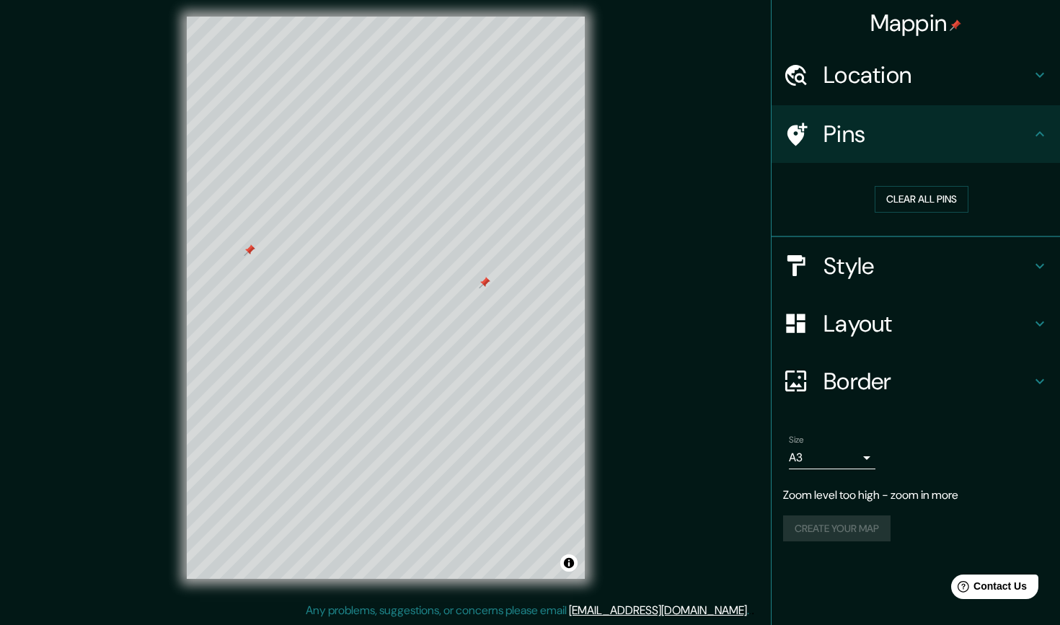
click at [823, 140] on div at bounding box center [803, 134] width 40 height 25
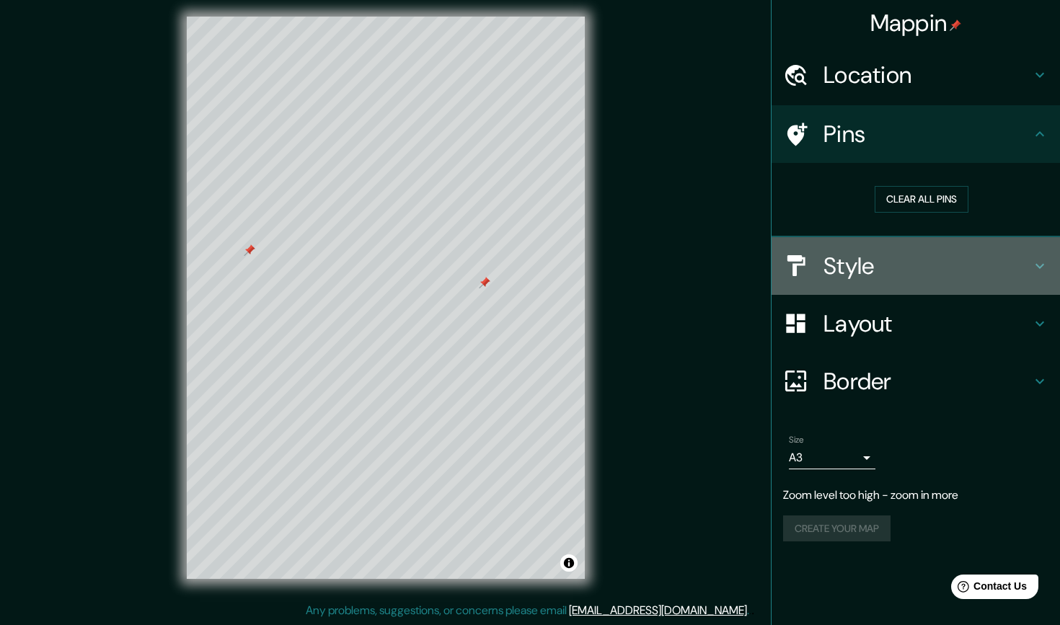
click at [822, 282] on div "Style" at bounding box center [916, 266] width 289 height 58
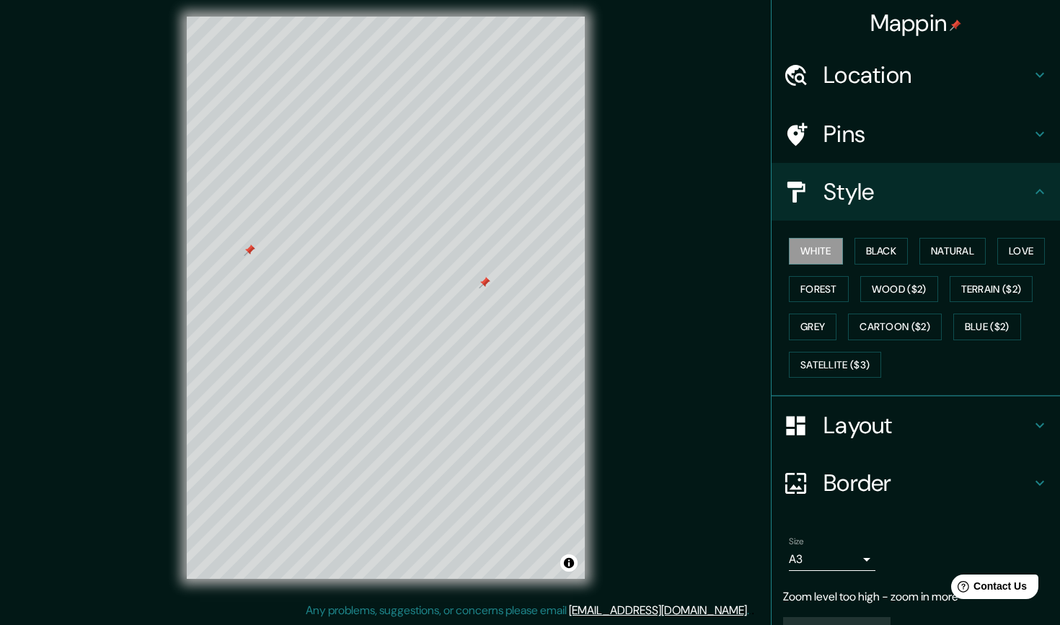
click at [814, 195] on div at bounding box center [803, 192] width 40 height 25
click at [836, 537] on div "Size A3 a4" at bounding box center [832, 554] width 87 height 35
click at [836, 566] on body "Mappin Location [GEOGRAPHIC_DATA], [GEOGRAPHIC_DATA], [GEOGRAPHIC_DATA] Pins St…" at bounding box center [530, 306] width 1060 height 625
click at [816, 560] on li "A3" at bounding box center [832, 569] width 87 height 26
click at [814, 561] on body "Mappin Location [GEOGRAPHIC_DATA], [GEOGRAPHIC_DATA], [GEOGRAPHIC_DATA] Pins St…" at bounding box center [530, 306] width 1060 height 625
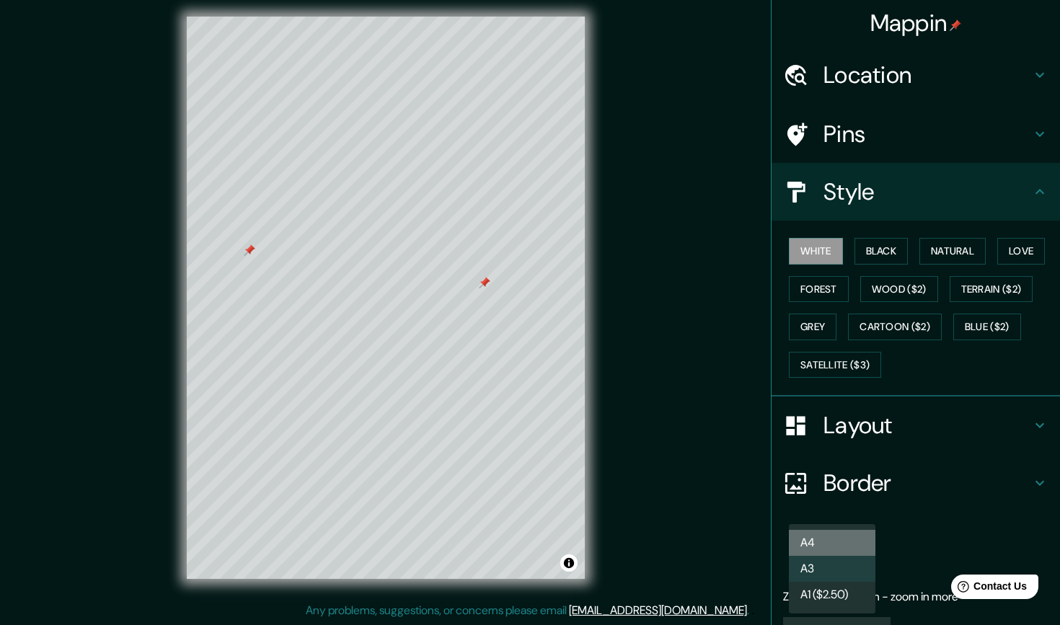
click at [809, 534] on li "A4" at bounding box center [832, 543] width 87 height 26
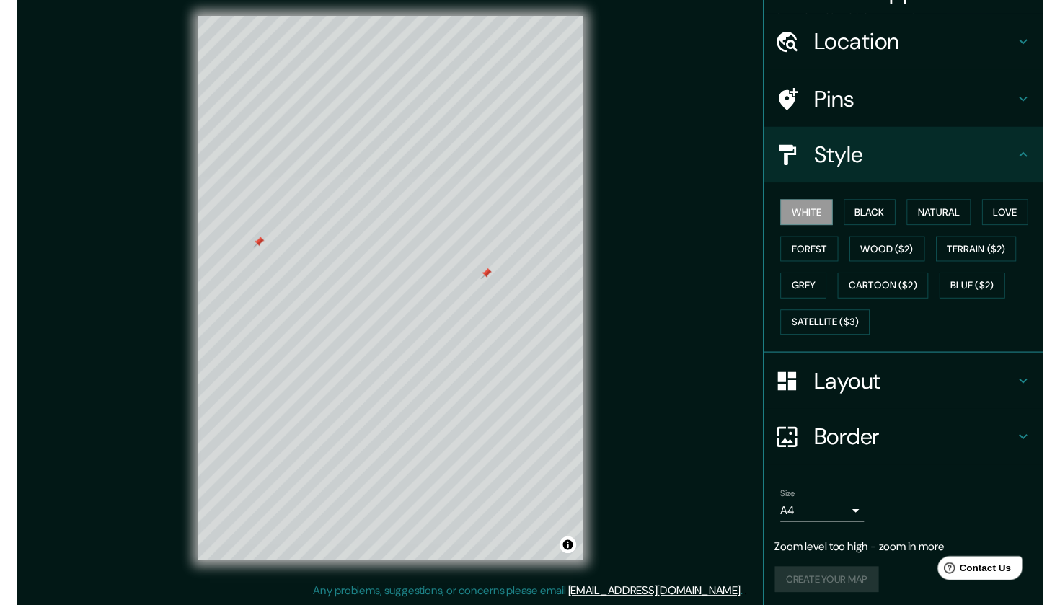
scroll to position [30, 0]
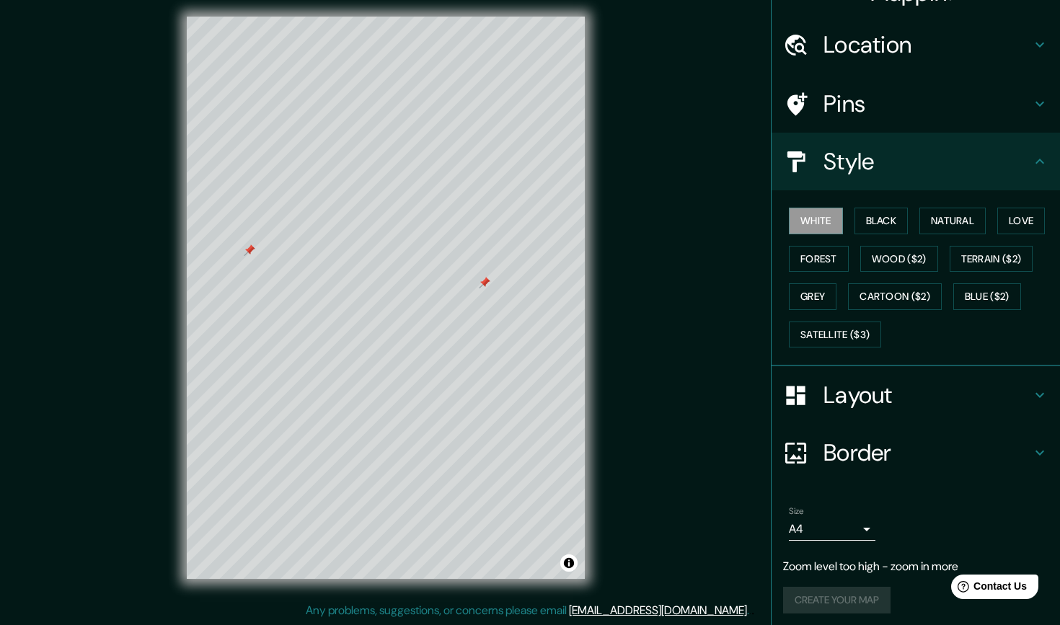
click at [851, 593] on div "Create your map" at bounding box center [915, 600] width 265 height 27
click at [572, 569] on button "Toggle attribution" at bounding box center [569, 563] width 17 height 17
click at [550, 563] on link "Improve this map" at bounding box center [521, 563] width 71 height 10
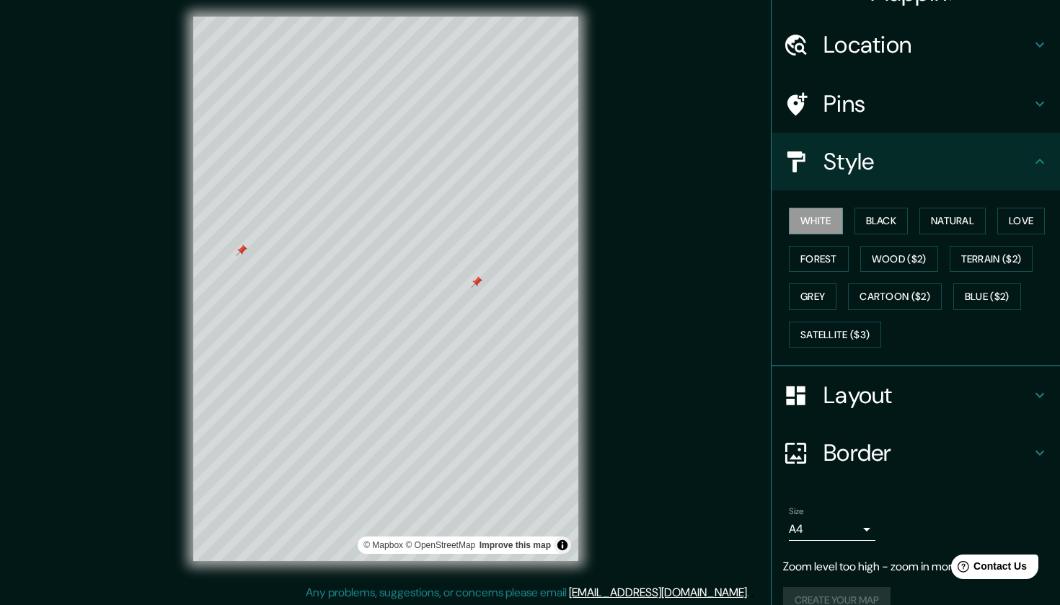
click at [858, 405] on h4 "Layout" at bounding box center [928, 395] width 208 height 29
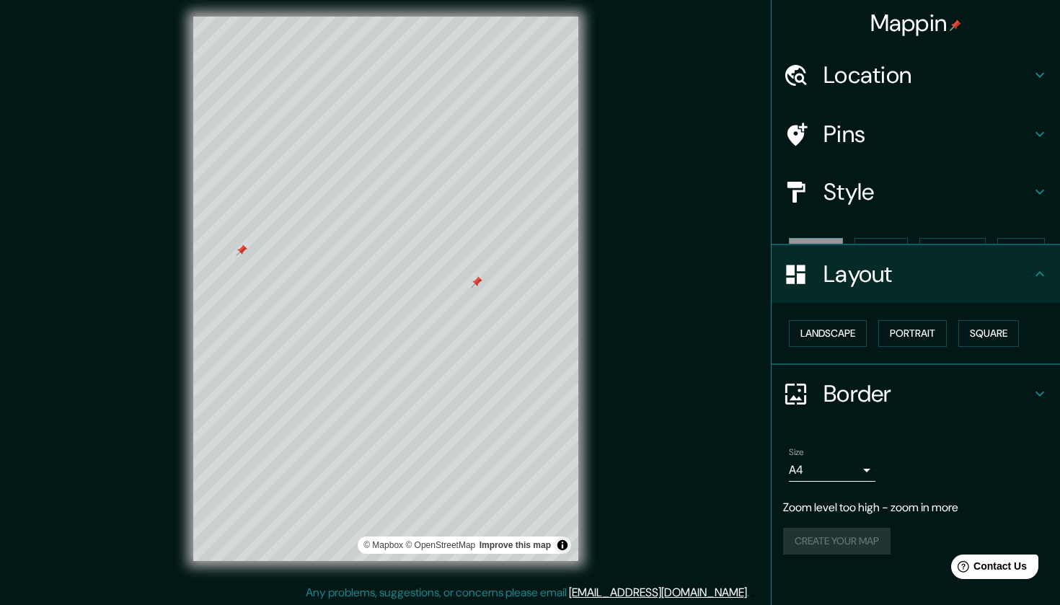
scroll to position [0, 0]
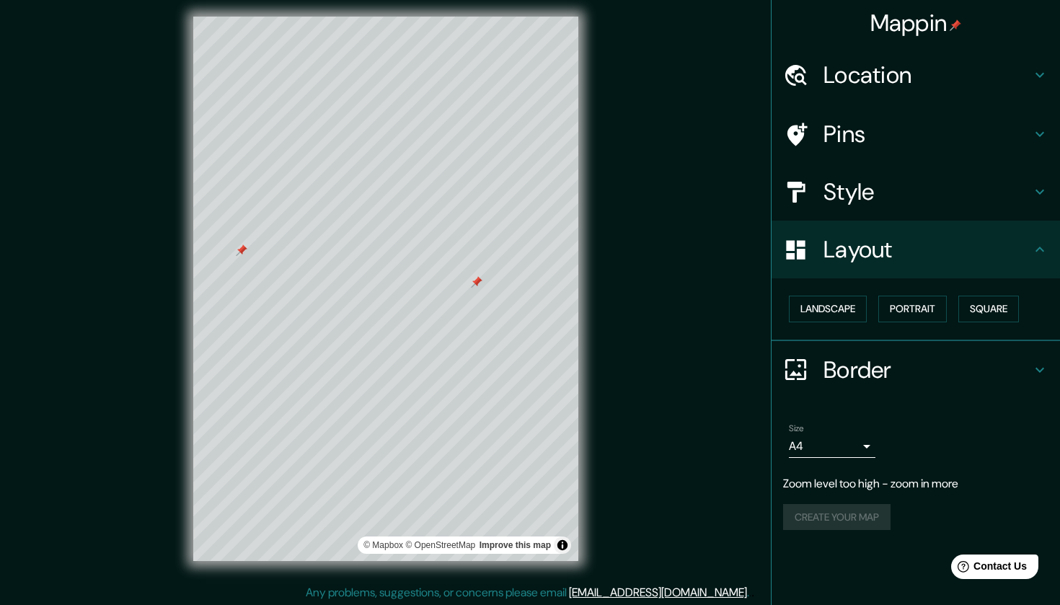
click at [903, 382] on div "Border" at bounding box center [916, 370] width 289 height 58
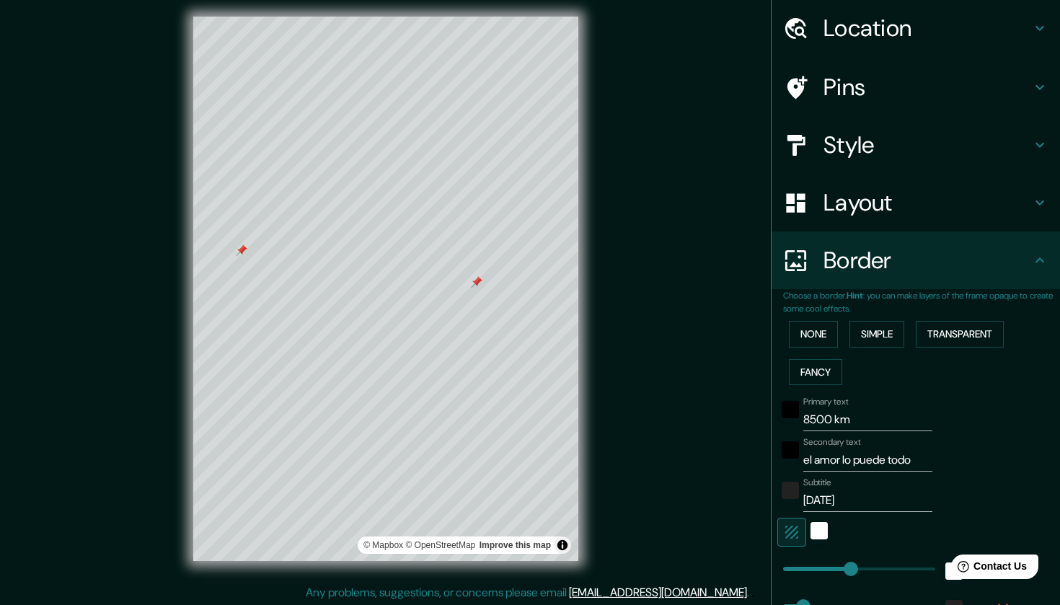
scroll to position [50, 0]
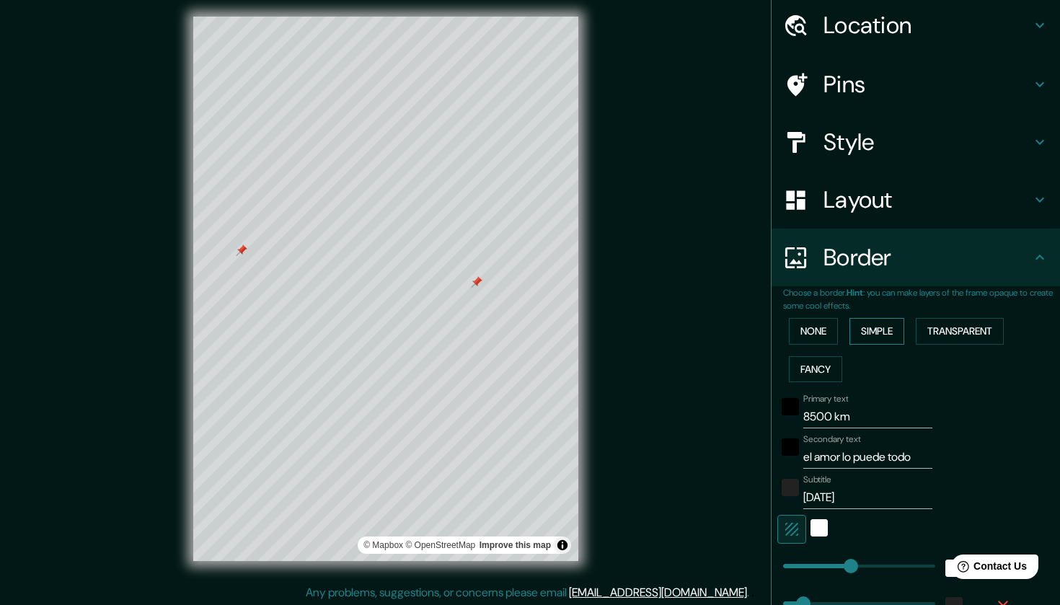
click at [871, 324] on button "Simple" at bounding box center [877, 331] width 55 height 27
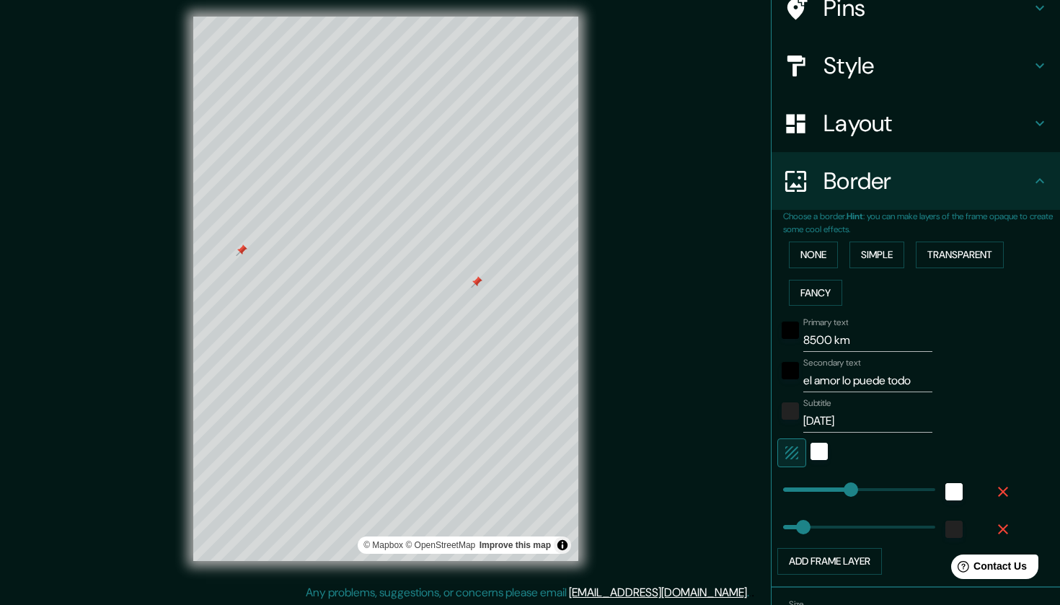
scroll to position [126, 0]
click at [845, 344] on input "8500 km" at bounding box center [868, 340] width 129 height 23
click at [915, 379] on input "el amor lo puede todo" at bounding box center [868, 380] width 129 height 23
click at [838, 418] on input "[DATE]" at bounding box center [868, 421] width 129 height 23
click at [703, 462] on div "Mappin Location [GEOGRAPHIC_DATA], [GEOGRAPHIC_DATA], [GEOGRAPHIC_DATA] Pins St…" at bounding box center [530, 301] width 1060 height 614
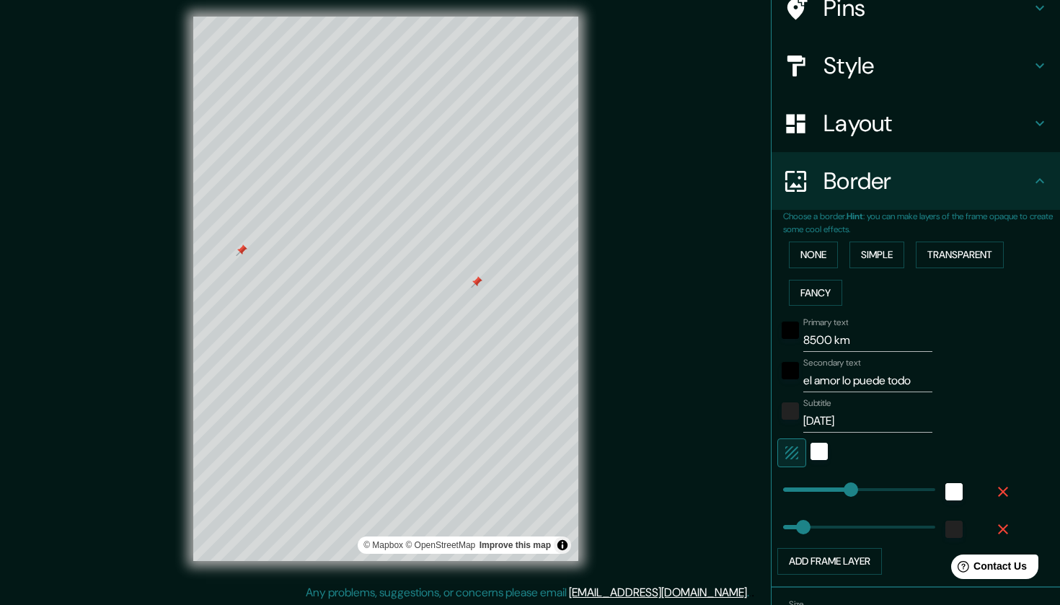
click at [563, 551] on button "Toggle attribution" at bounding box center [562, 545] width 17 height 17
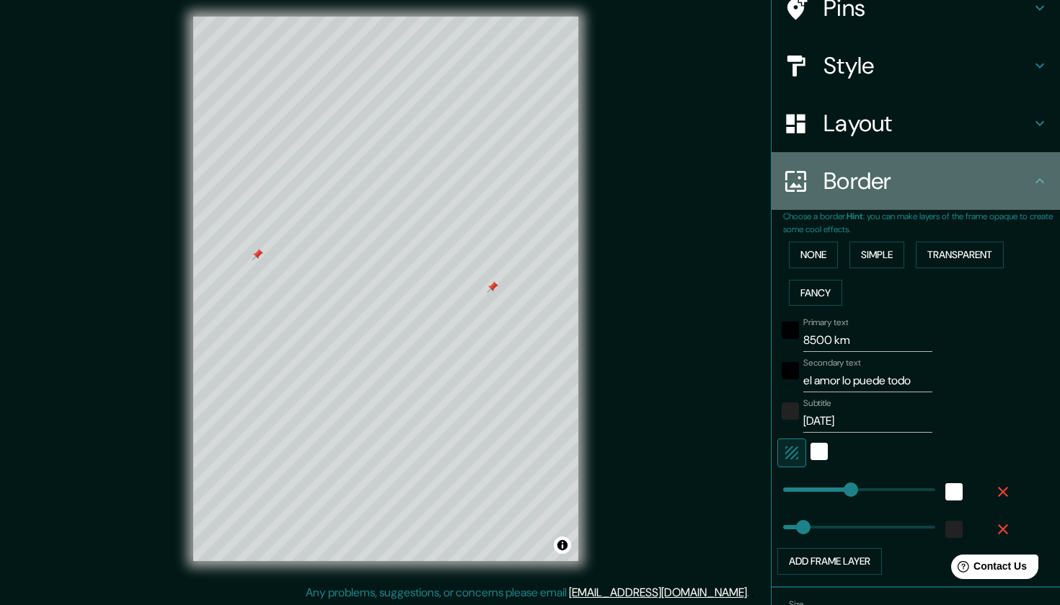
click at [843, 176] on h4 "Border" at bounding box center [928, 181] width 208 height 29
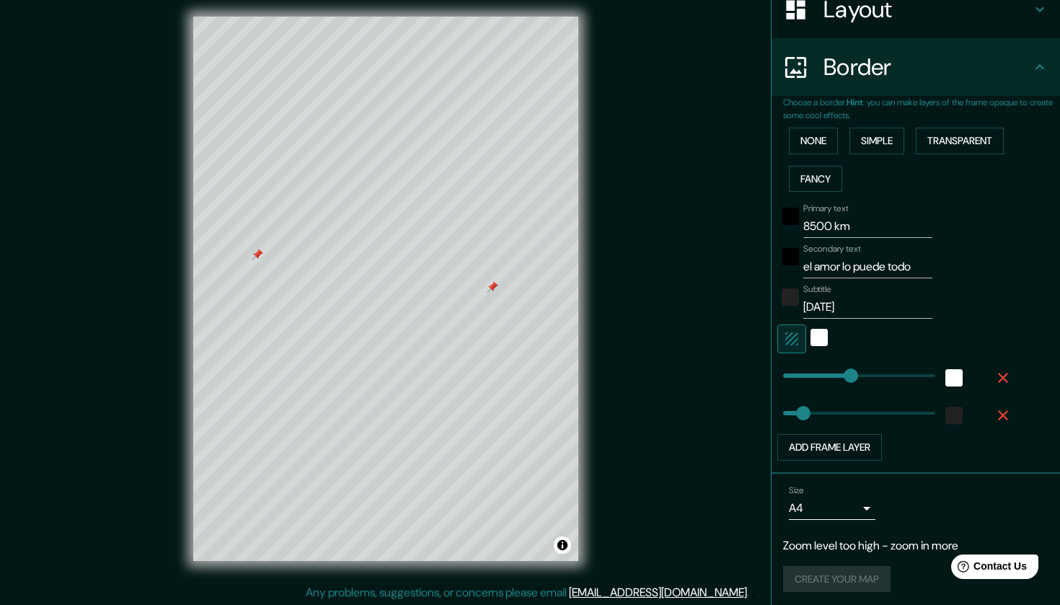
scroll to position [240, 0]
click at [840, 505] on body "Mappin Location [GEOGRAPHIC_DATA], [GEOGRAPHIC_DATA], [GEOGRAPHIC_DATA] Pins St…" at bounding box center [530, 296] width 1060 height 605
click at [840, 526] on li "A4" at bounding box center [832, 523] width 87 height 26
click at [810, 505] on body "Mappin Location [GEOGRAPHIC_DATA], [GEOGRAPHIC_DATA], [GEOGRAPHIC_DATA] Pins St…" at bounding box center [530, 296] width 1060 height 605
click at [808, 533] on li "A4" at bounding box center [832, 523] width 87 height 26
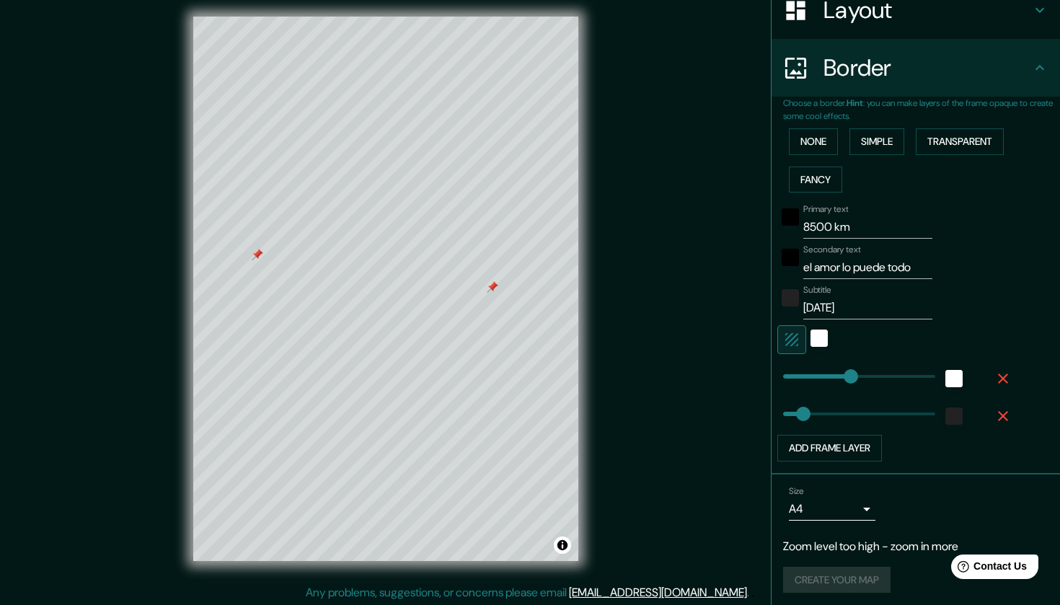
click at [801, 561] on div "Size A4 single Zoom level too high - zoom in more Create your map" at bounding box center [915, 542] width 265 height 125
click at [801, 570] on div "Create your map" at bounding box center [915, 580] width 265 height 27
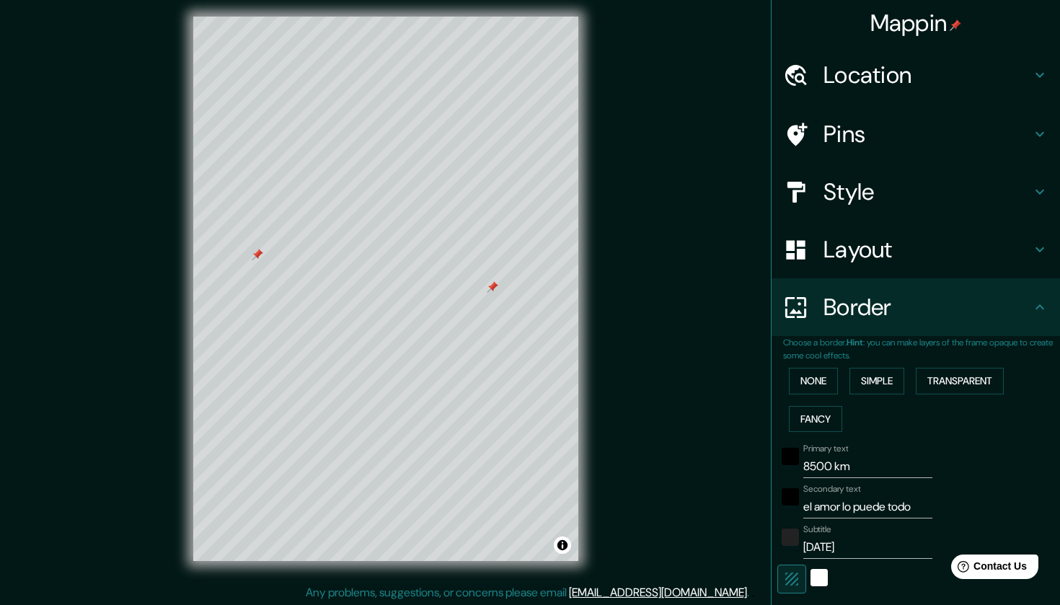
scroll to position [0, 0]
click at [891, 28] on h4 "Mappin" at bounding box center [917, 23] width 92 height 29
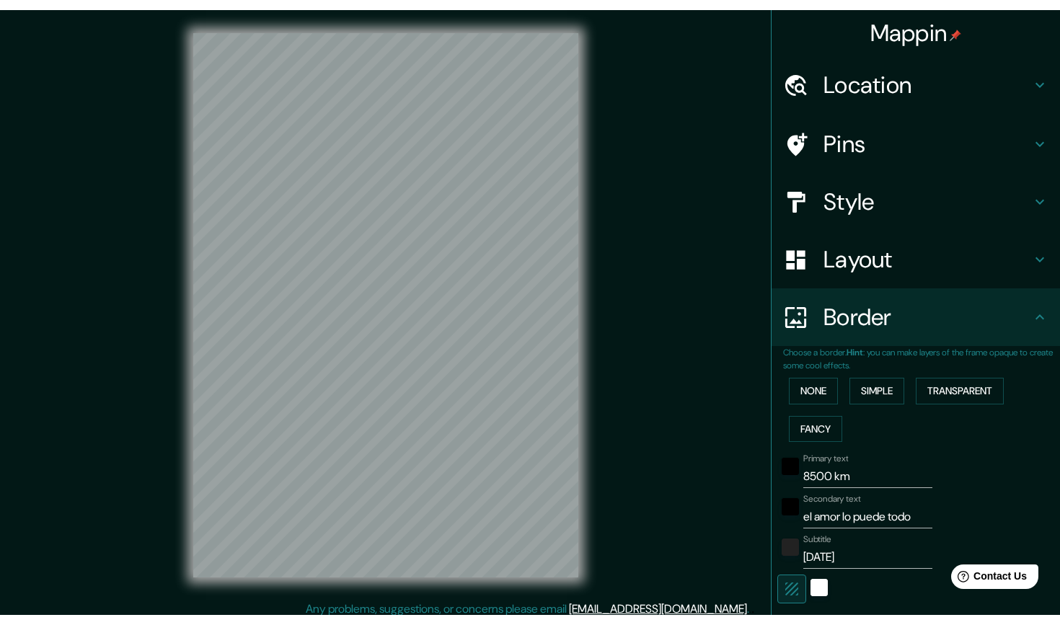
scroll to position [6, 0]
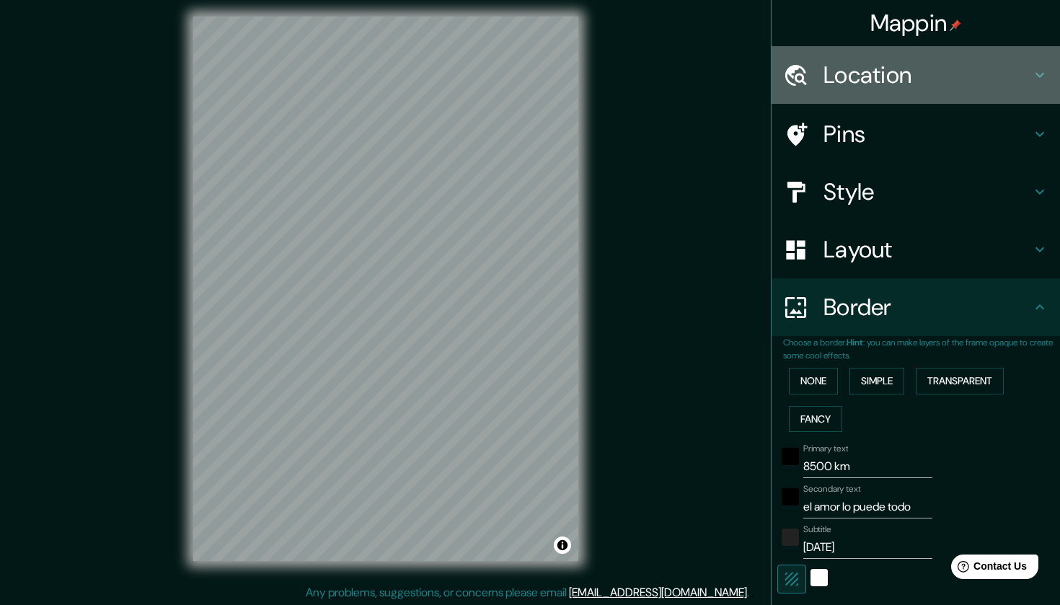
click at [821, 57] on div "Location" at bounding box center [916, 75] width 289 height 58
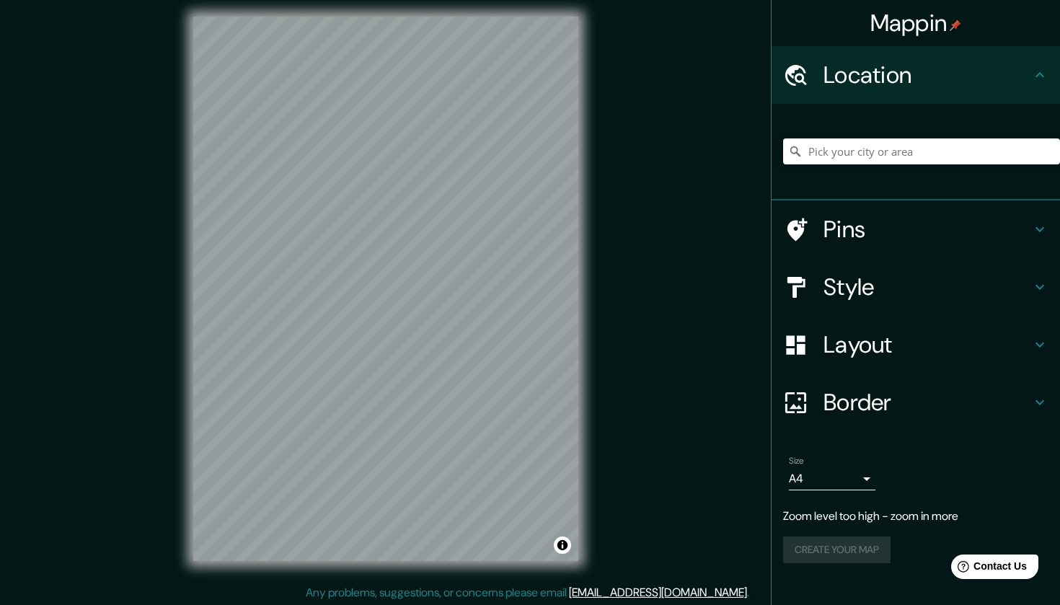
click at [821, 83] on div at bounding box center [803, 75] width 40 height 25
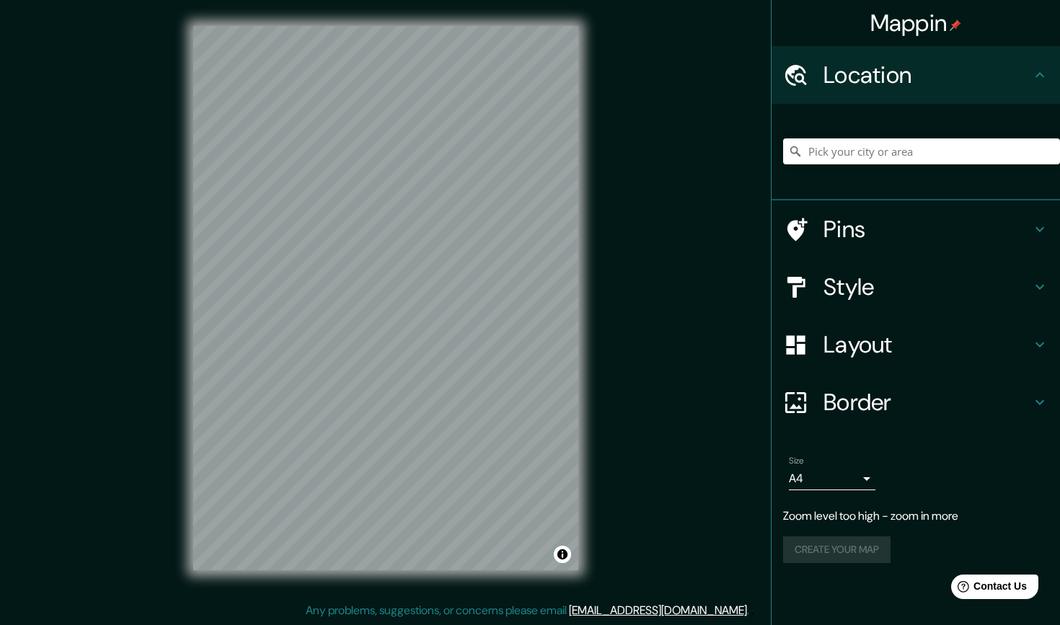
click at [537, 10] on div "© Mapbox © OpenStreetMap Improve this map" at bounding box center [385, 298] width 431 height 609
